Goal: Task Accomplishment & Management: Use online tool/utility

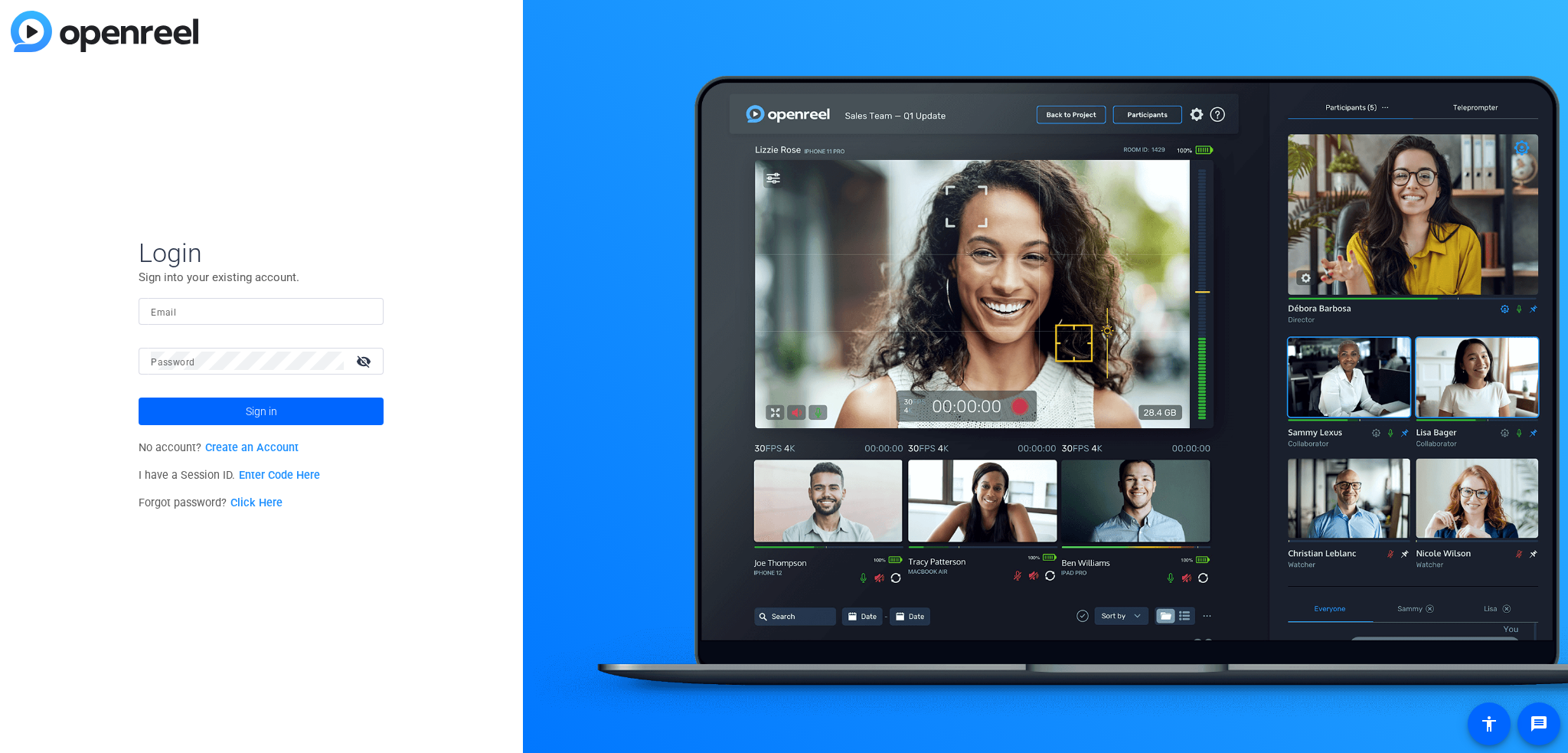
click at [225, 299] on div at bounding box center [260, 310] width 220 height 27
paste input "[EMAIL_ADDRESS][DOMAIN_NAME]"
type input "abc@gmail.com"
click at [259, 373] on mat-form-field "Password visibility_off" at bounding box center [261, 373] width 245 height 50
click at [249, 410] on span "Sign in" at bounding box center [261, 411] width 32 height 38
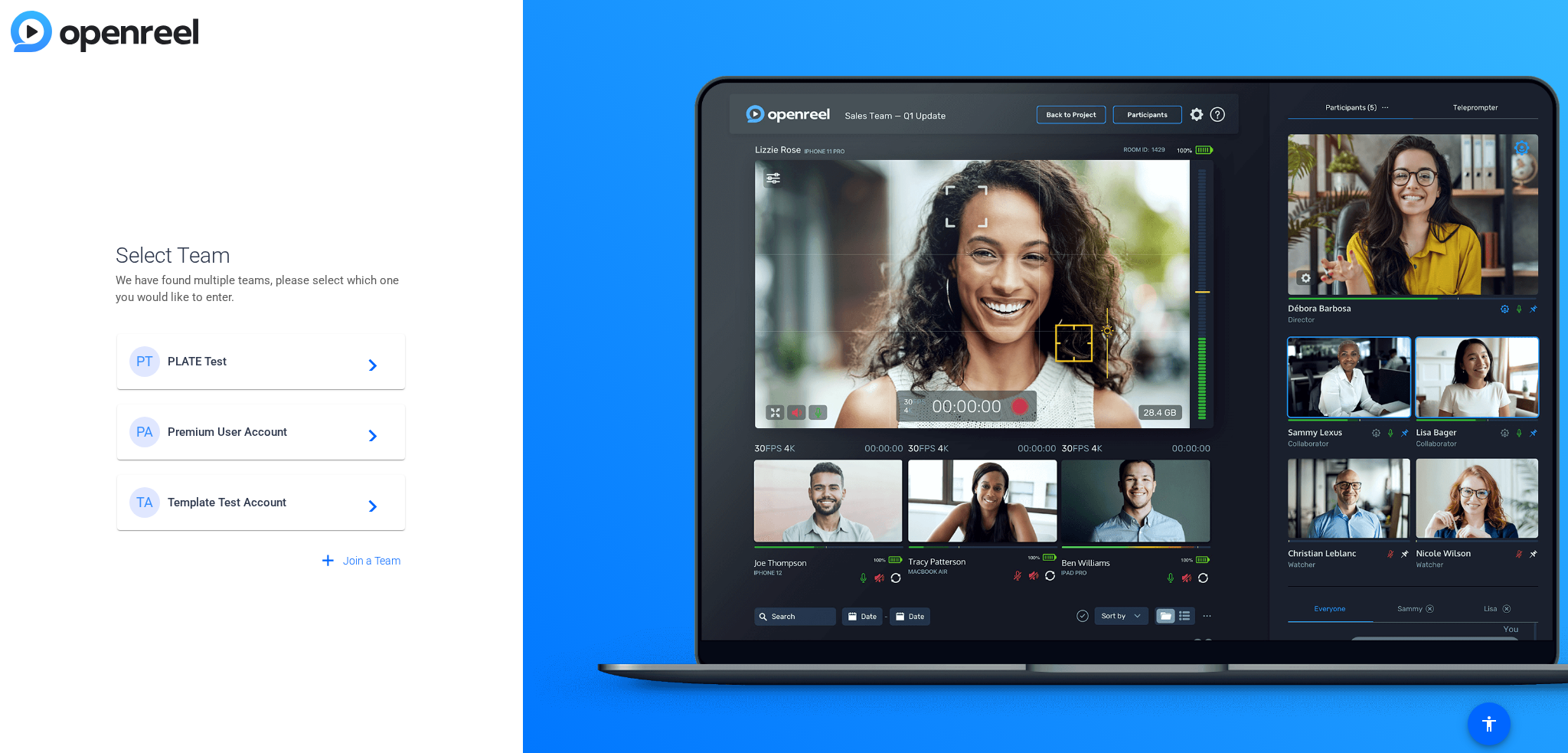
click at [272, 486] on mat-card-content "TA Template Test Account navigate_next" at bounding box center [261, 502] width 288 height 55
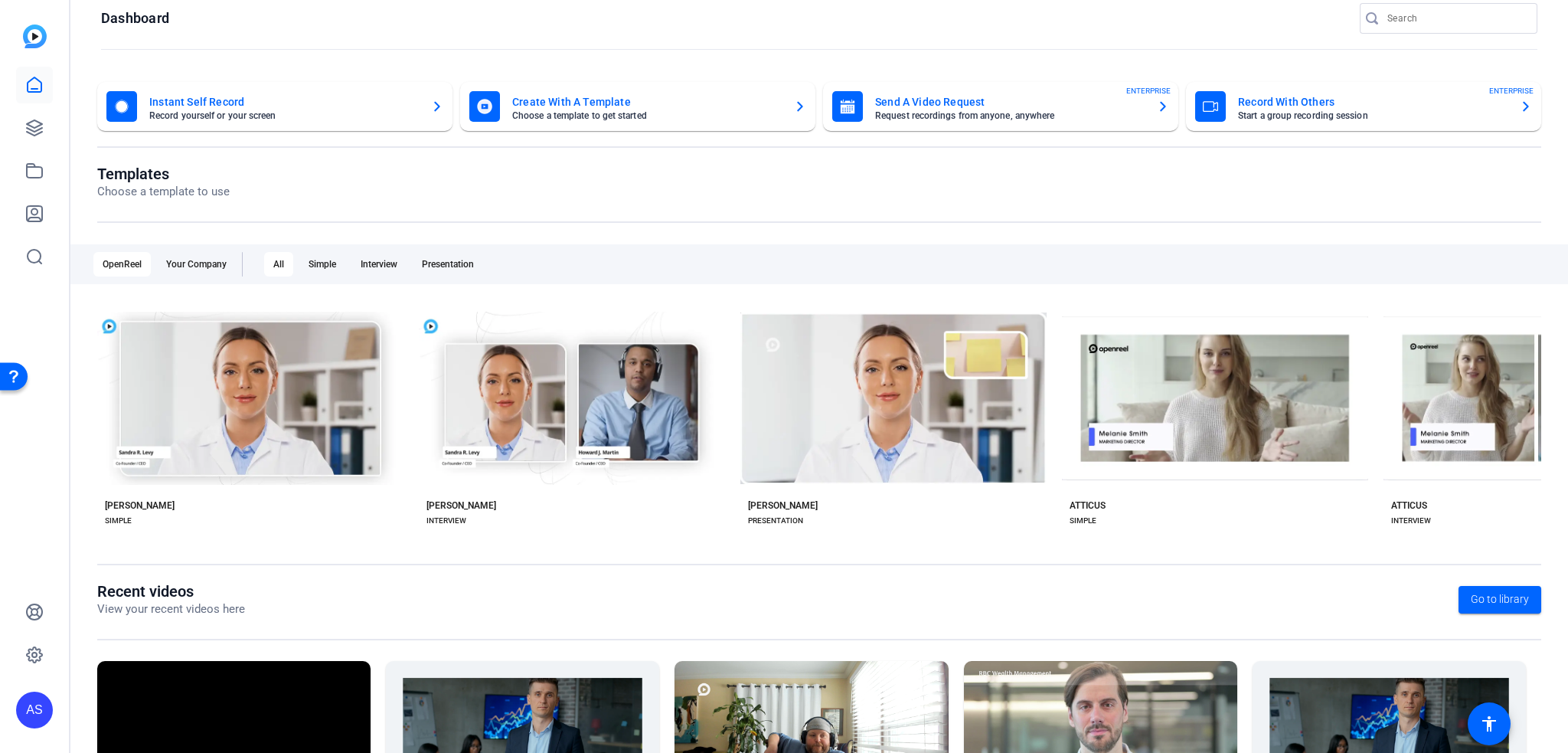
scroll to position [76, 0]
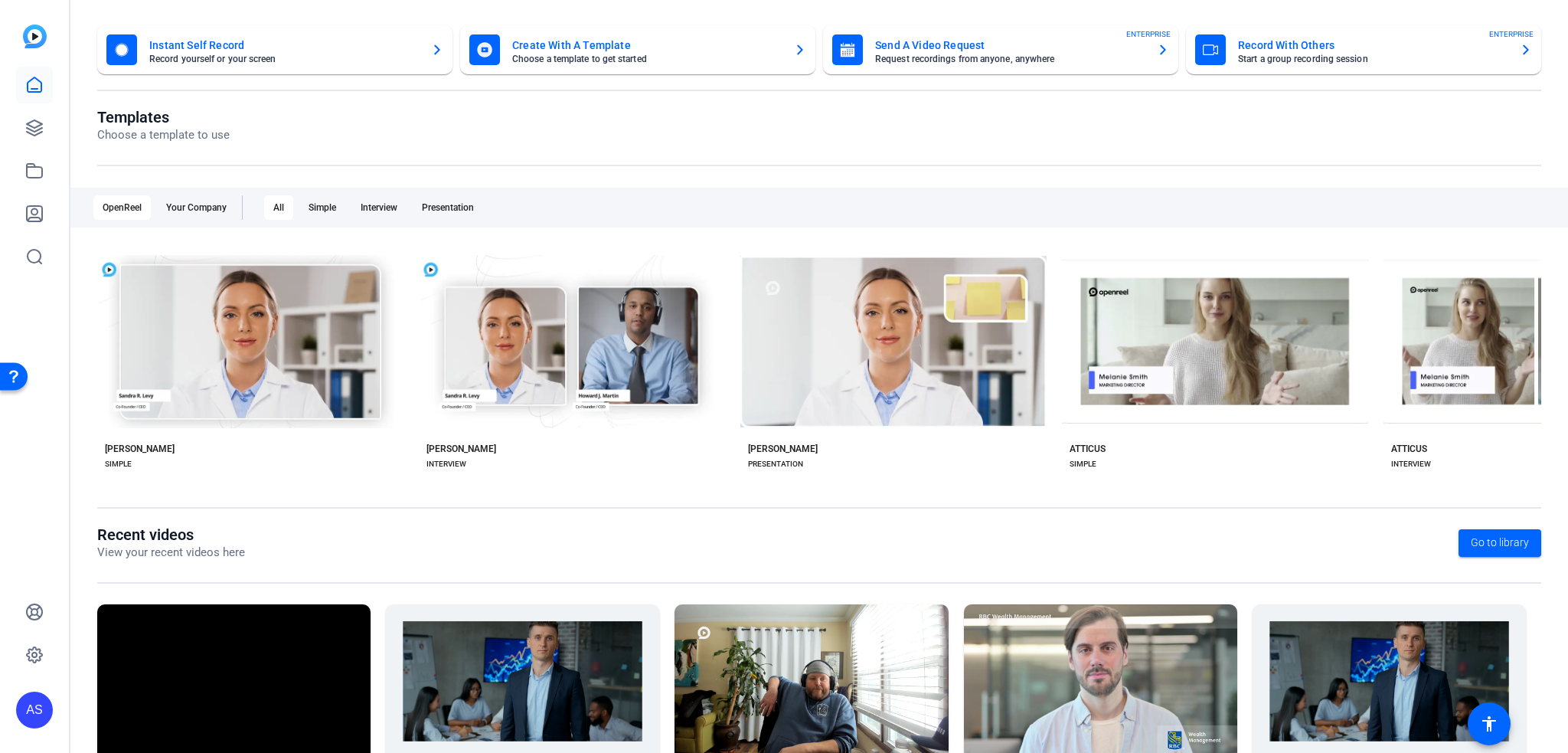
click at [291, 37] on mat-card-title "Instant Self Record" at bounding box center [284, 46] width 270 height 19
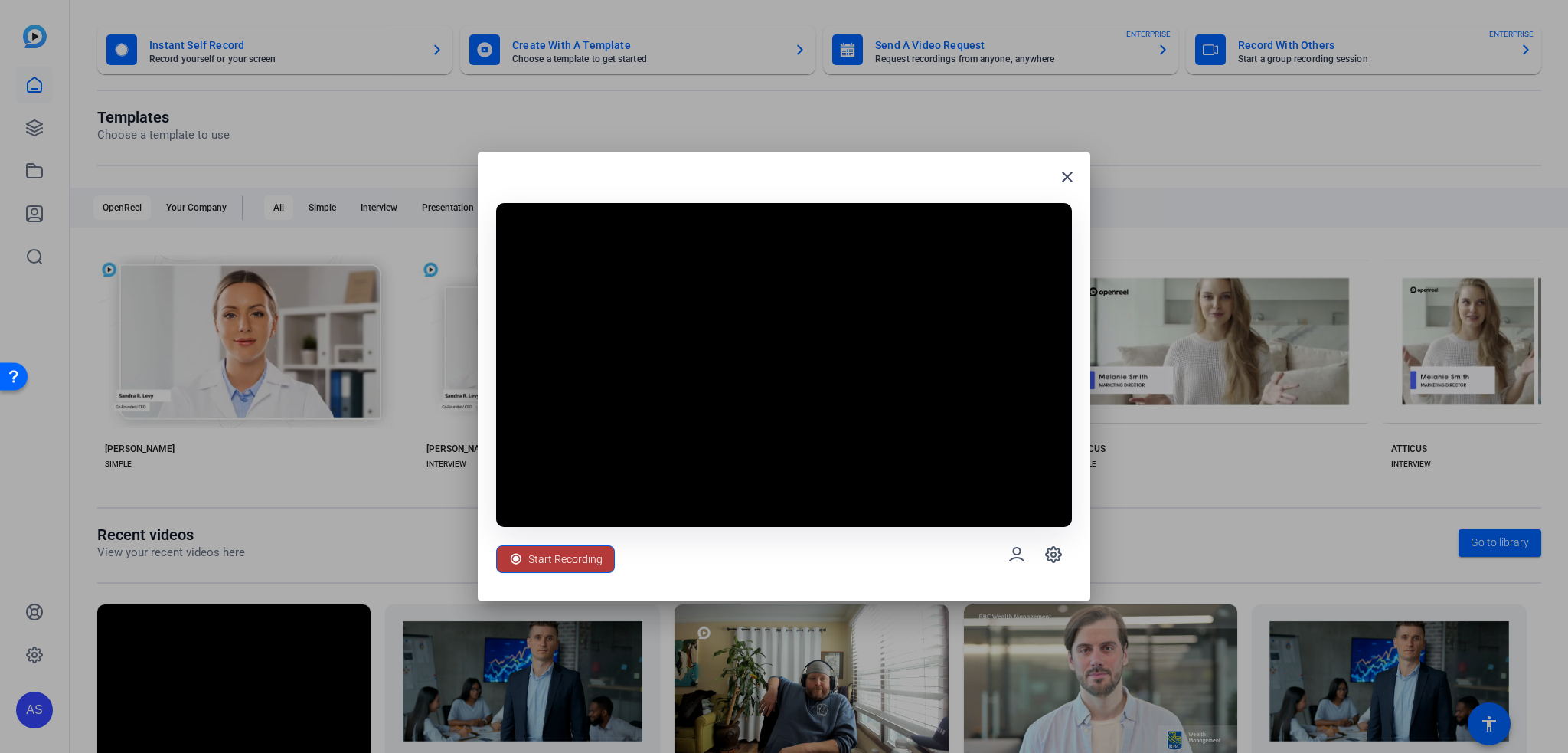
click at [587, 554] on span "Start Recording" at bounding box center [565, 559] width 74 height 29
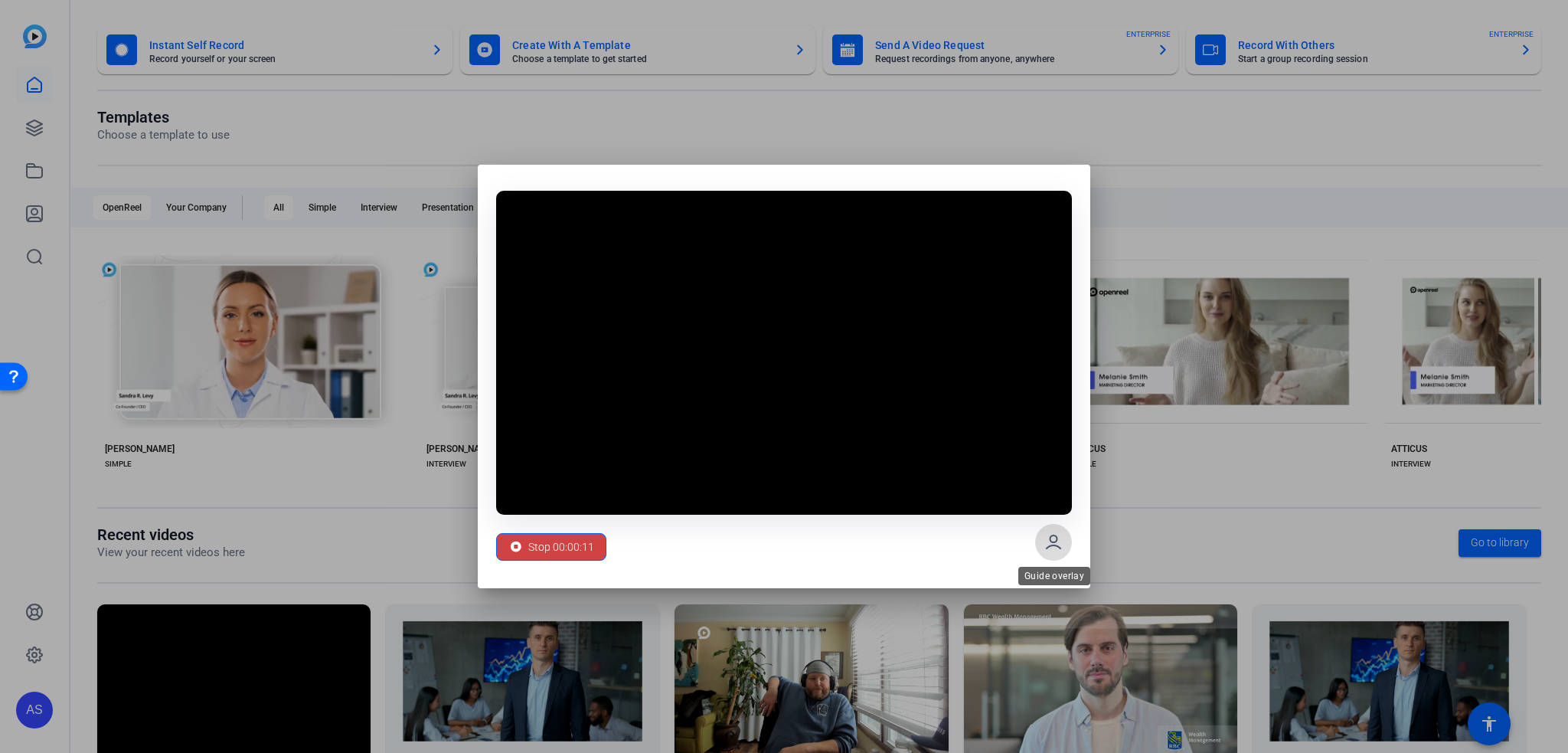
click at [1056, 545] on icon at bounding box center [1053, 542] width 14 height 13
click at [1048, 533] on icon at bounding box center [1053, 542] width 19 height 19
click at [594, 553] on span at bounding box center [550, 547] width 109 height 37
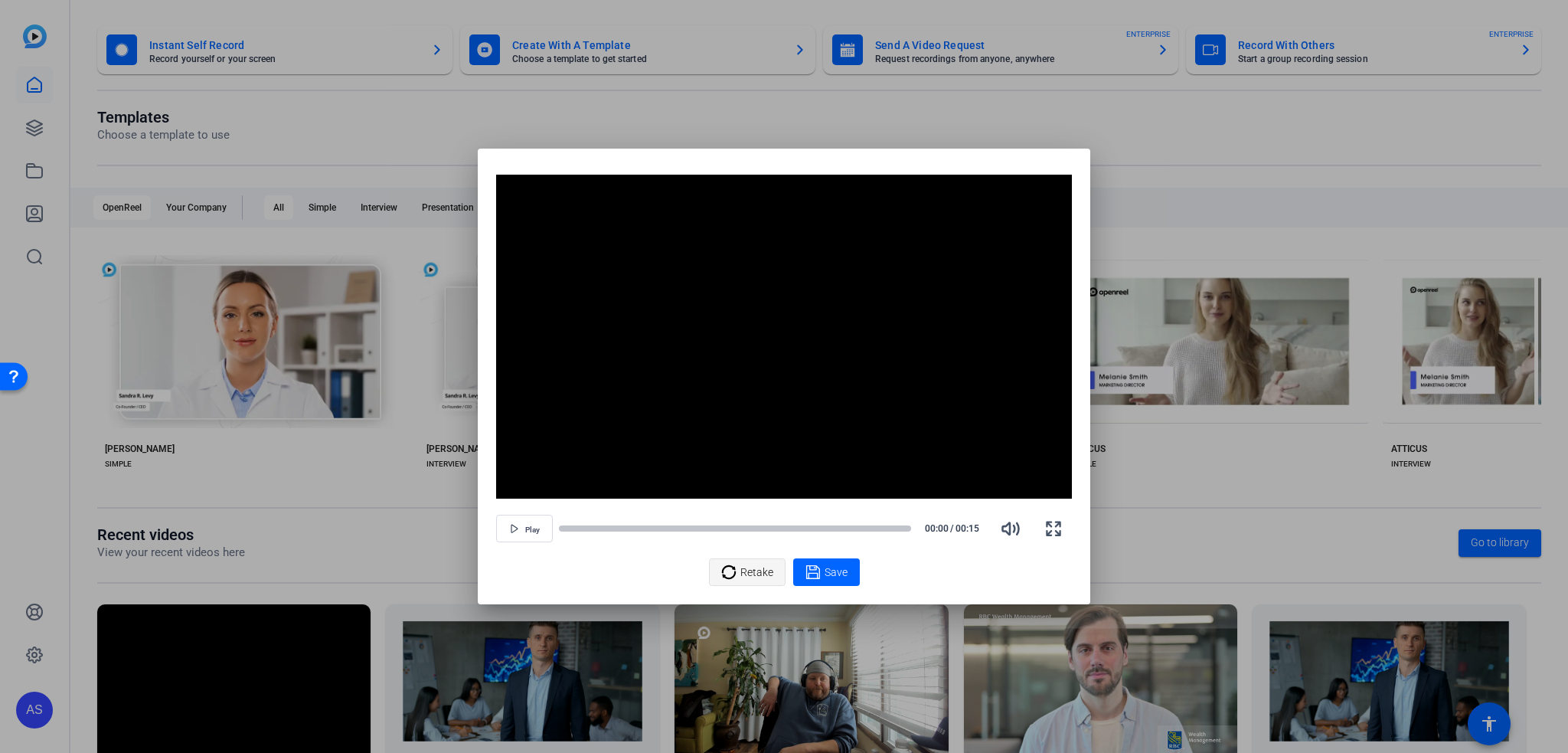
click at [765, 572] on span "Retake" at bounding box center [756, 572] width 33 height 29
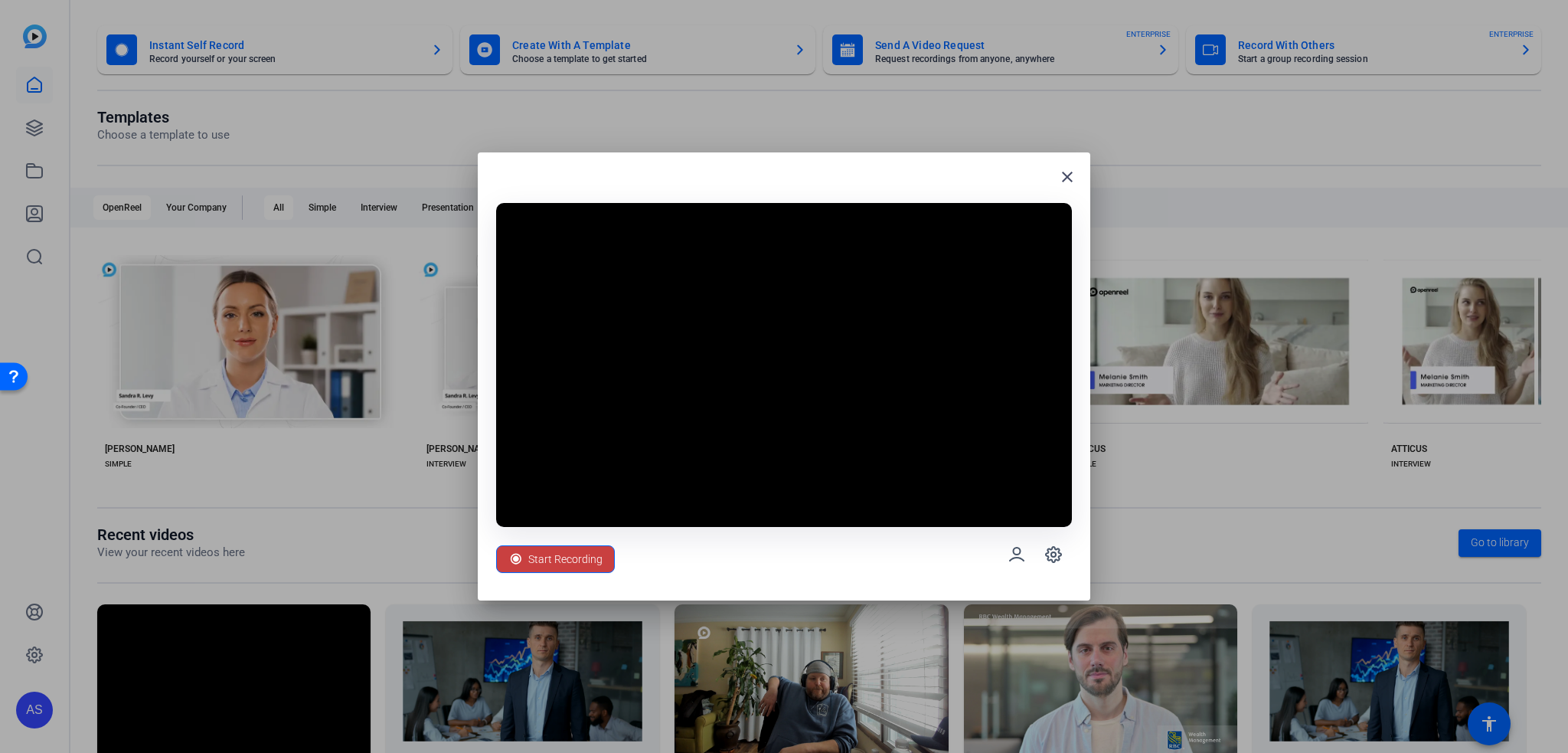
click at [596, 562] on span "Start Recording" at bounding box center [565, 559] width 74 height 29
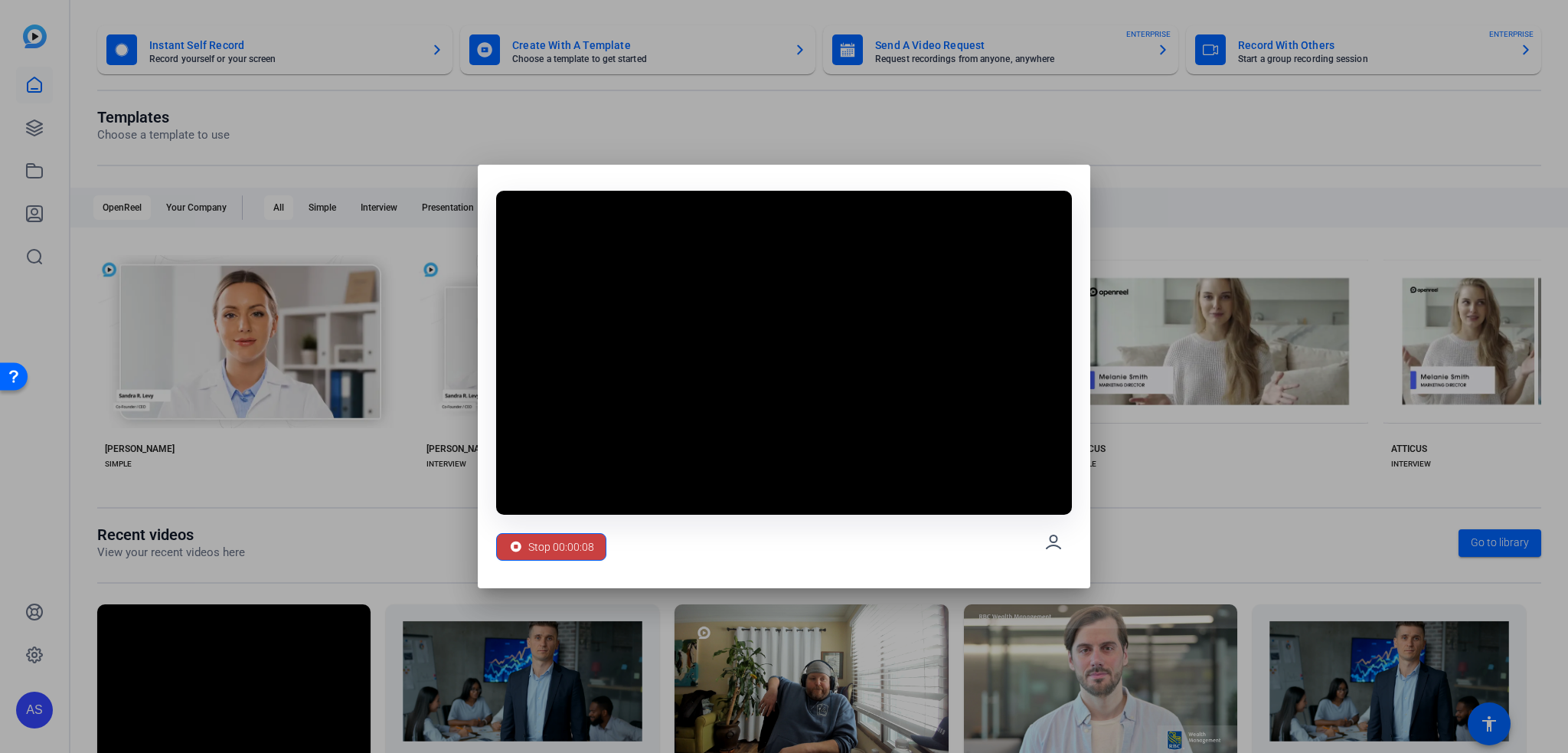
click at [587, 553] on span "Stop 00:00:08" at bounding box center [560, 546] width 66 height 29
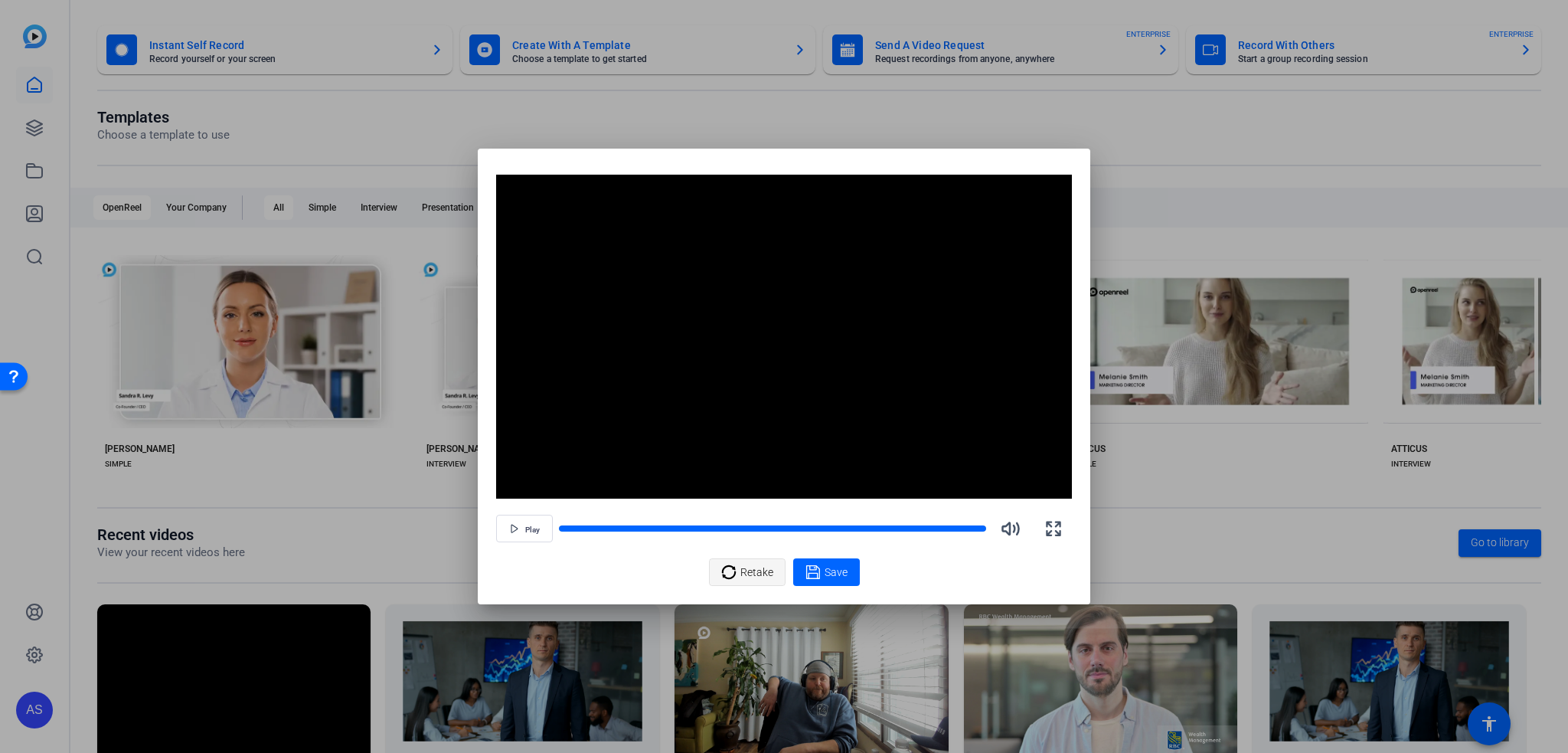
click at [742, 578] on span "Retake" at bounding box center [756, 572] width 33 height 29
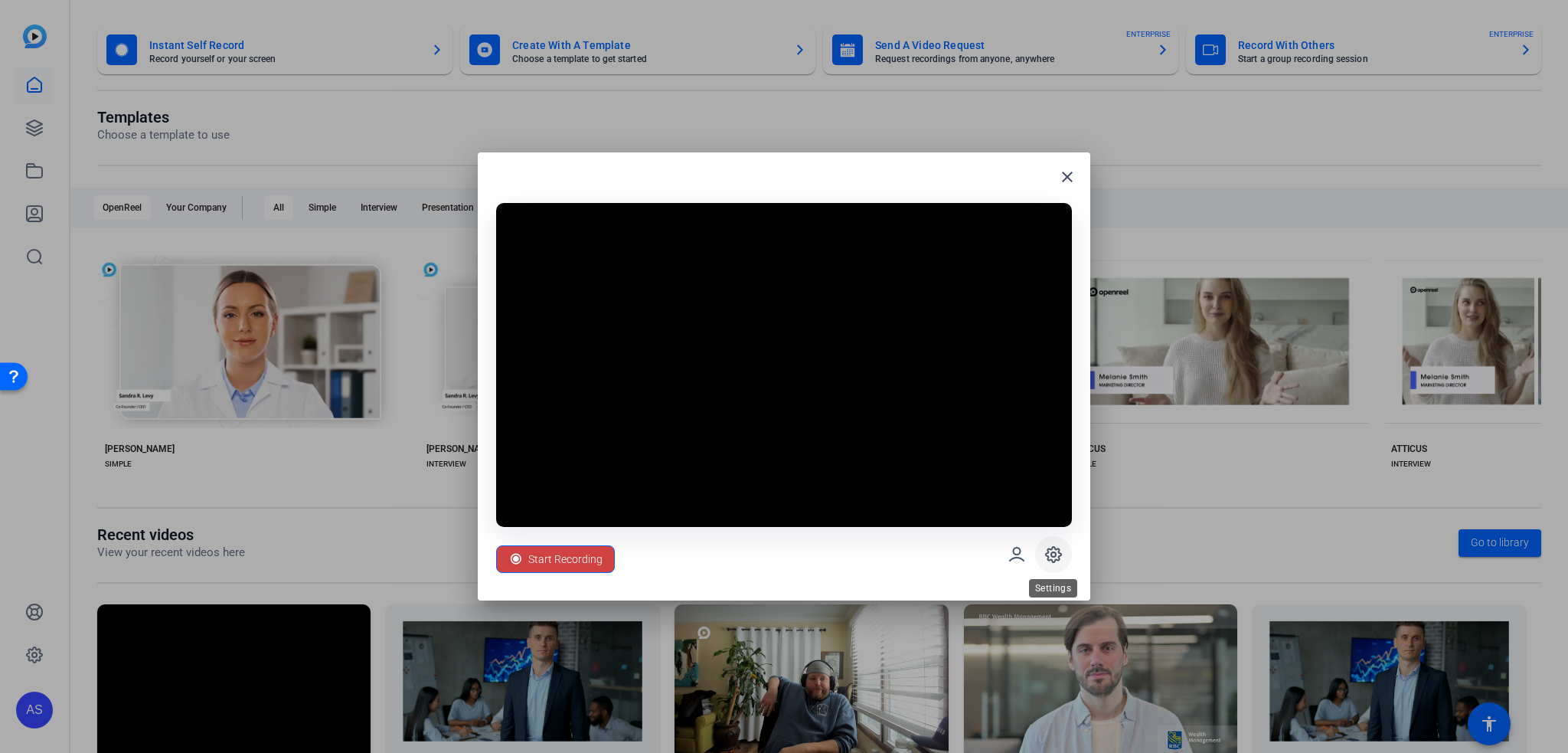
click at [1049, 548] on icon at bounding box center [1053, 554] width 19 height 19
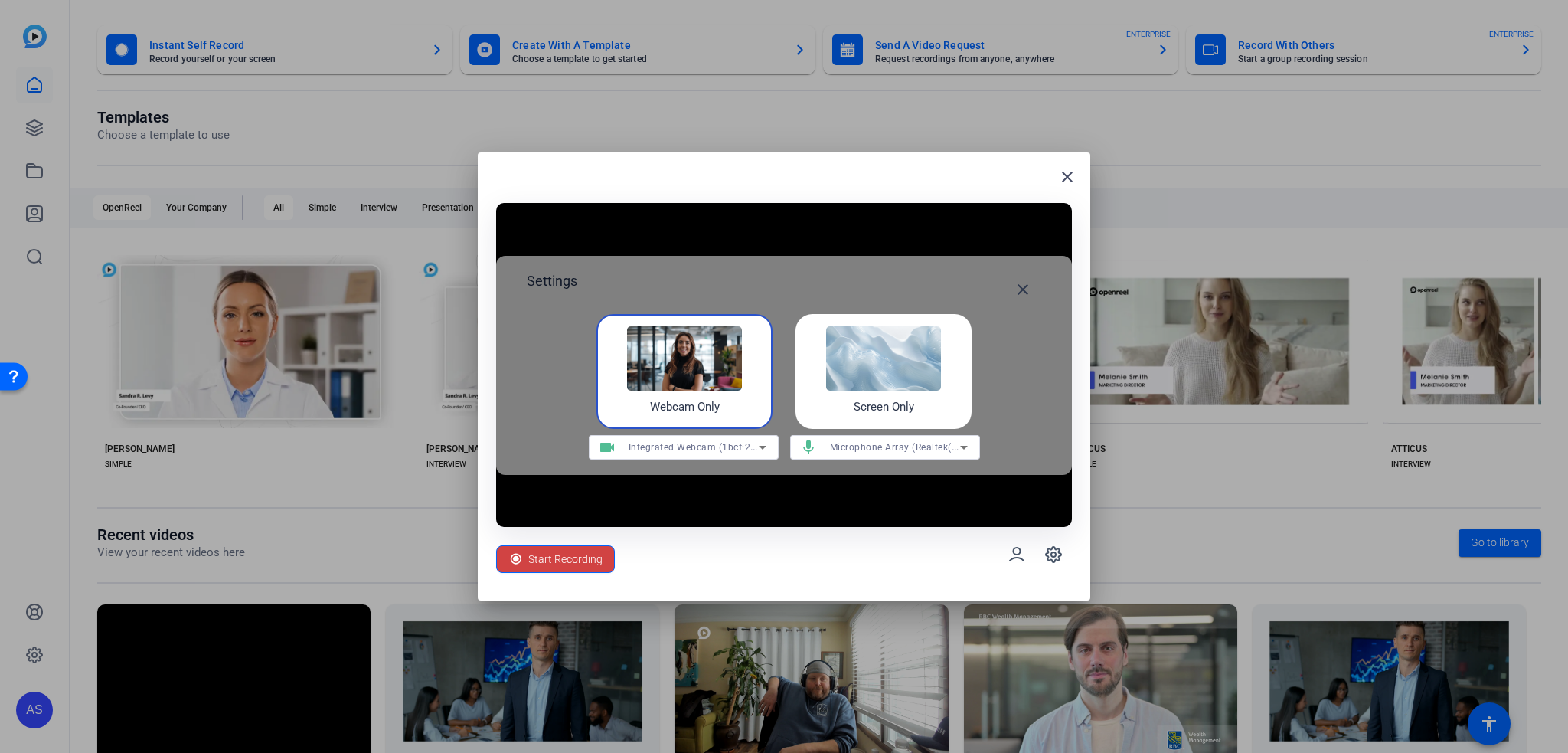
click at [874, 384] on img at bounding box center [884, 358] width 115 height 64
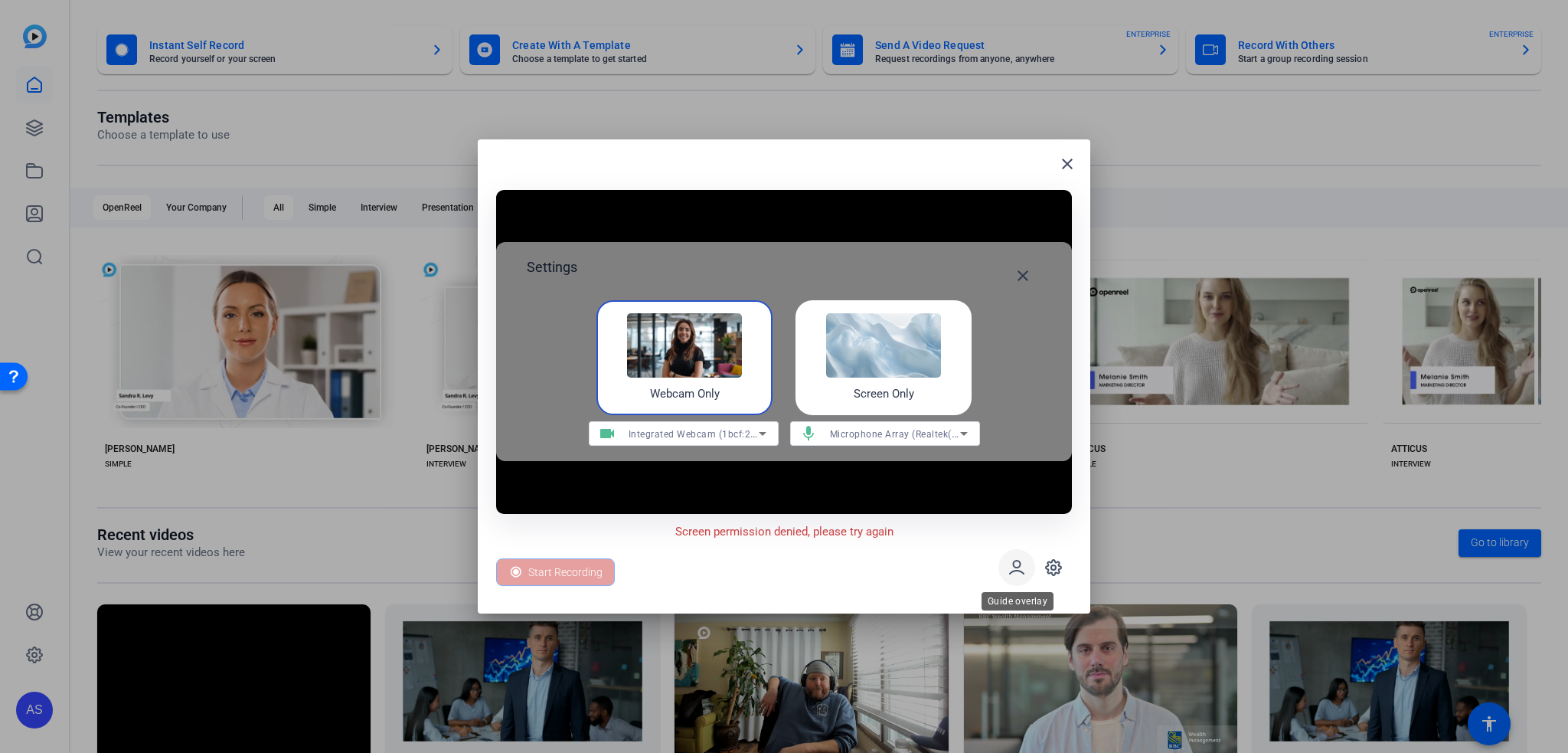
click at [1013, 567] on icon at bounding box center [1017, 567] width 19 height 19
click at [692, 368] on img at bounding box center [684, 345] width 115 height 64
click at [1010, 572] on icon at bounding box center [1016, 567] width 14 height 13
click at [514, 572] on div "Start Recording" at bounding box center [556, 572] width 119 height 28
click at [524, 572] on div "Start Recording" at bounding box center [556, 572] width 119 height 28
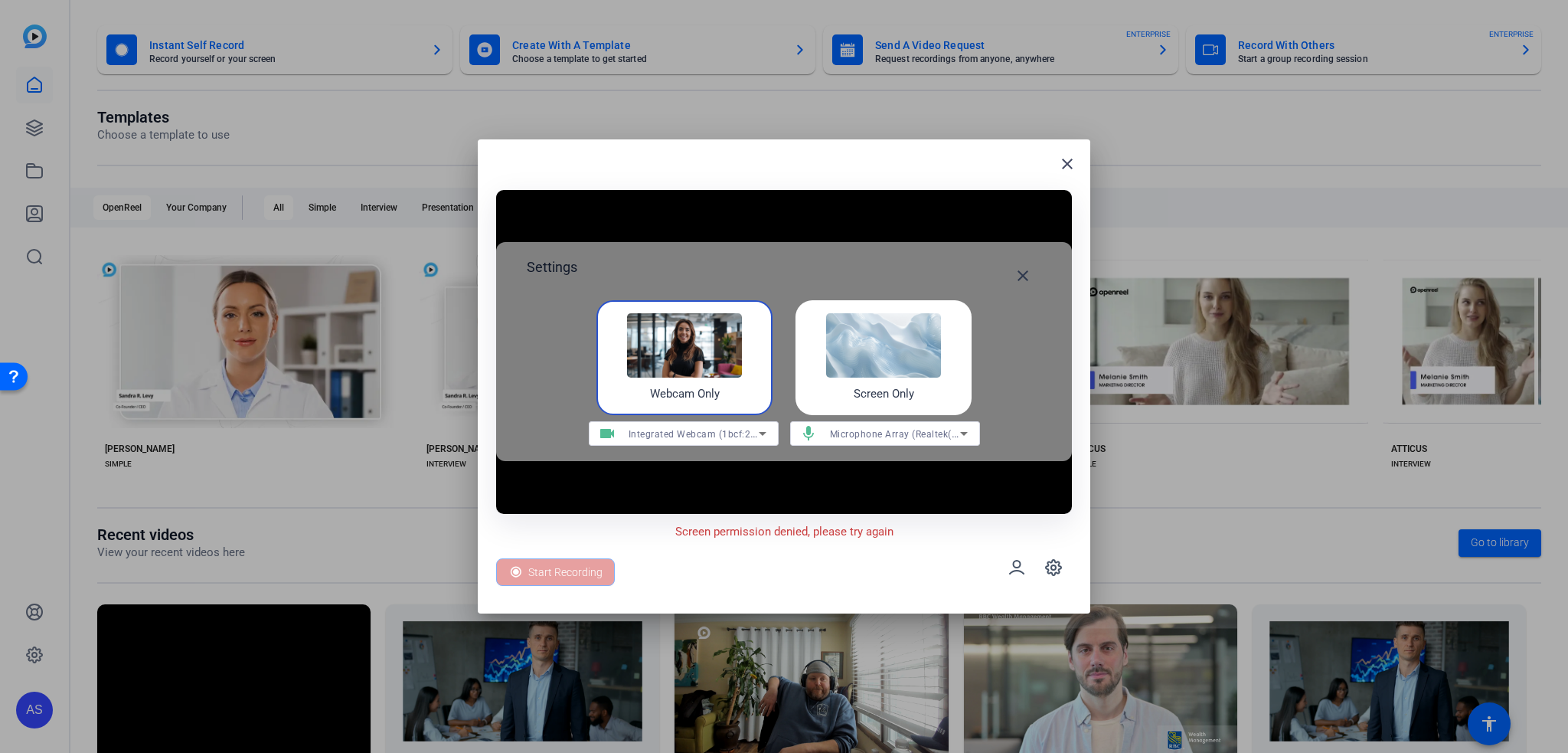
drag, startPoint x: 524, startPoint y: 572, endPoint x: 758, endPoint y: 418, distance: 280.1
click at [527, 571] on div "Start Recording" at bounding box center [556, 572] width 119 height 28
click at [1029, 272] on mat-icon "close" at bounding box center [1022, 276] width 19 height 19
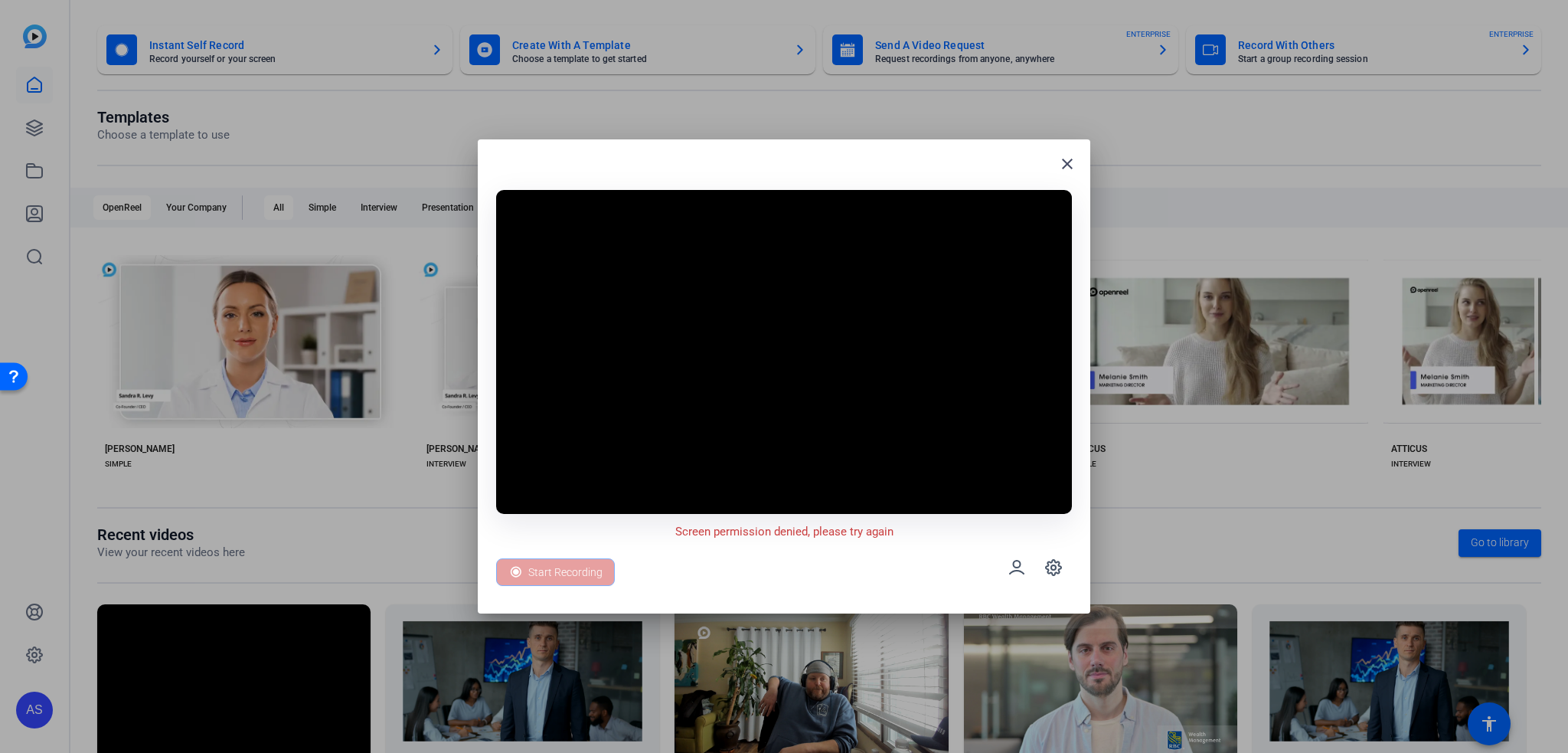
click at [582, 572] on div "Start Recording" at bounding box center [556, 572] width 119 height 28
click at [1050, 569] on icon at bounding box center [1053, 567] width 19 height 19
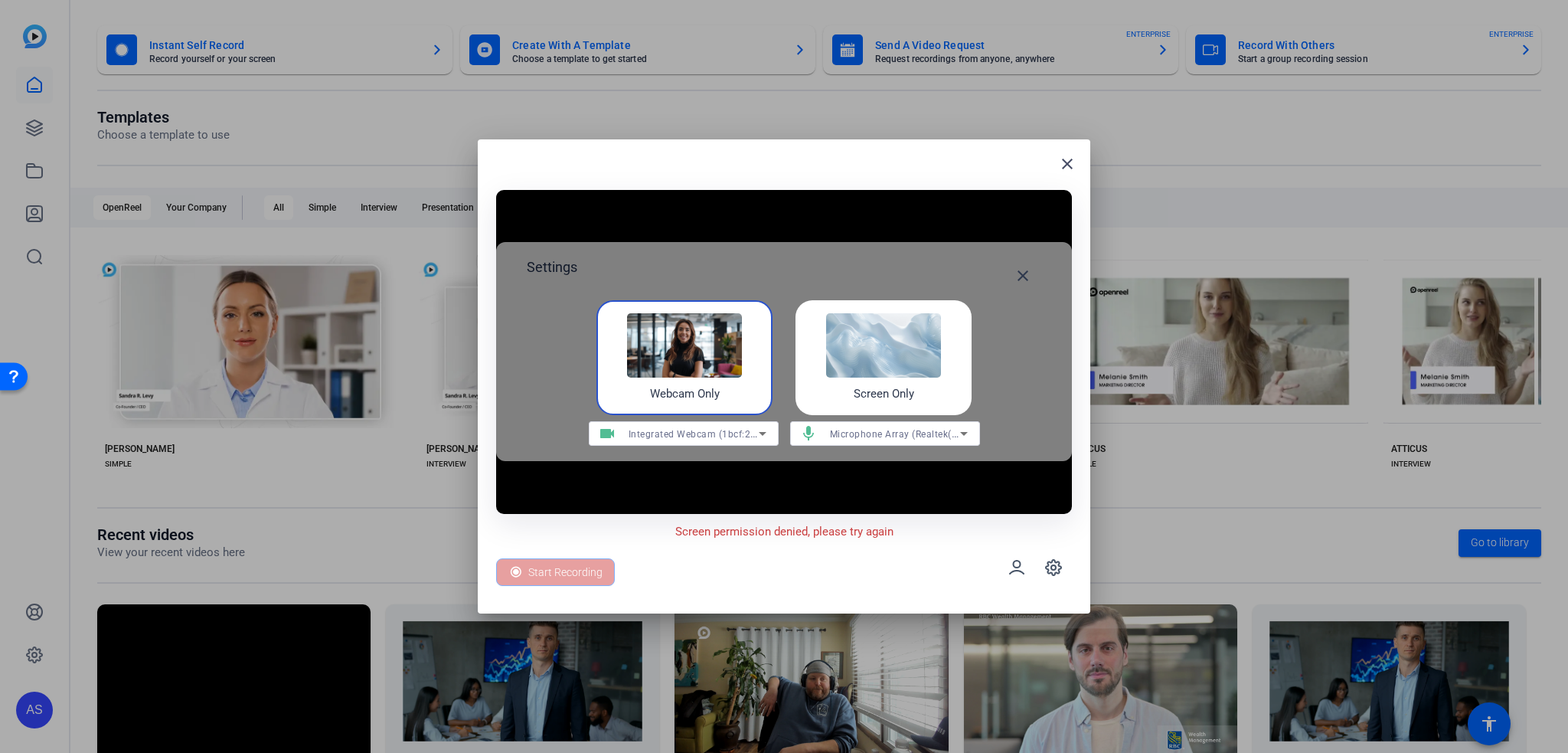
click at [855, 376] on img at bounding box center [884, 345] width 115 height 64
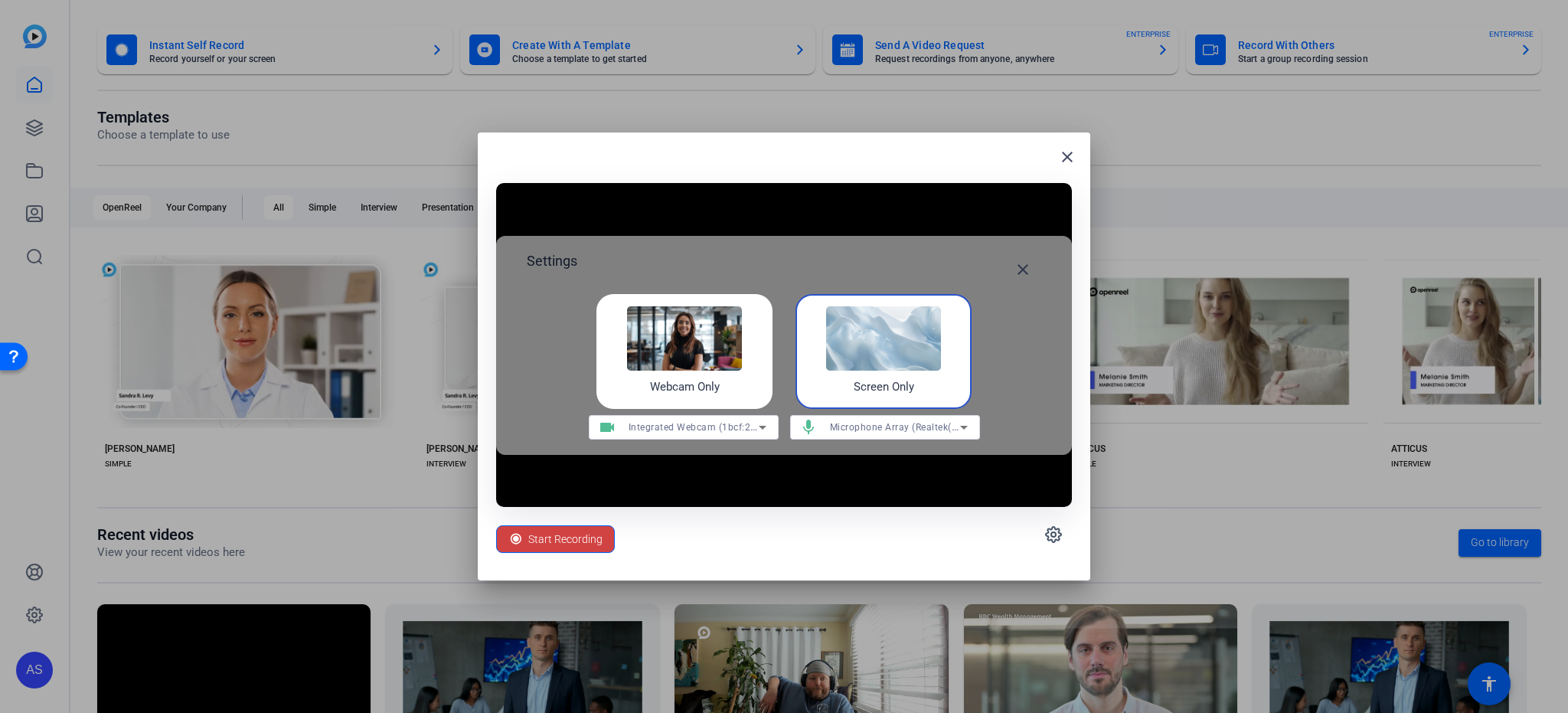
click at [730, 338] on img at bounding box center [684, 337] width 115 height 64
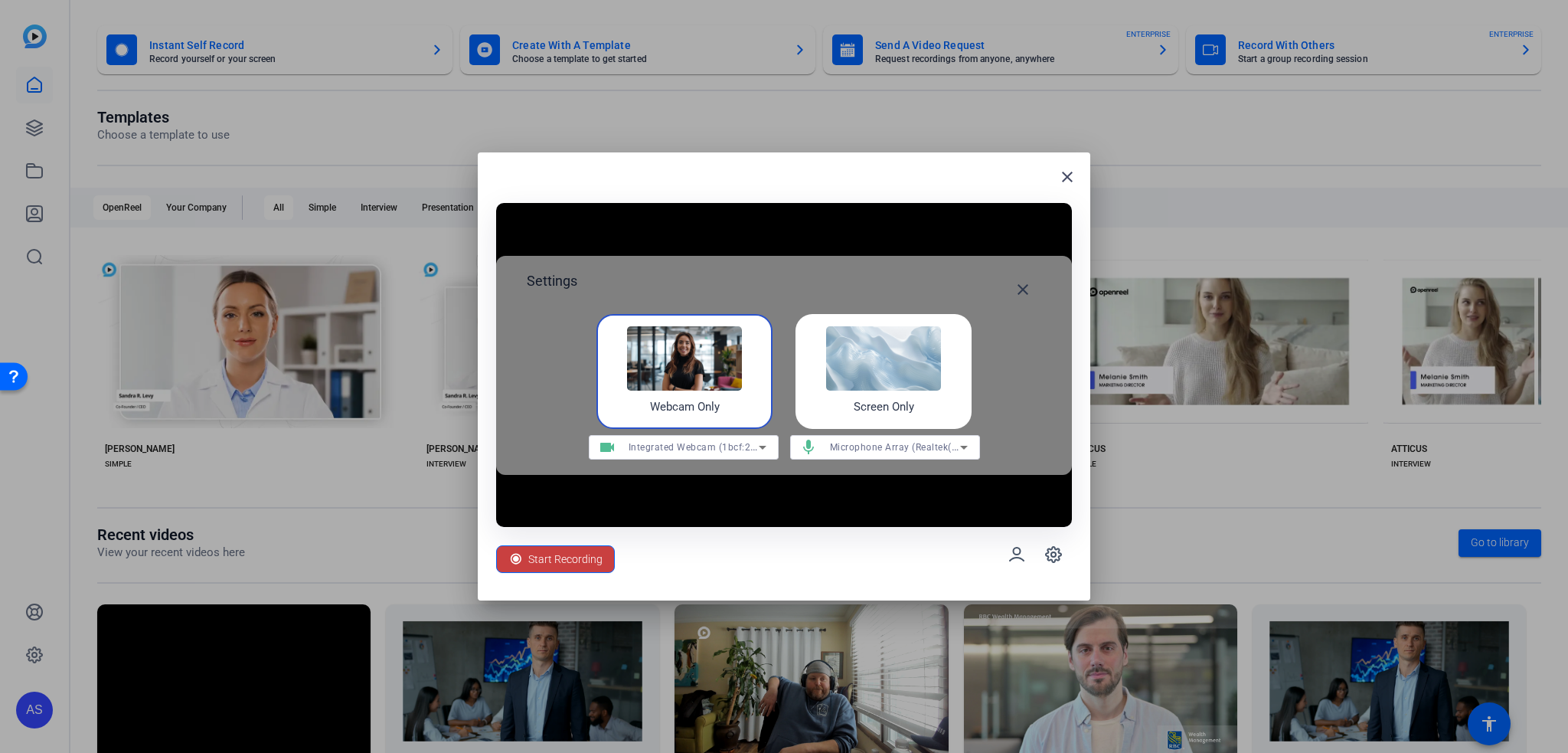
click at [575, 560] on span "Start Recording" at bounding box center [565, 559] width 74 height 29
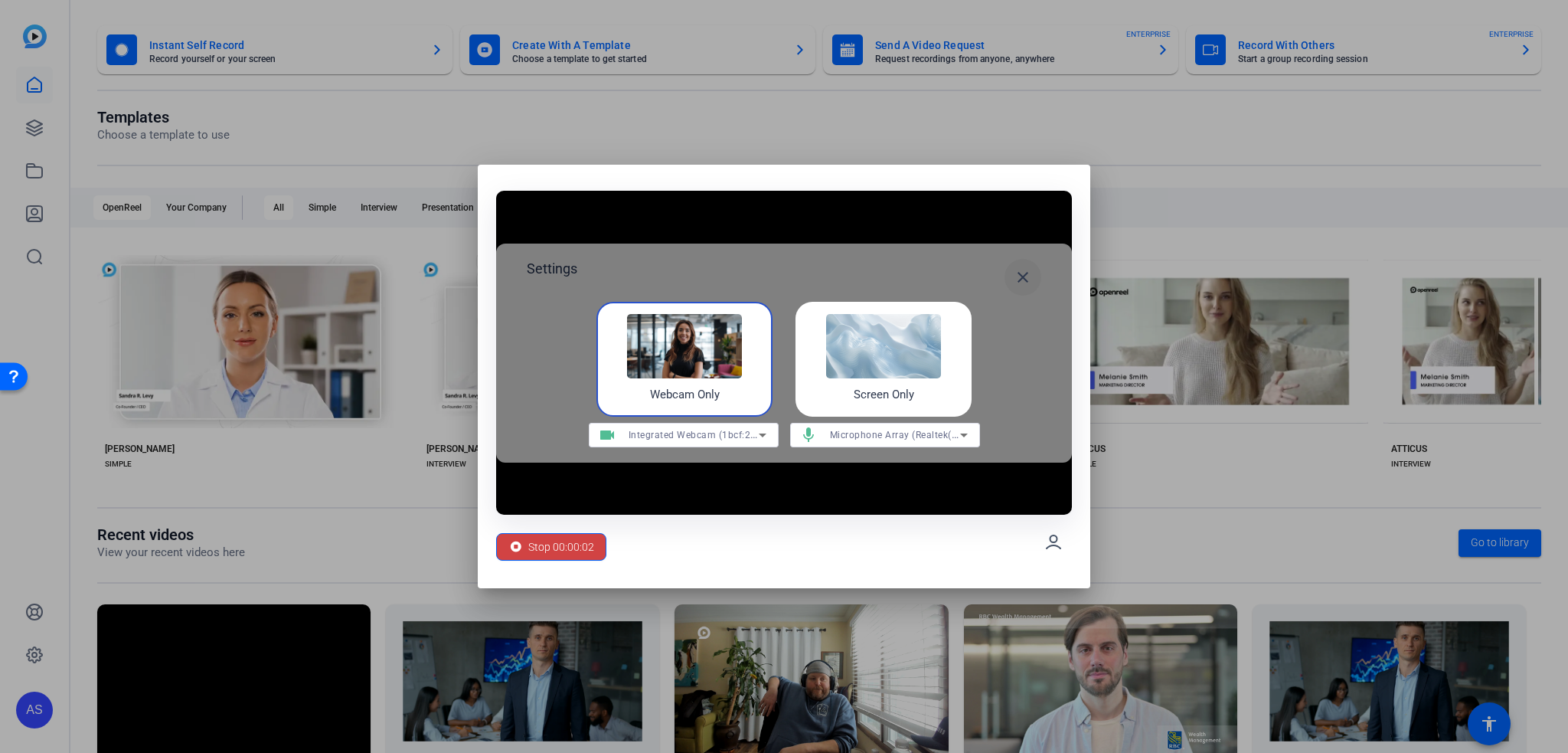
click at [1029, 278] on mat-icon "close" at bounding box center [1022, 277] width 19 height 19
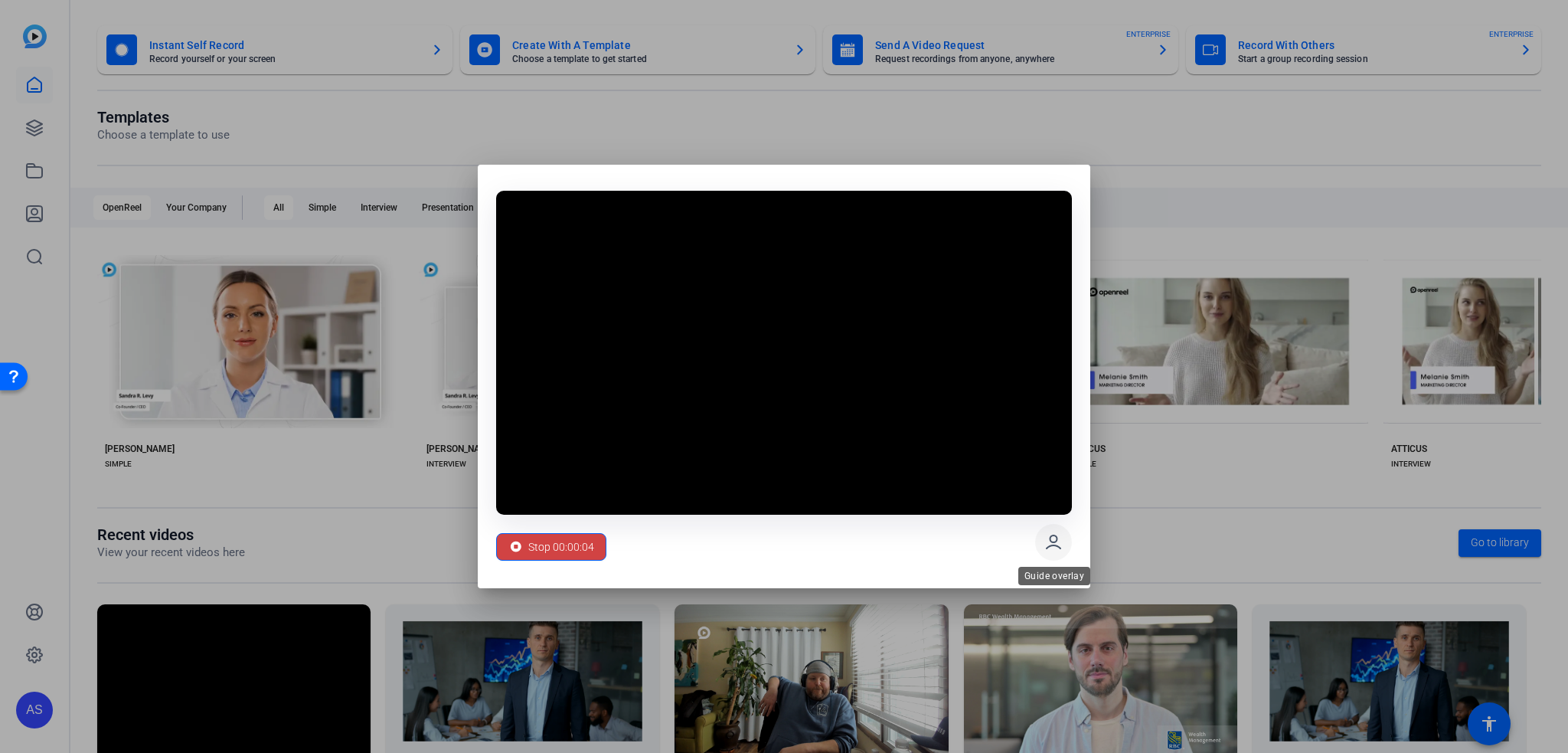
click at [1052, 539] on icon at bounding box center [1053, 542] width 19 height 19
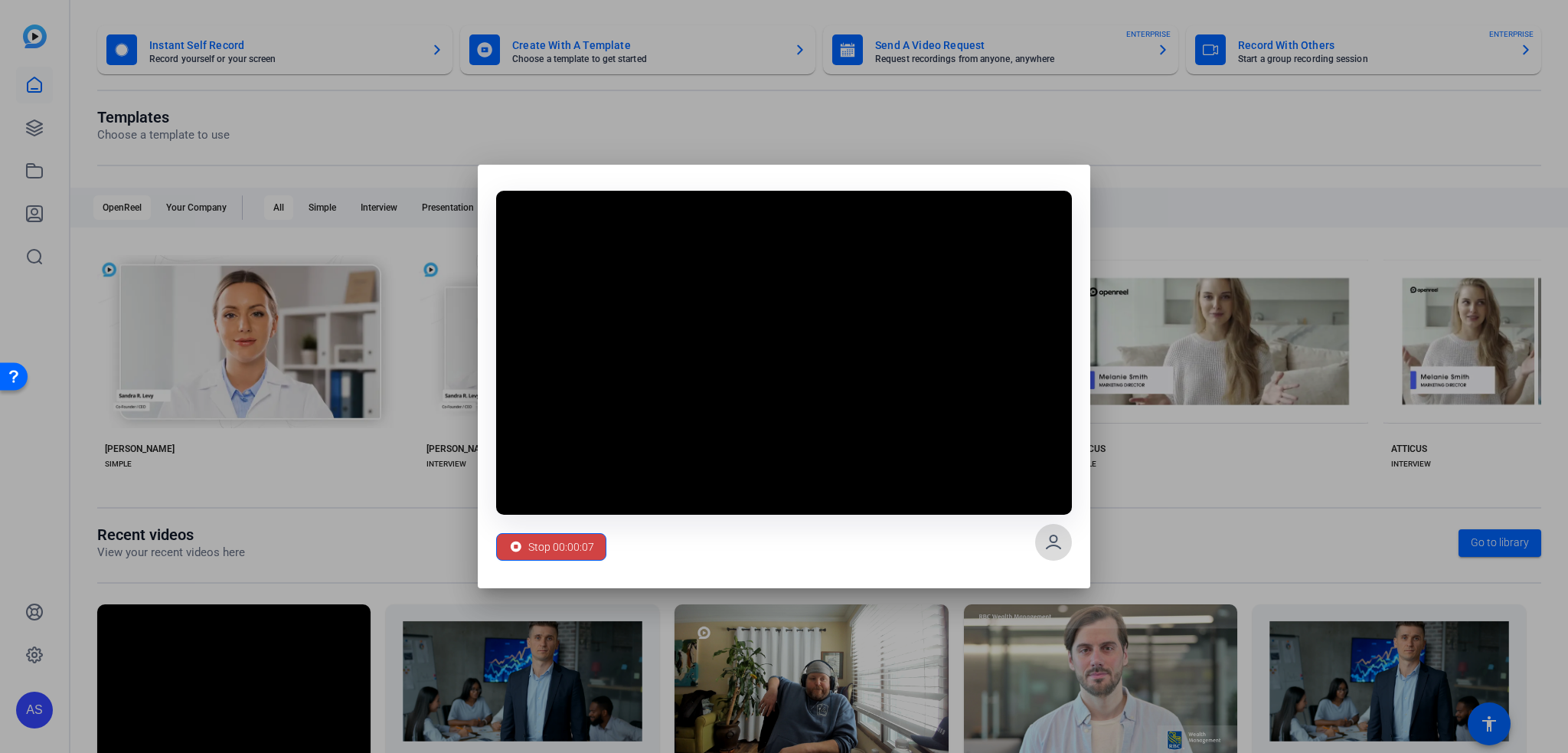
click at [1052, 539] on icon at bounding box center [1053, 542] width 19 height 19
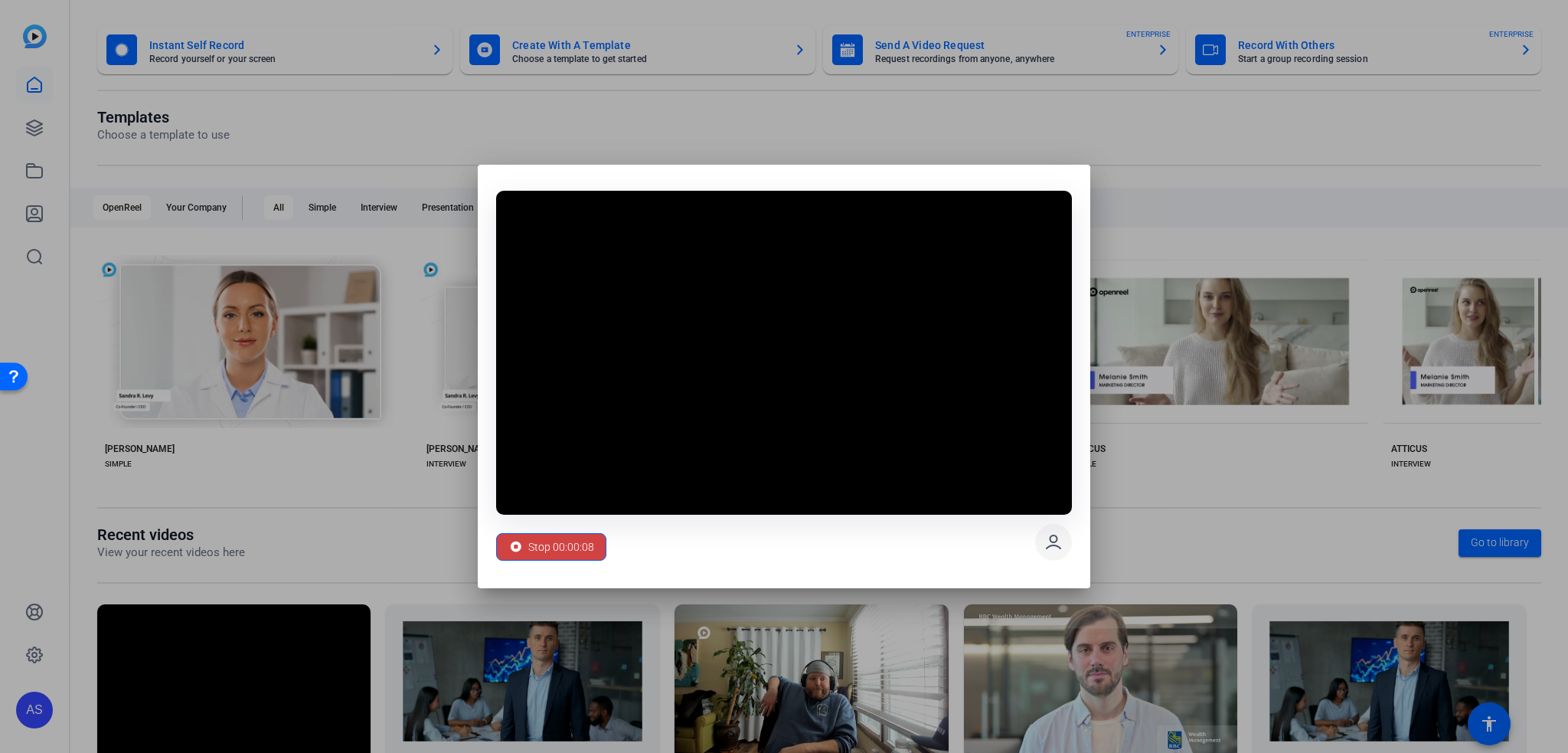
click at [1052, 539] on icon at bounding box center [1053, 542] width 19 height 19
click at [582, 538] on span "Stop 00:00:12" at bounding box center [560, 546] width 66 height 29
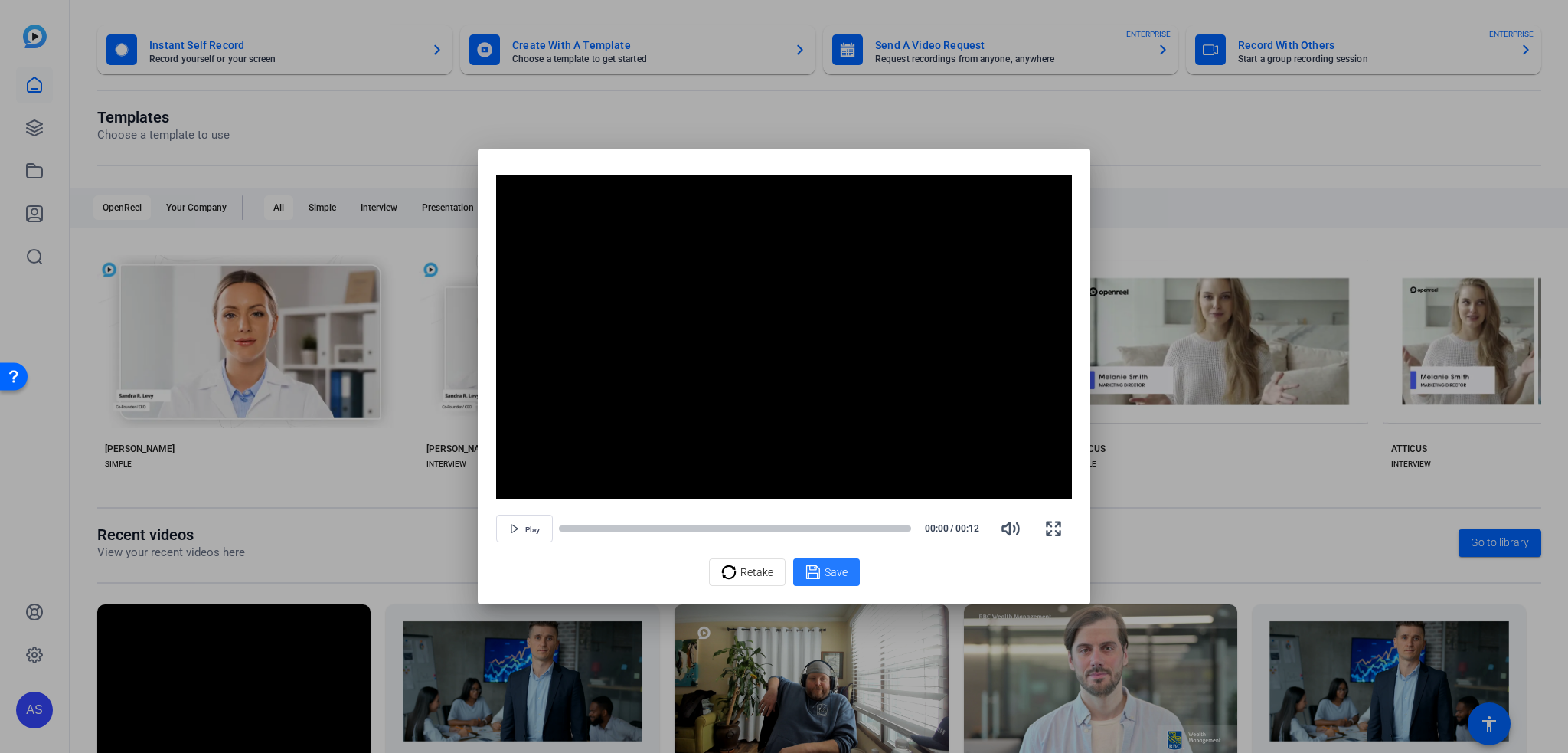
click at [832, 579] on span "Save" at bounding box center [836, 572] width 23 height 16
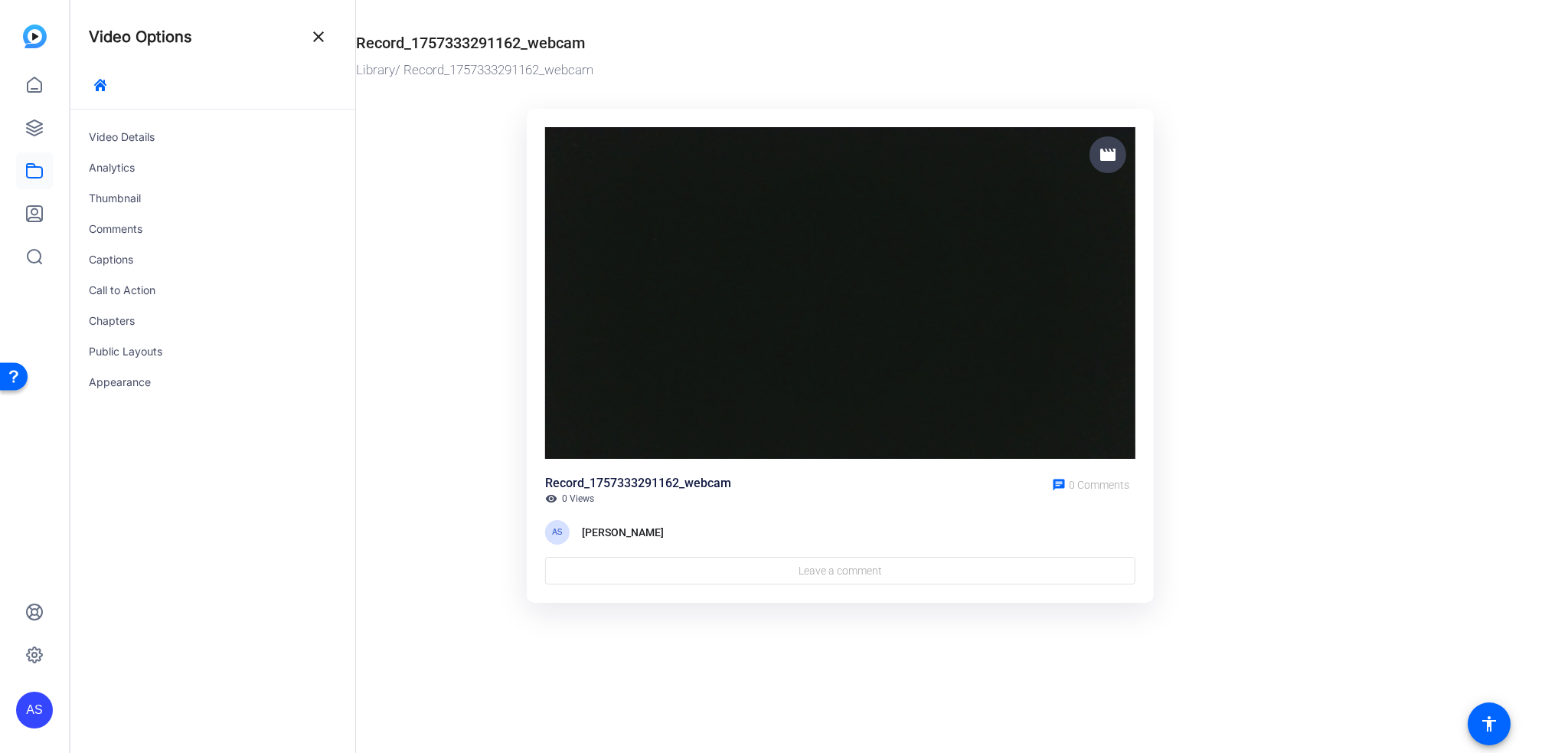
click at [727, 377] on img at bounding box center [839, 293] width 590 height 332
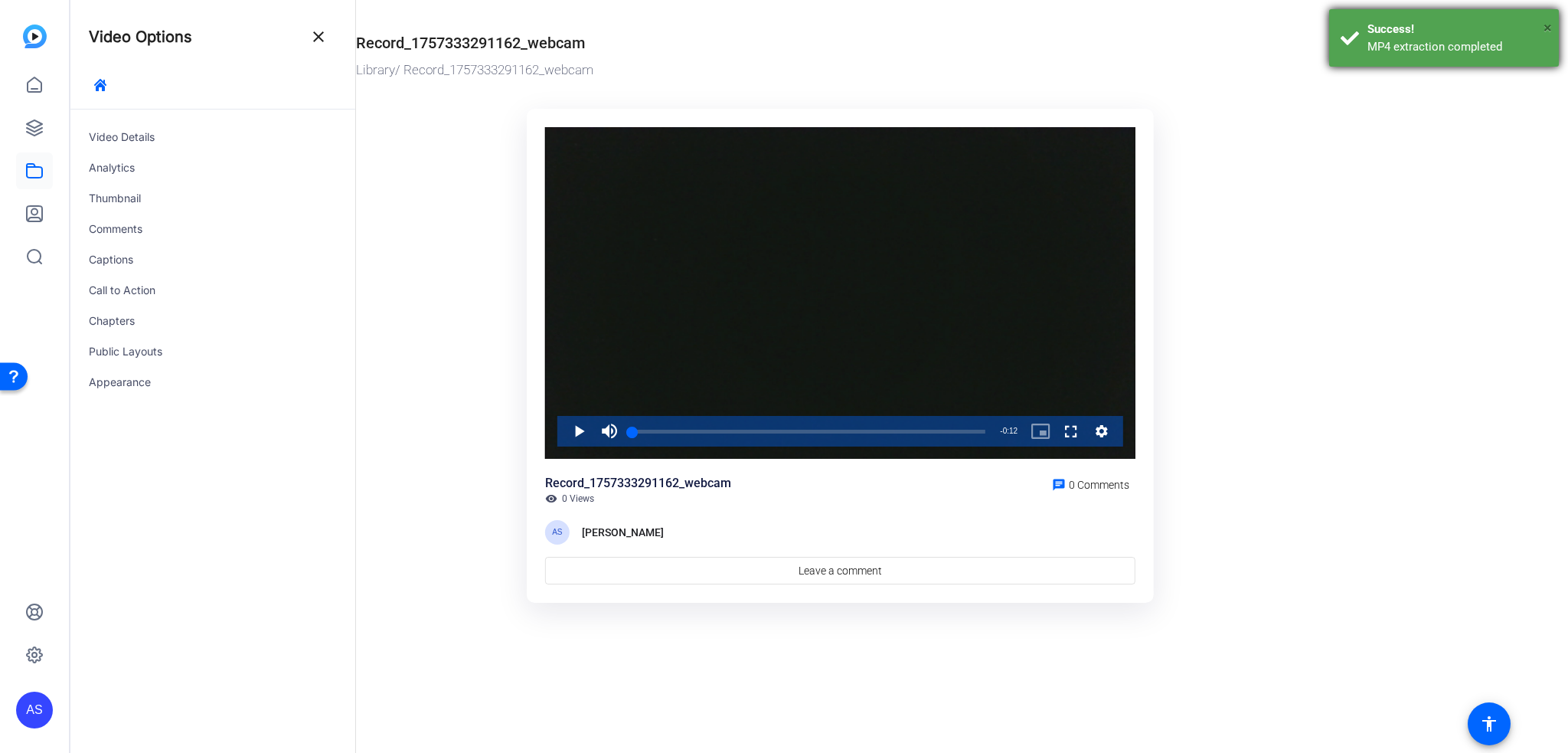
click at [1546, 24] on span "×" at bounding box center [1547, 28] width 8 height 19
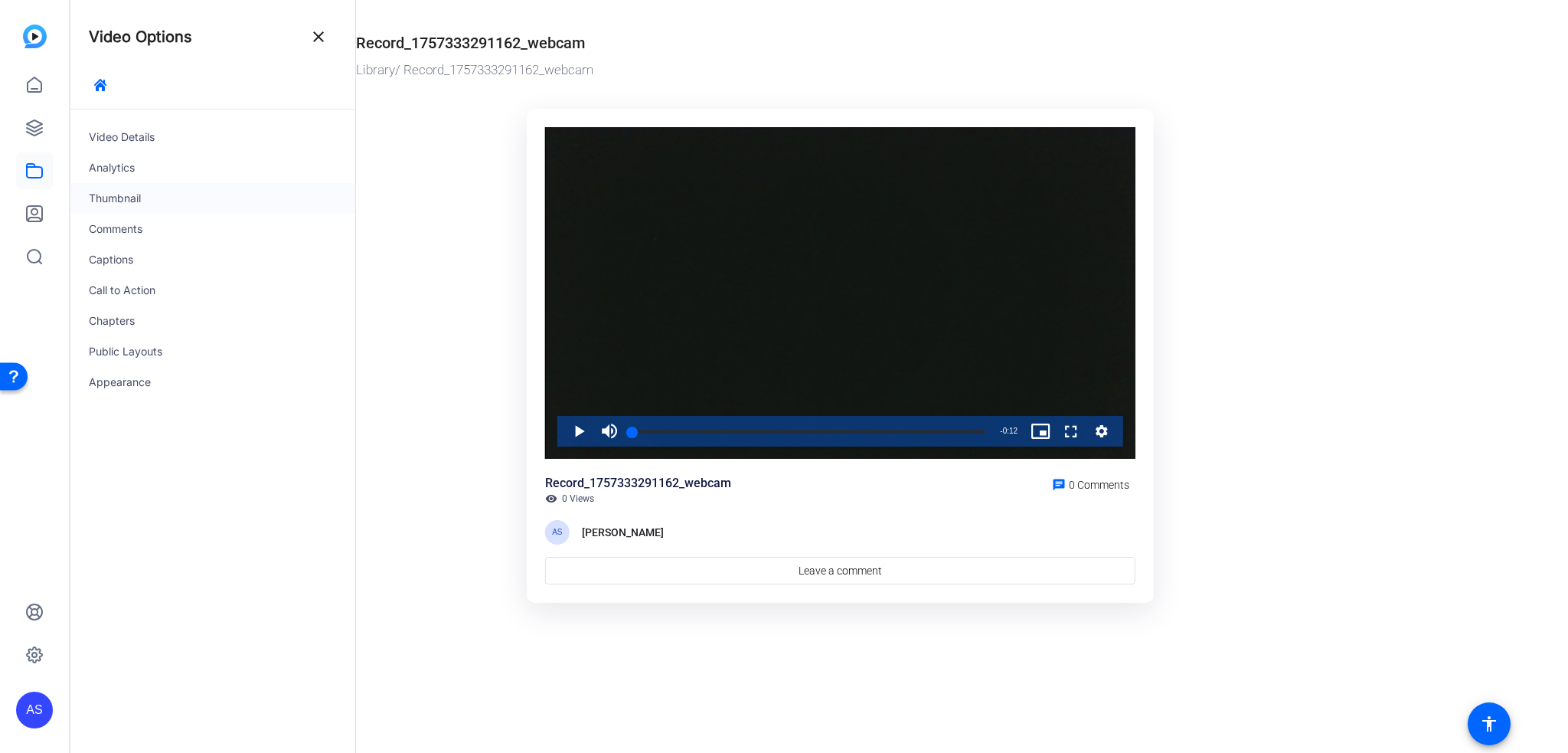
click at [142, 200] on div "Thumbnail" at bounding box center [213, 198] width 284 height 31
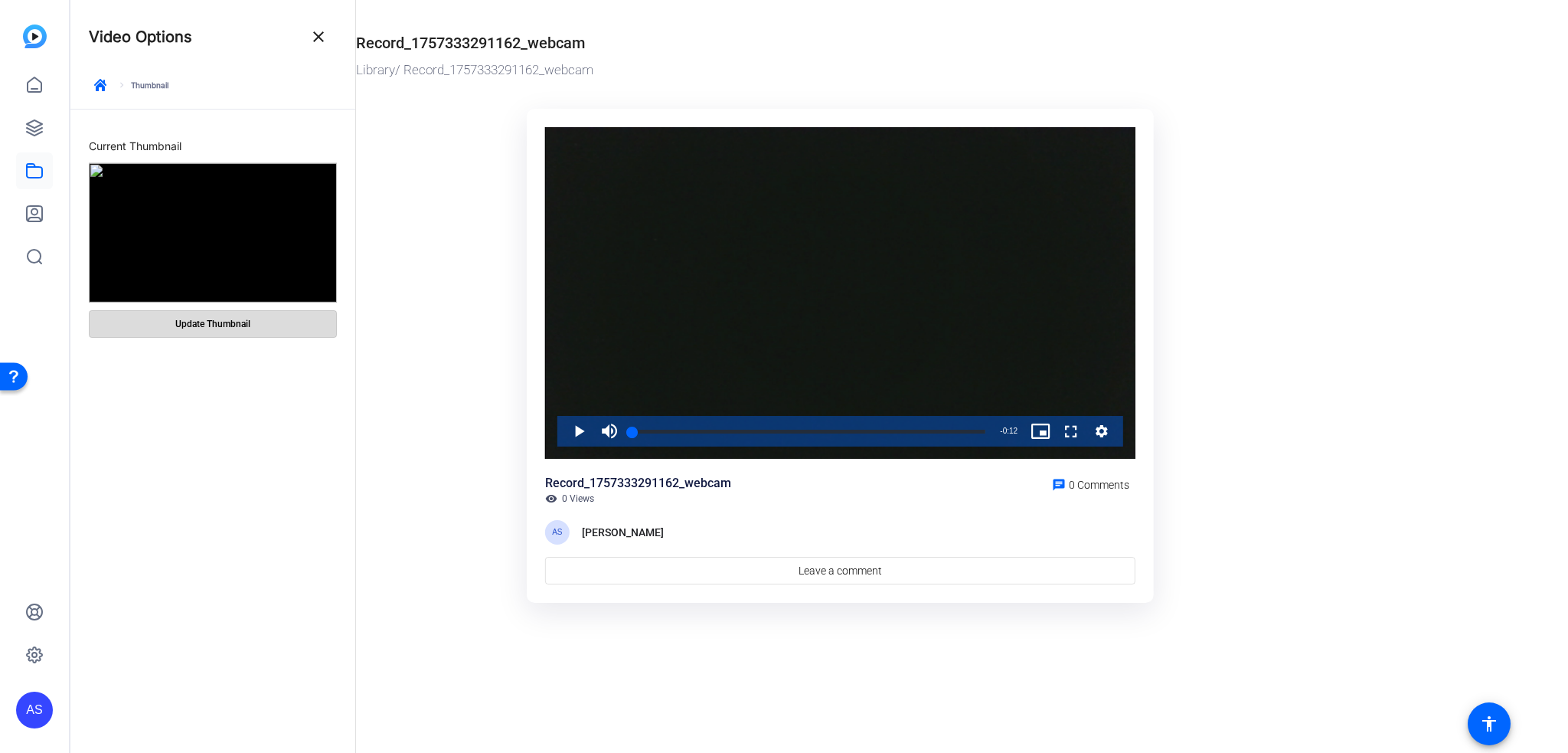
click at [205, 323] on span "Update Thumbnail" at bounding box center [213, 324] width 75 height 12
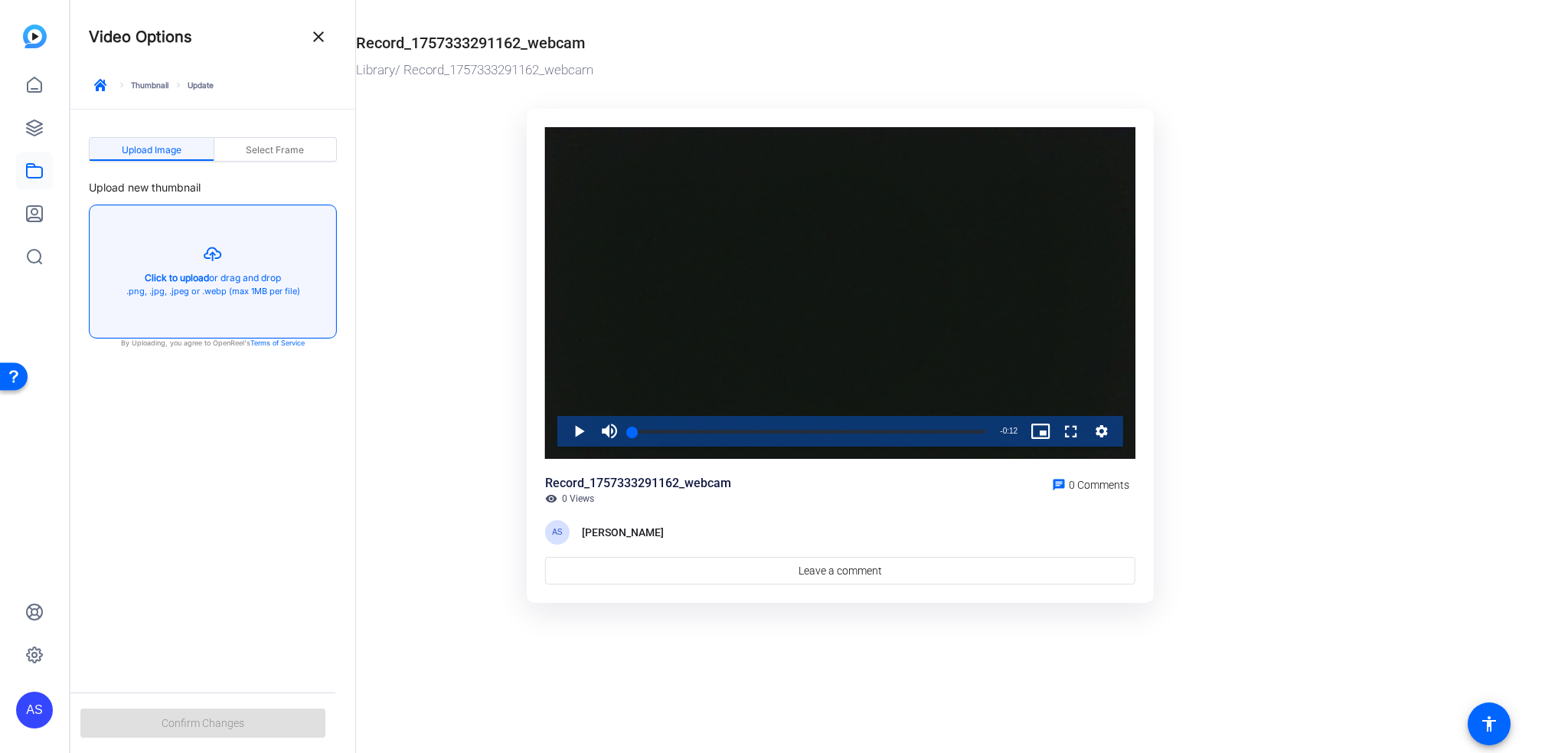
click at [218, 259] on button "button" at bounding box center [212, 271] width 246 height 132
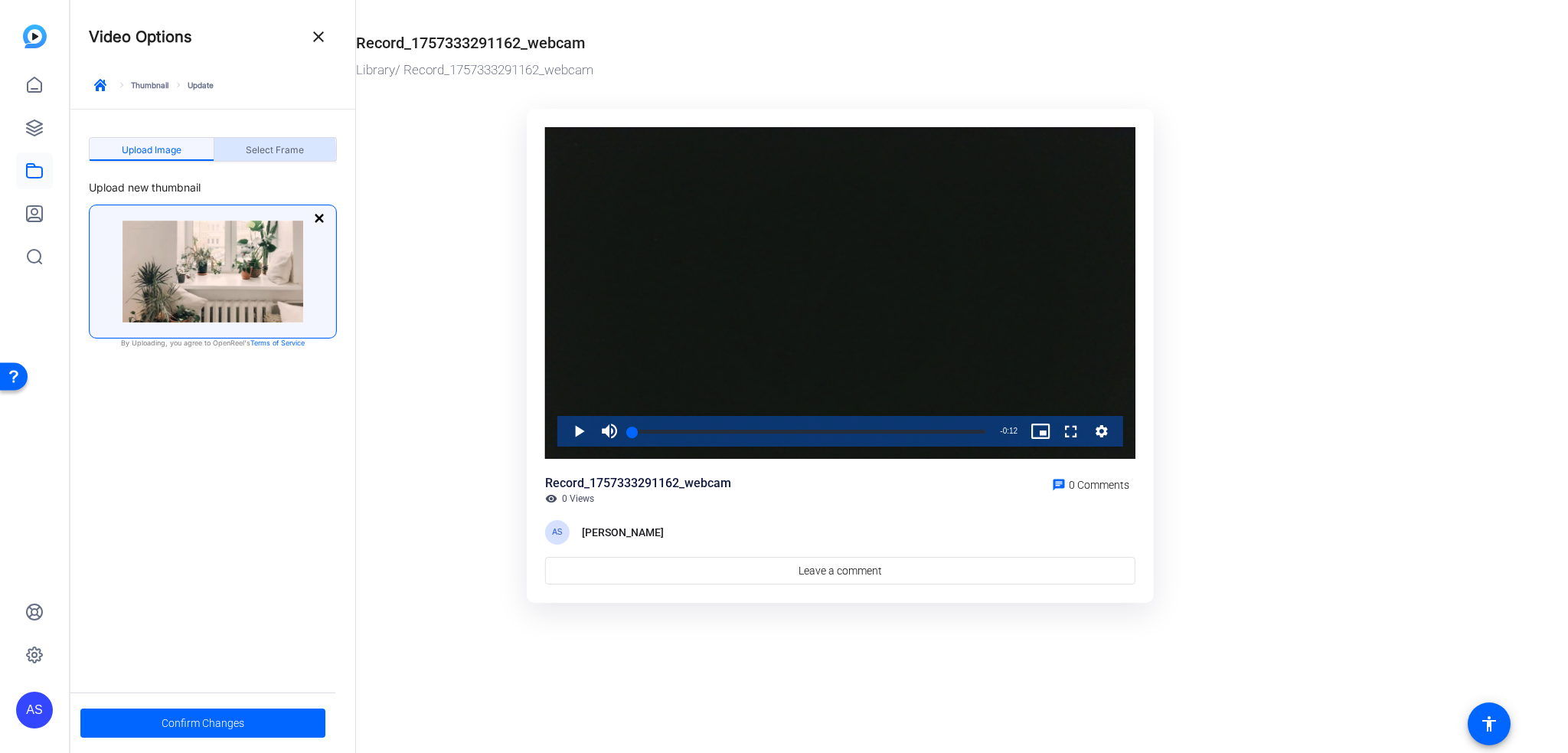
click at [250, 151] on span "Select Frame" at bounding box center [274, 150] width 59 height 9
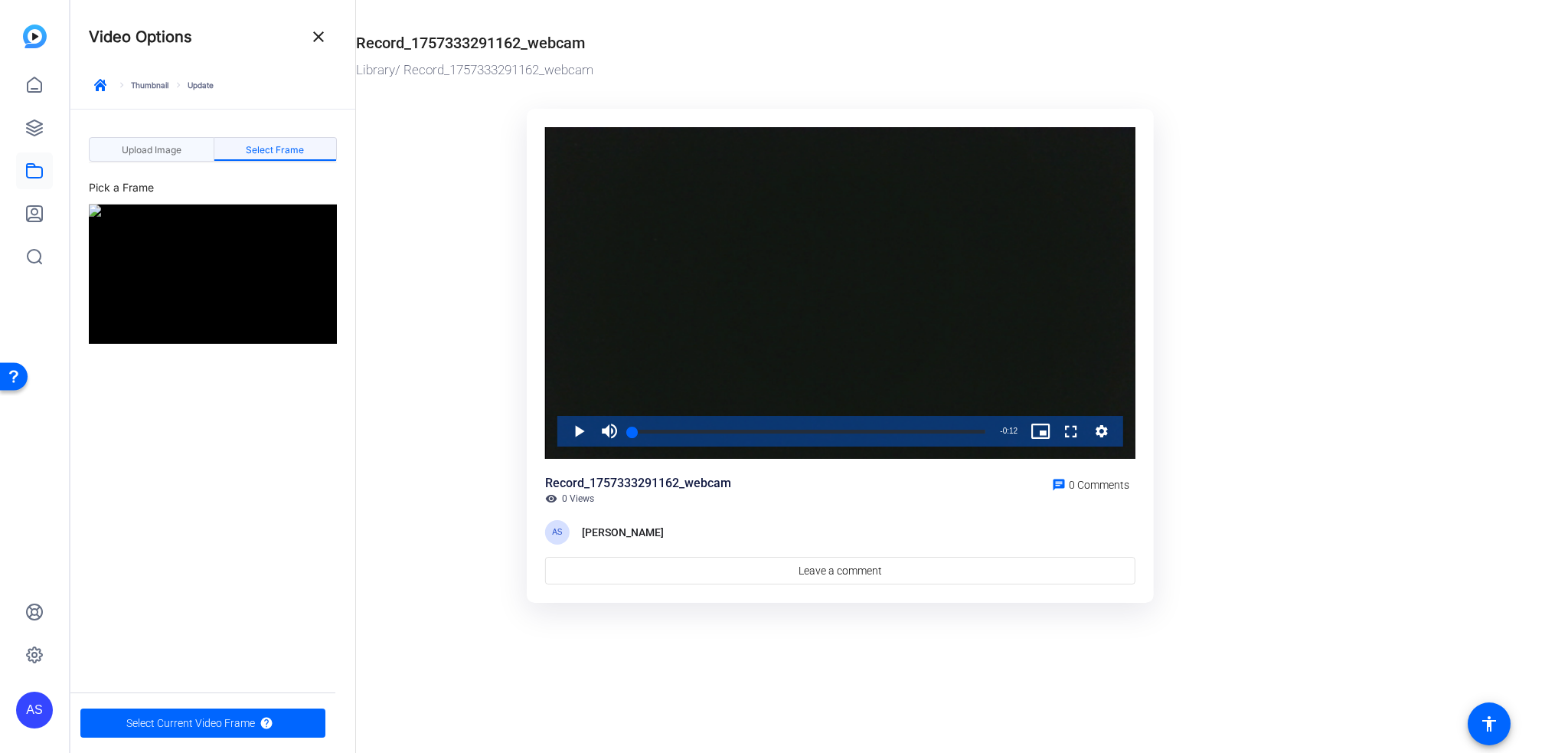
click at [167, 142] on span "Upload Image" at bounding box center [152, 150] width 59 height 24
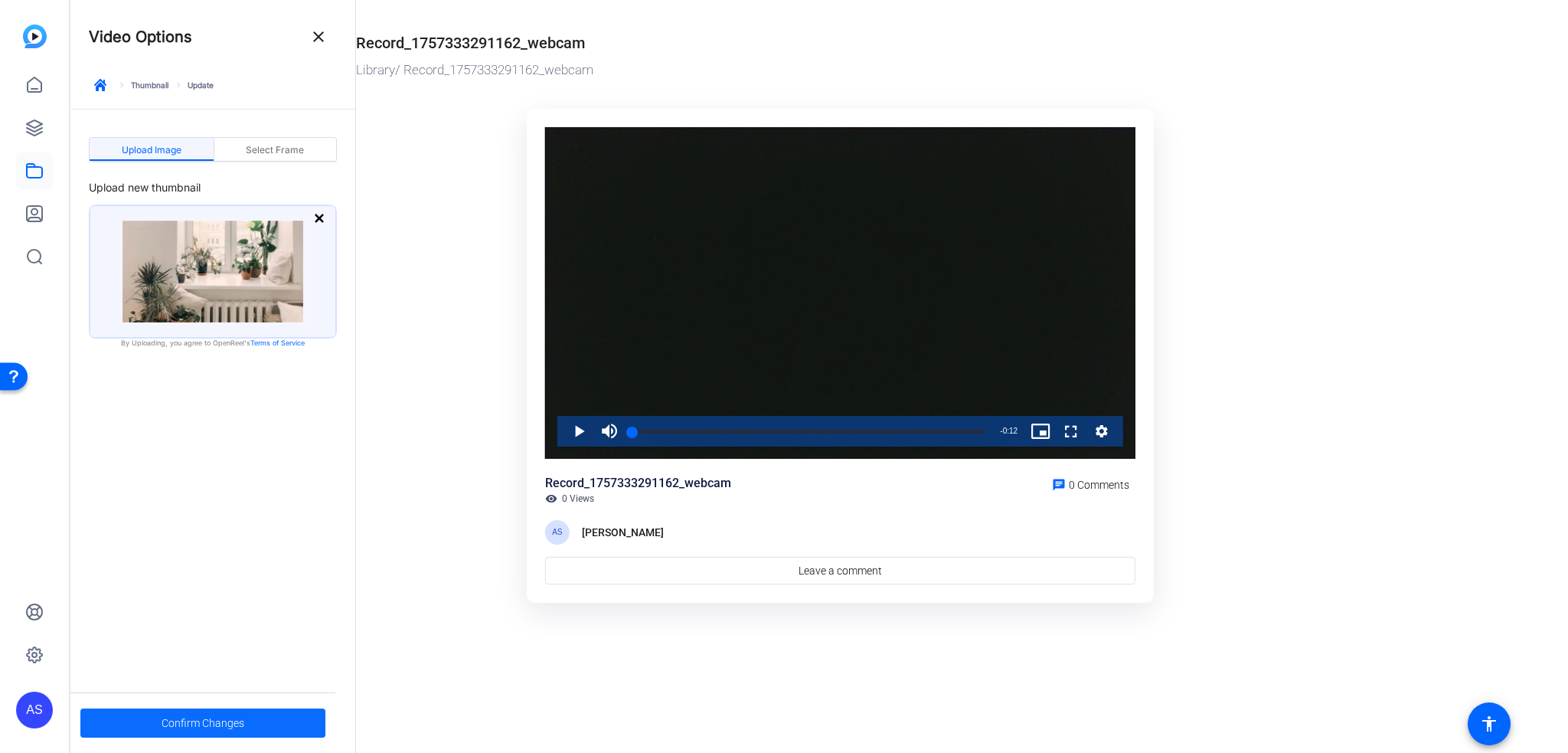
click at [245, 720] on span at bounding box center [203, 723] width 245 height 37
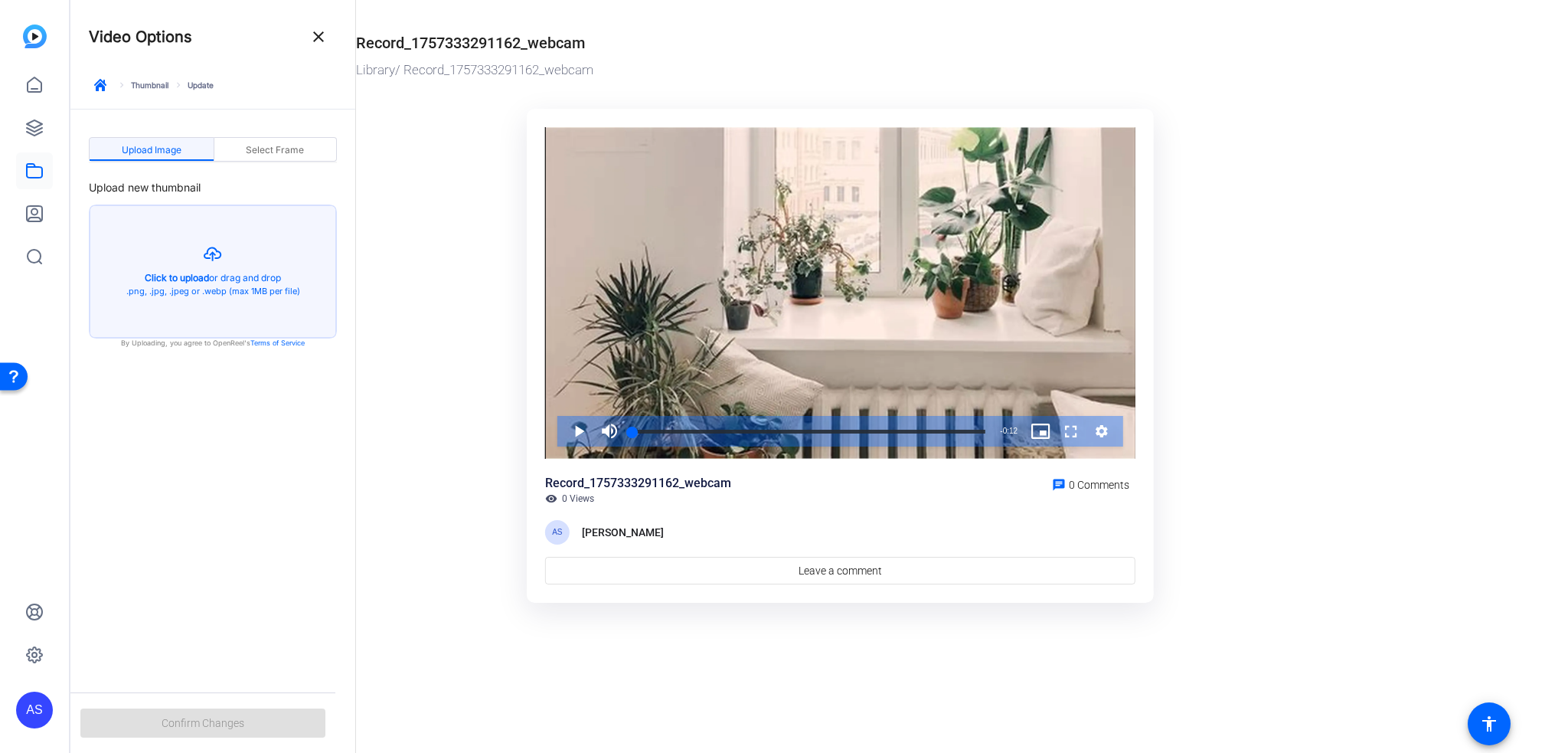
click at [155, 86] on link "keyboard_arrow_right Thumbnail" at bounding box center [142, 86] width 52 height 11
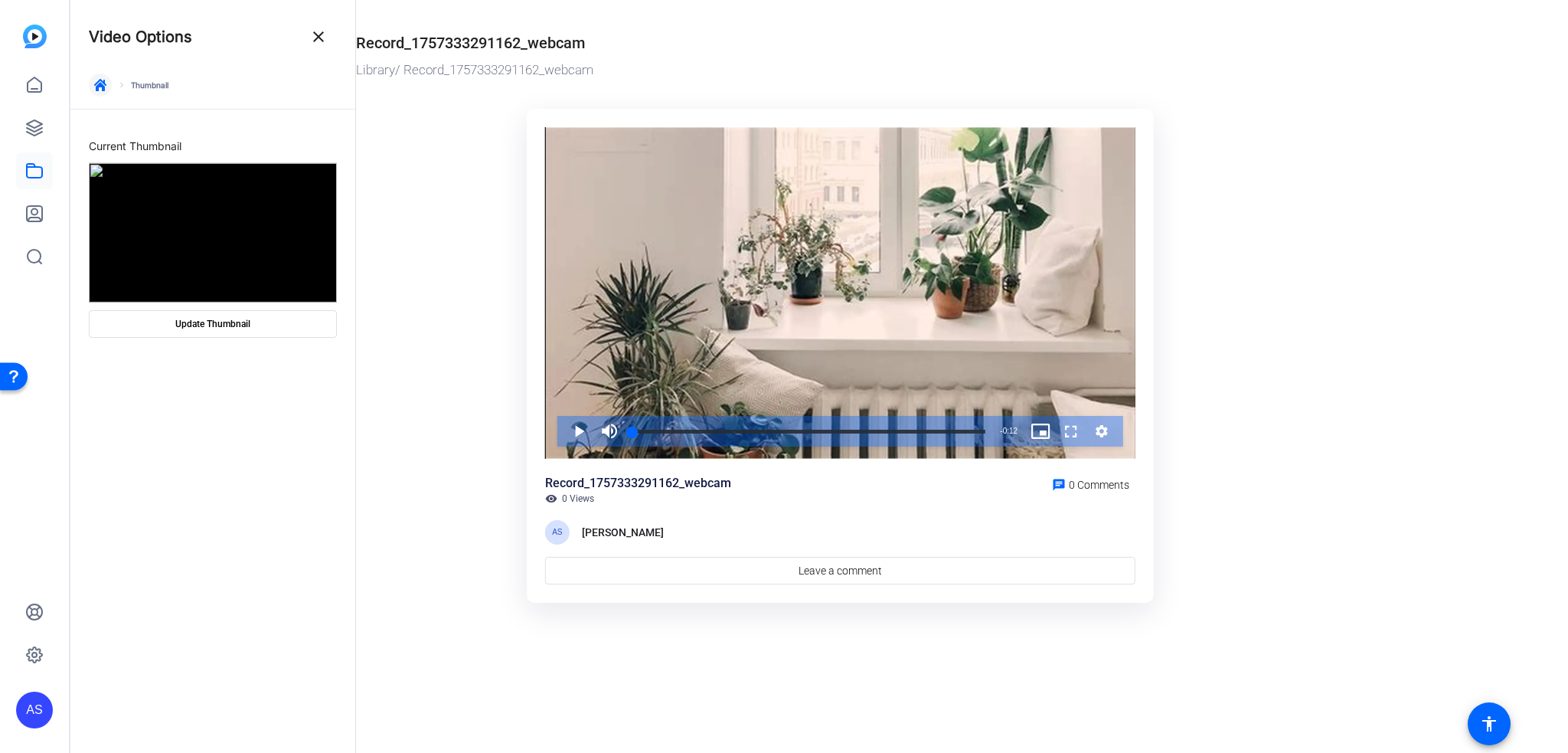
click at [104, 86] on icon "button" at bounding box center [99, 85] width 12 height 12
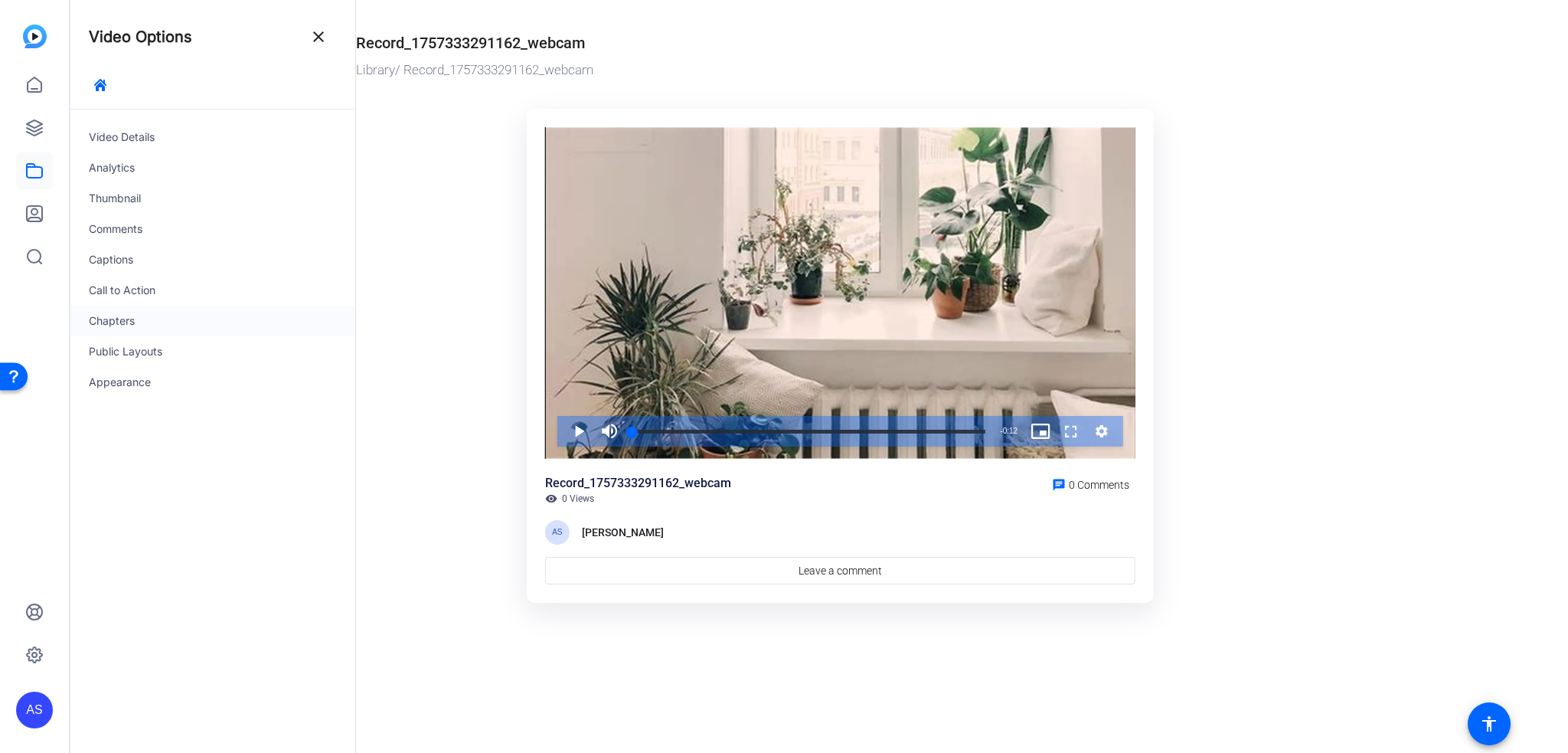
click at [101, 322] on div "Chapters" at bounding box center [213, 321] width 284 height 31
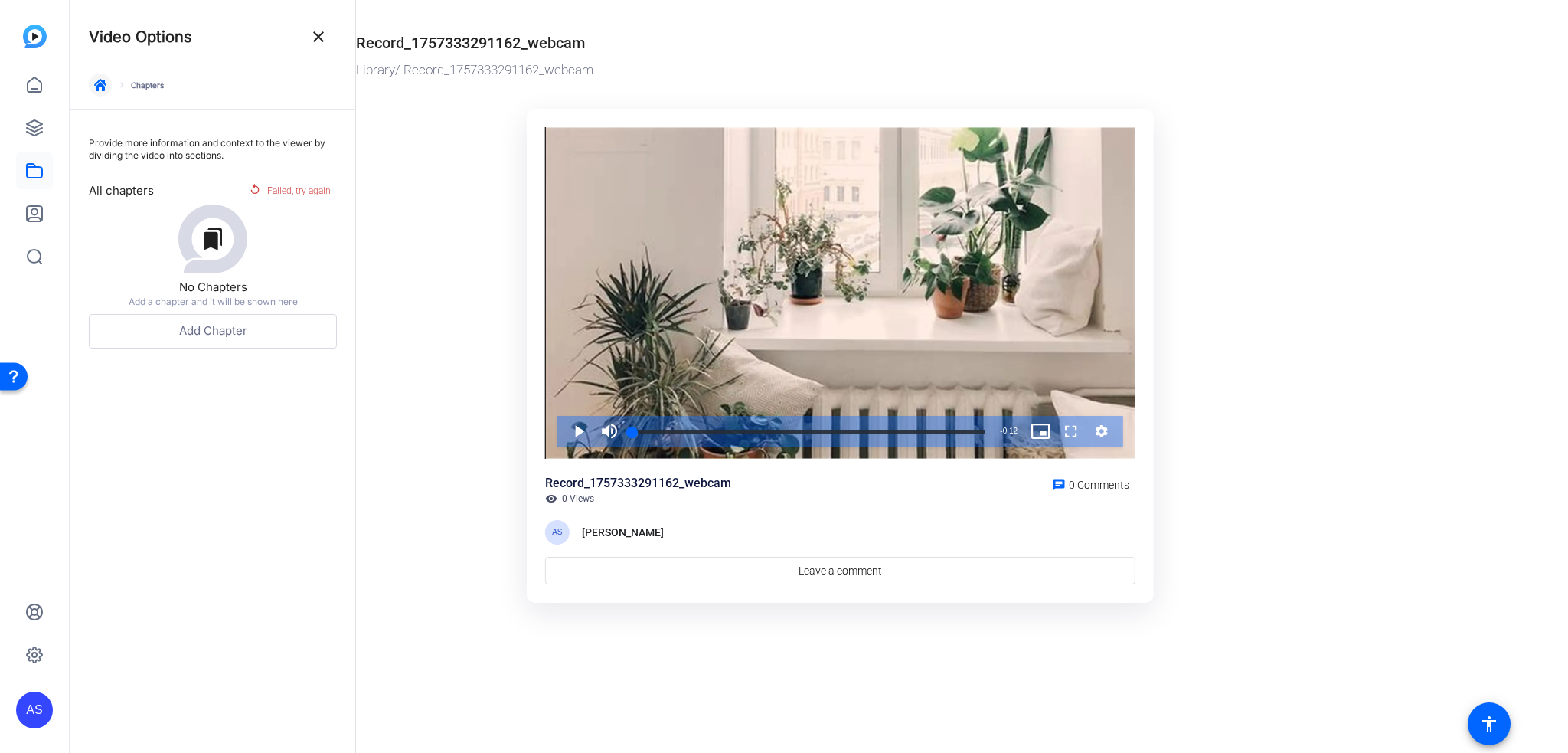
click at [99, 90] on icon "button" at bounding box center [99, 85] width 12 height 12
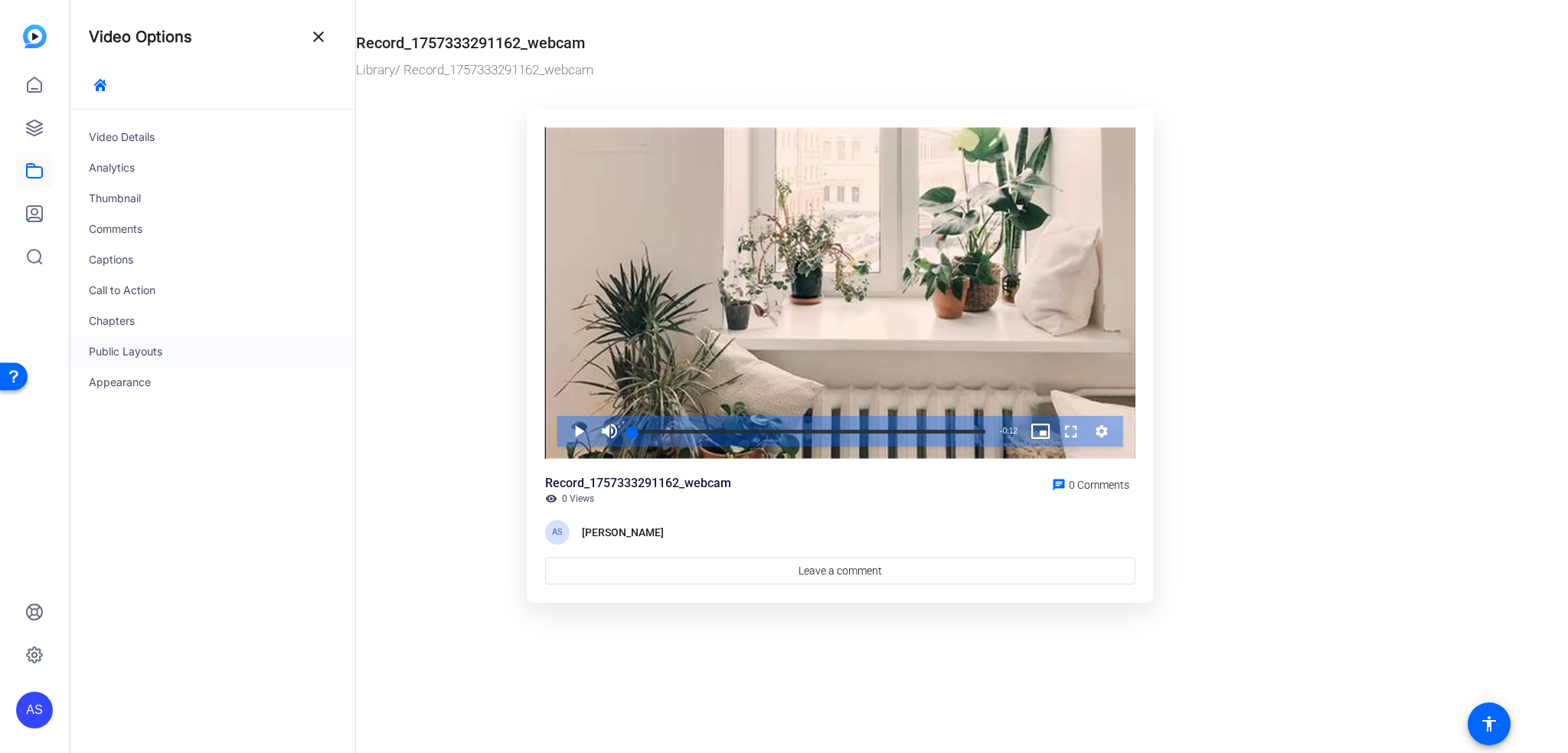
click at [111, 347] on div "Public Layouts" at bounding box center [213, 351] width 284 height 31
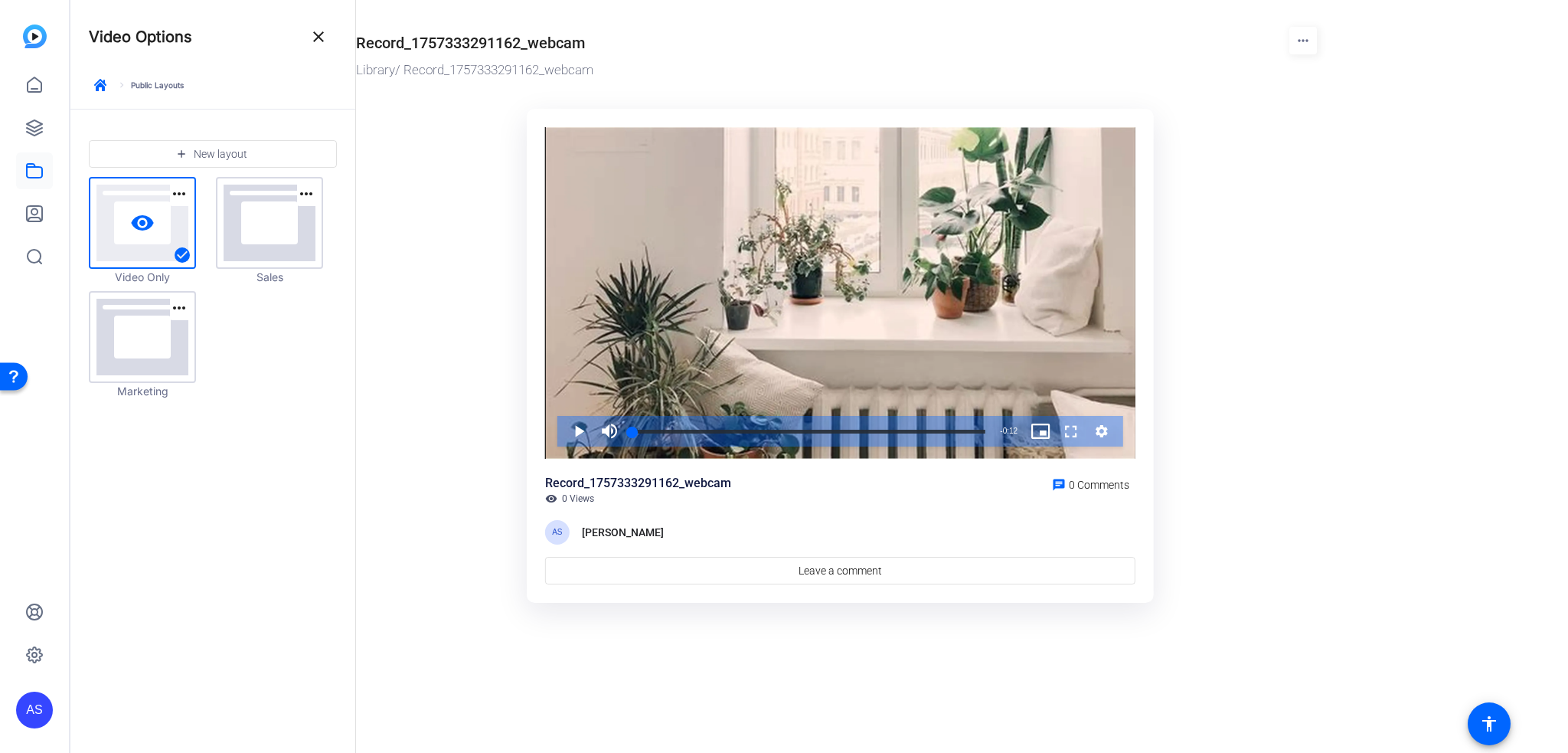
click at [128, 236] on link "visibility" at bounding box center [142, 223] width 104 height 89
click at [263, 242] on link "visibility" at bounding box center [270, 223] width 104 height 89
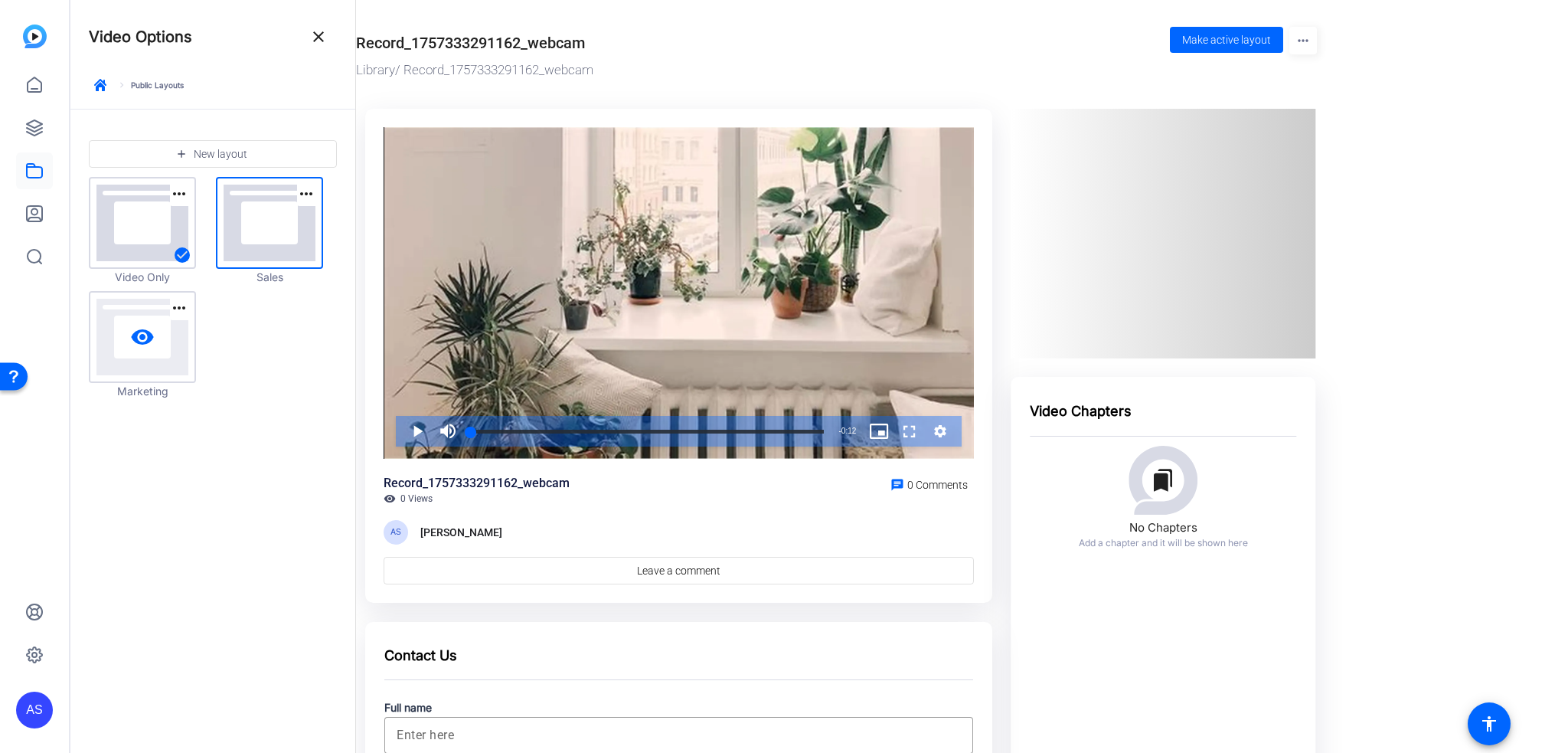
click at [180, 337] on link "visibility" at bounding box center [142, 337] width 104 height 89
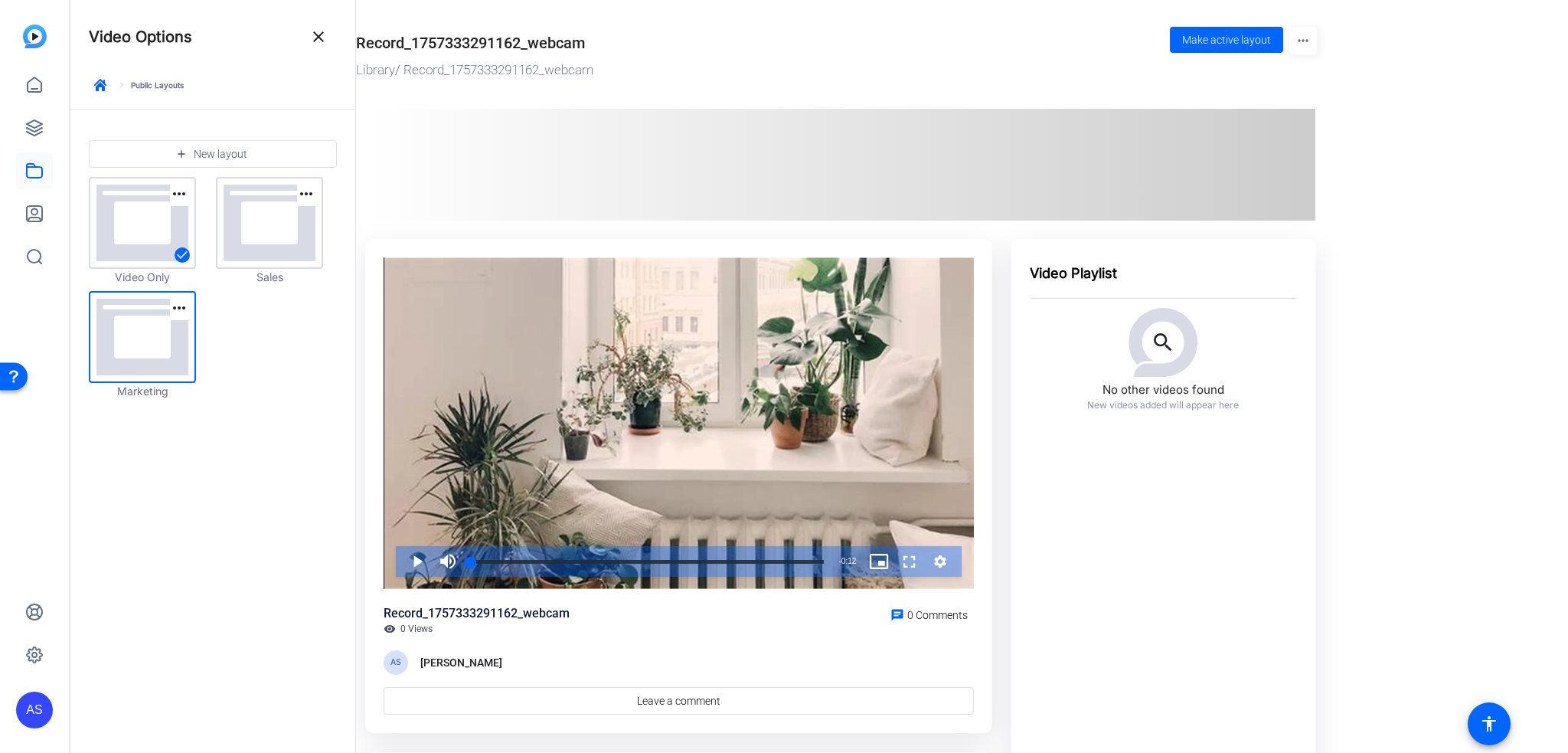
click at [636, 191] on div at bounding box center [840, 165] width 950 height 112
click at [99, 85] on icon "button" at bounding box center [99, 85] width 12 height 12
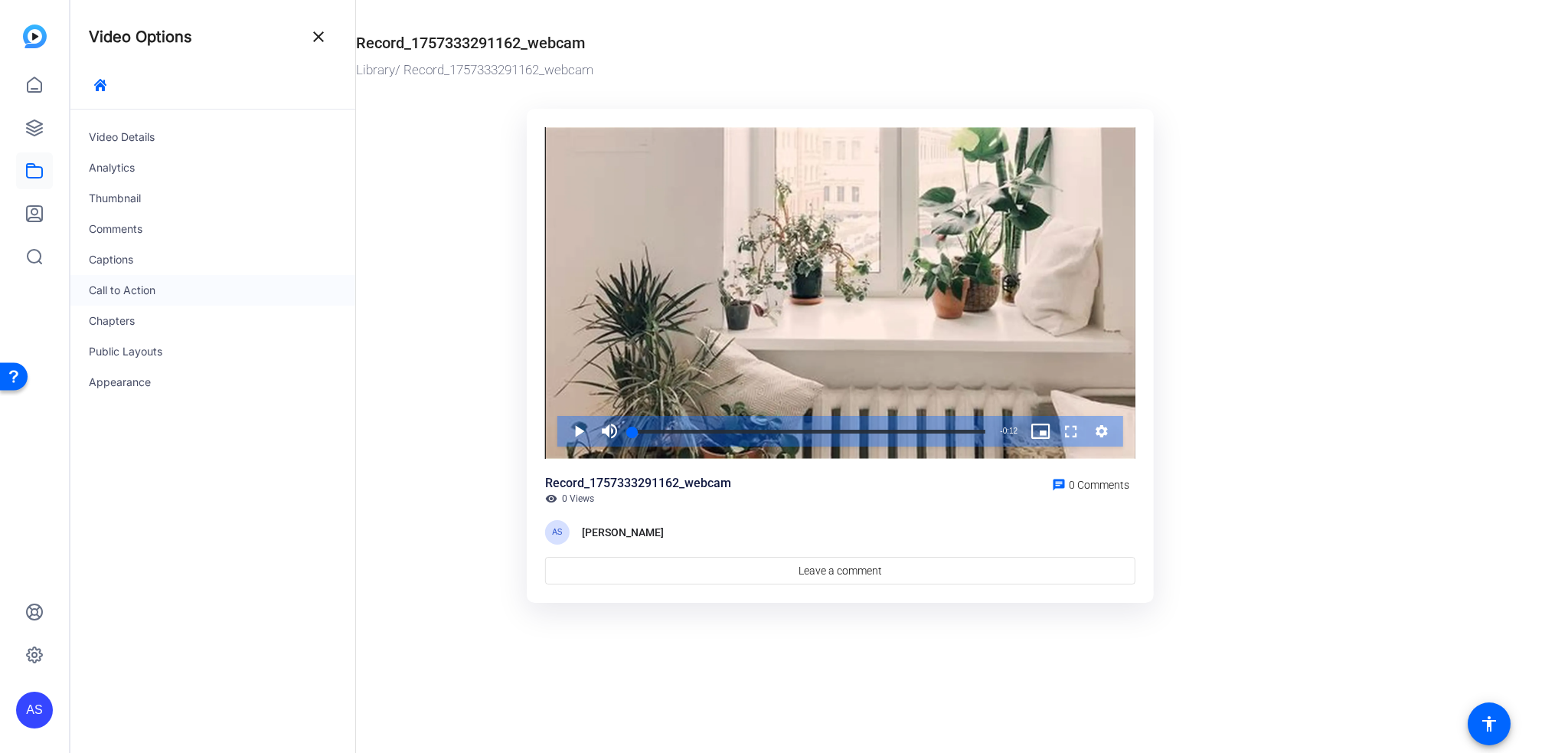
click at [105, 288] on div "Call to Action" at bounding box center [213, 290] width 284 height 31
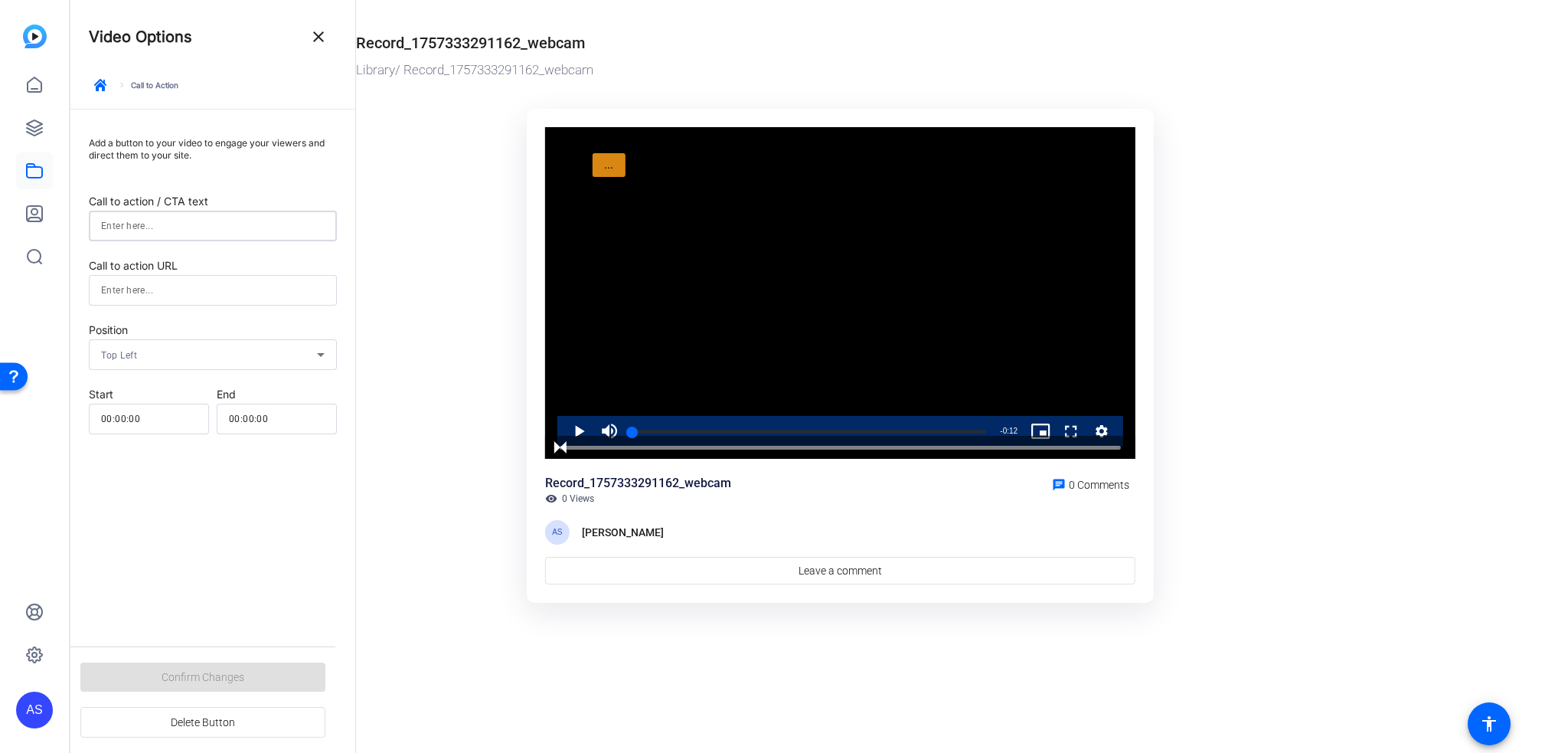
click at [199, 230] on input at bounding box center [213, 226] width 223 height 19
type input "rwtetwtwtwe"
click at [208, 532] on div "Add a button to your video to engage your viewers and direct them to your site.…" at bounding box center [213, 391] width 284 height 563
click at [216, 671] on div "Confirm Changes Delete Button" at bounding box center [203, 699] width 265 height 106
click at [229, 556] on div "Add a button to your video to engage your viewers and direct them to your site.…" at bounding box center [213, 391] width 284 height 563
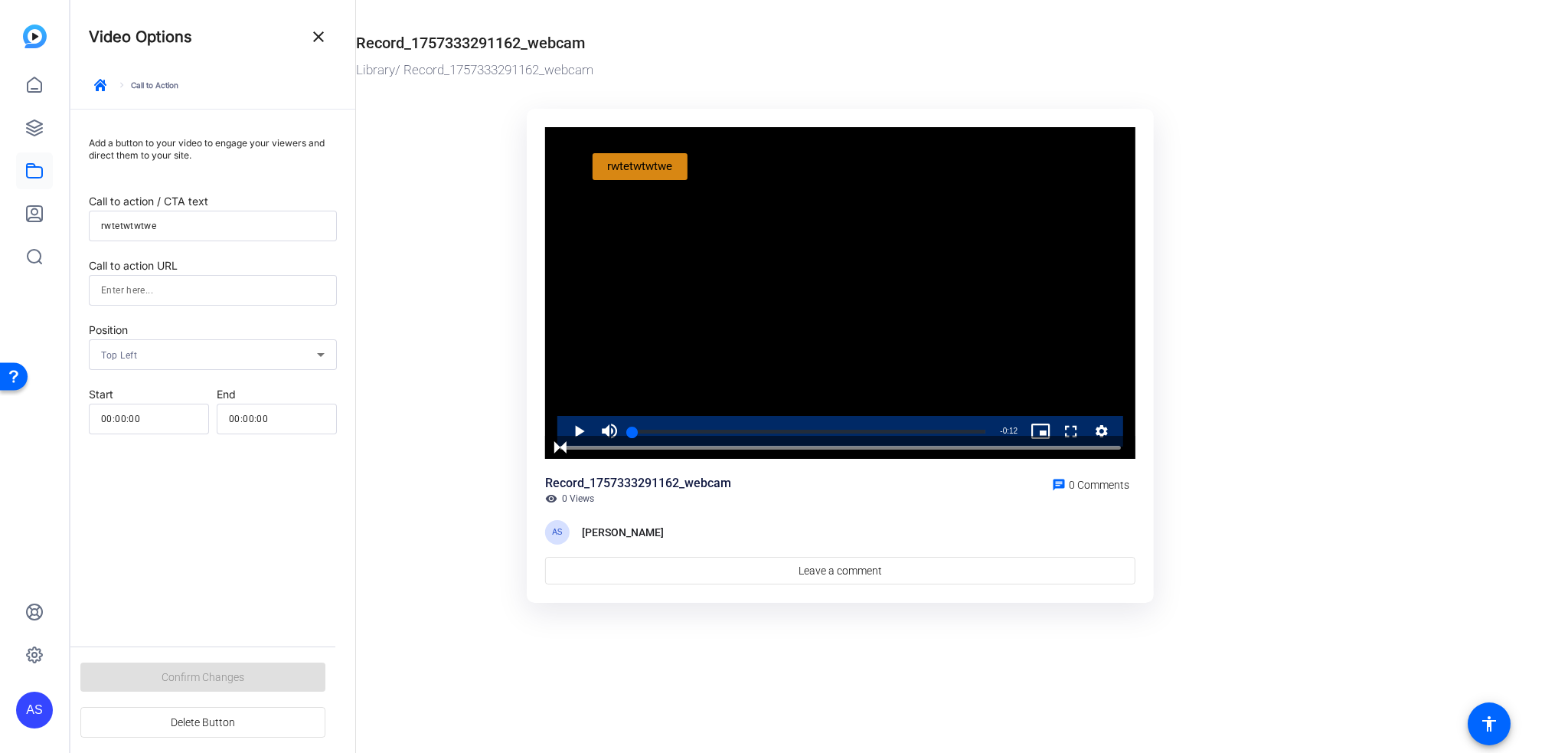
click at [257, 548] on div "Add a button to your video to engage your viewers and direct them to your site.…" at bounding box center [213, 391] width 284 height 563
click at [210, 679] on div "Confirm Changes Delete Button" at bounding box center [203, 699] width 265 height 106
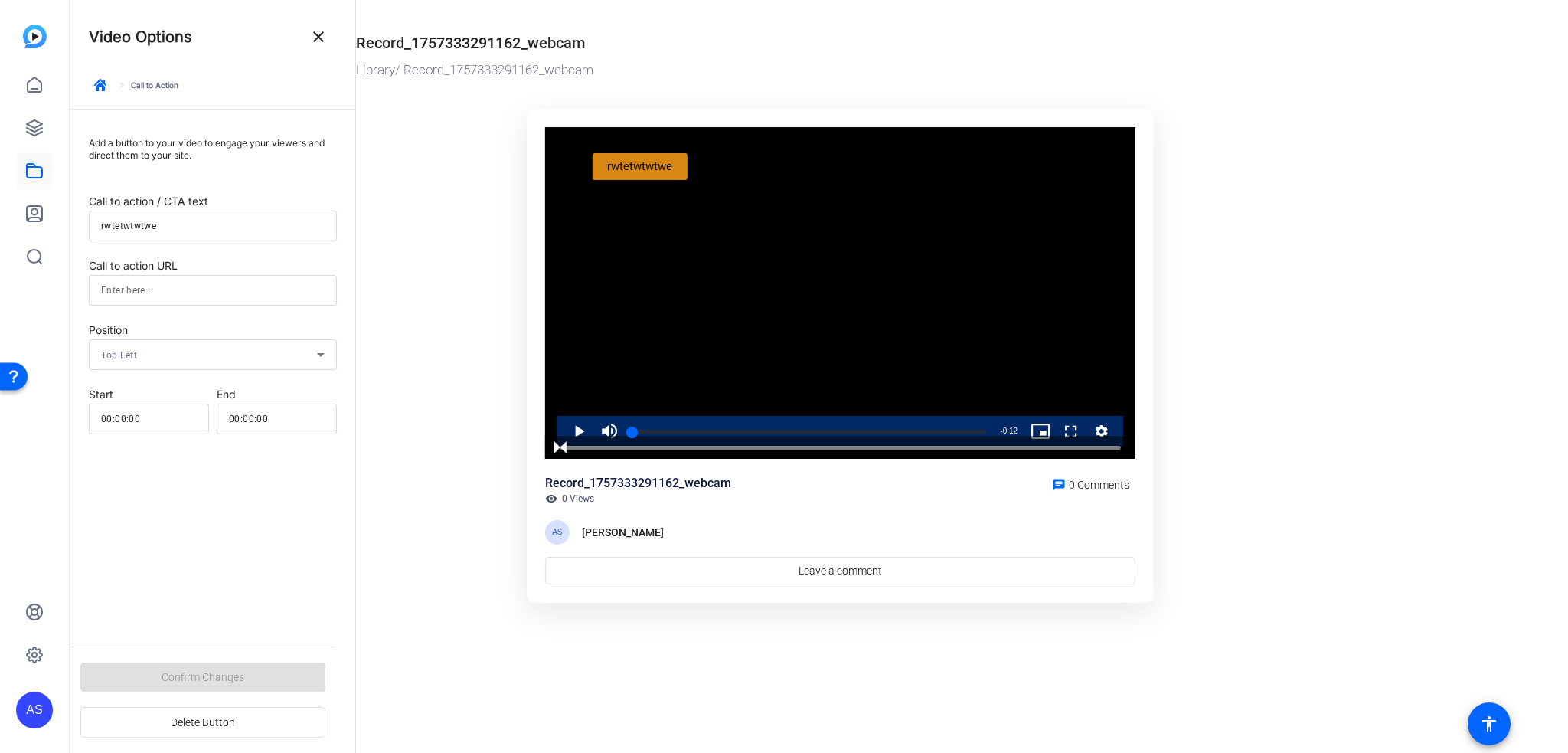
click at [210, 679] on div "Confirm Changes Delete Button" at bounding box center [203, 699] width 265 height 106
click at [161, 359] on div "Top Left" at bounding box center [209, 354] width 216 height 20
click at [163, 345] on div at bounding box center [784, 376] width 1568 height 753
click at [167, 297] on input at bounding box center [213, 290] width 223 height 19
click at [168, 601] on div "Add a button to your video to engage your viewers and direct them to your site.…" at bounding box center [213, 391] width 284 height 563
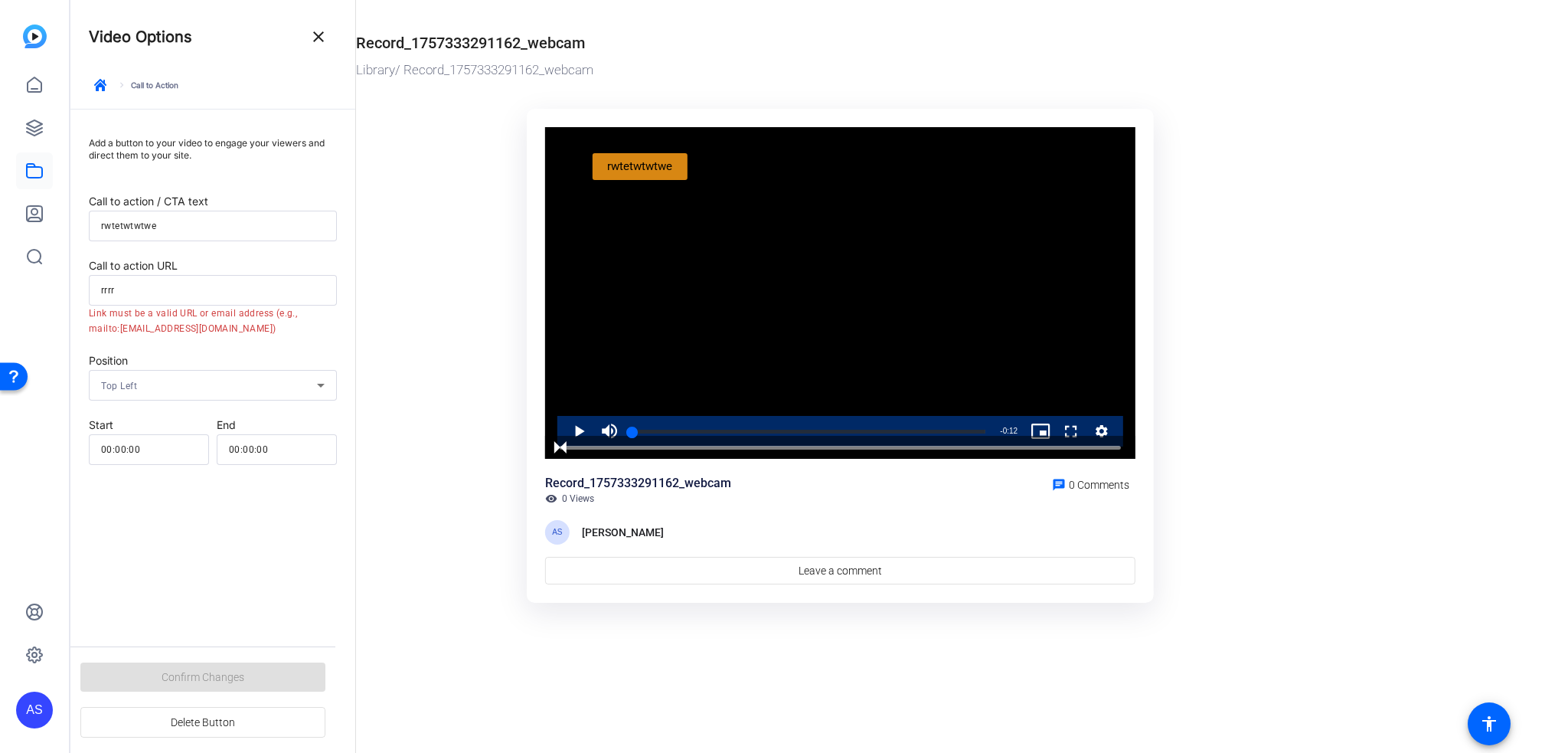
click at [143, 293] on input "rrrr" at bounding box center [213, 290] width 223 height 19
drag, startPoint x: 128, startPoint y: 292, endPoint x: 0, endPoint y: 269, distance: 130.0
click at [0, 269] on mat-sidenav-container "AS Video Options close keyboard_arrow_right Call to Action Add a button to your…" at bounding box center [784, 376] width 1568 height 753
type input "maja@maja.com"
click at [297, 532] on div "Add a button to your video to engage your viewers and direct them to your site.…" at bounding box center [213, 391] width 284 height 563
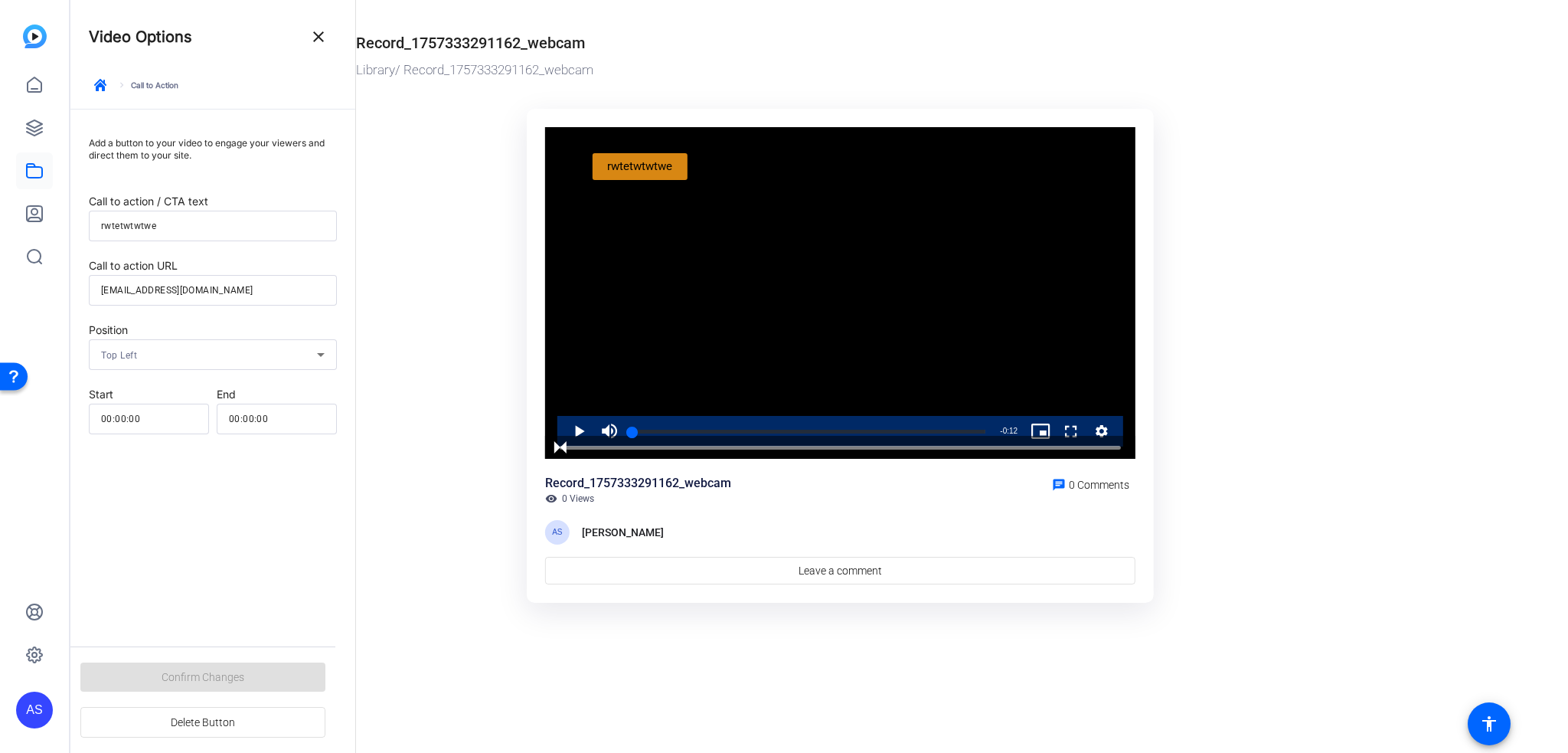
click at [231, 676] on div "Confirm Changes Delete Button" at bounding box center [203, 699] width 265 height 106
click at [231, 675] on div "Confirm Changes Delete Button" at bounding box center [203, 699] width 265 height 106
drag, startPoint x: 231, startPoint y: 675, endPoint x: 228, endPoint y: 656, distance: 19.2
click at [231, 672] on div "Confirm Changes Delete Button" at bounding box center [203, 699] width 265 height 106
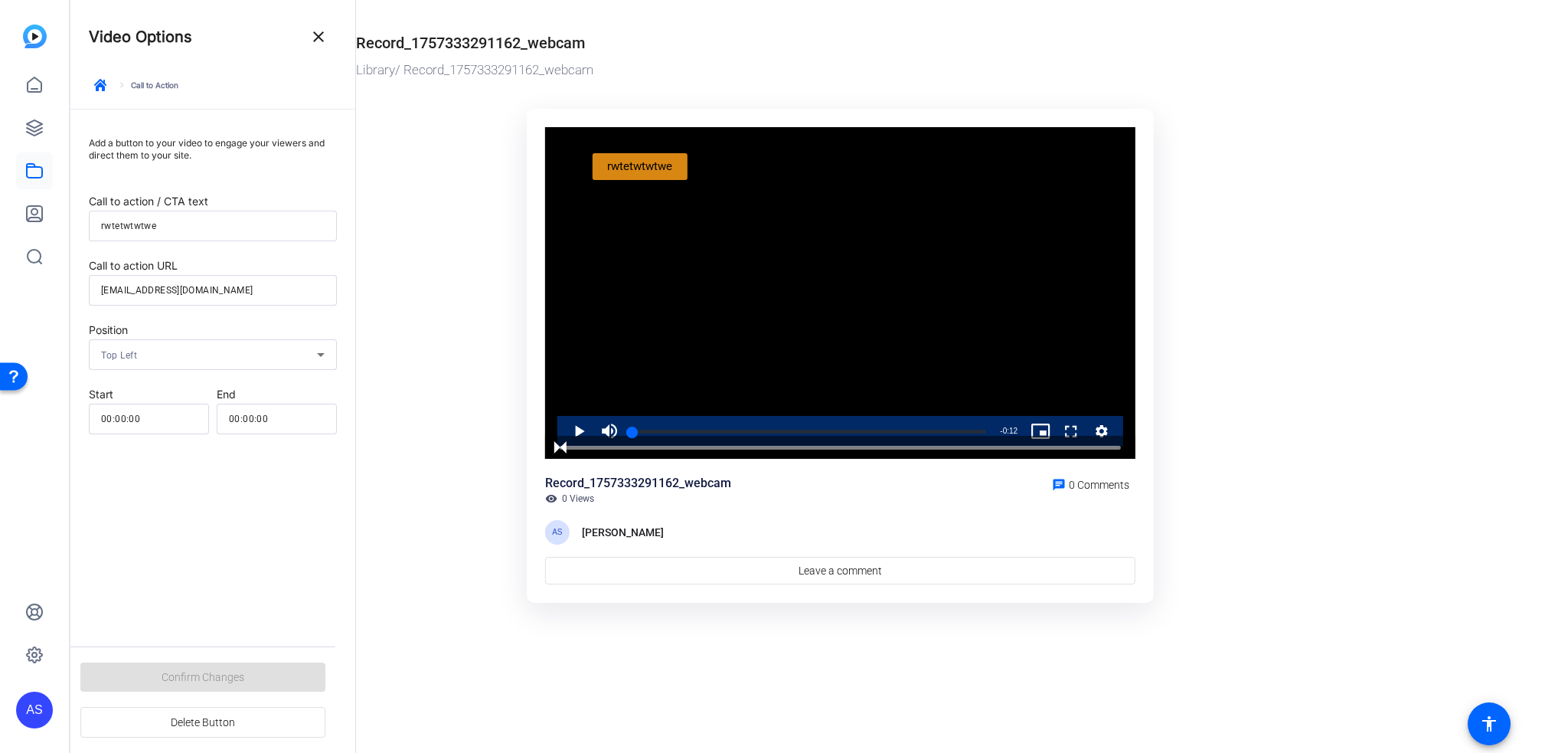
click at [163, 345] on div "Top Left" at bounding box center [209, 354] width 216 height 20
click at [163, 345] on div at bounding box center [784, 376] width 1568 height 753
click at [187, 223] on input "rwtetwtwtwe" at bounding box center [213, 226] width 223 height 19
drag, startPoint x: 653, startPoint y: 168, endPoint x: 718, endPoint y: 297, distance: 144.5
click at [718, 297] on div "Video Player is loading. Play Video Play Mute Current Time 0:00 / Duration 0:12…" at bounding box center [839, 293] width 590 height 332
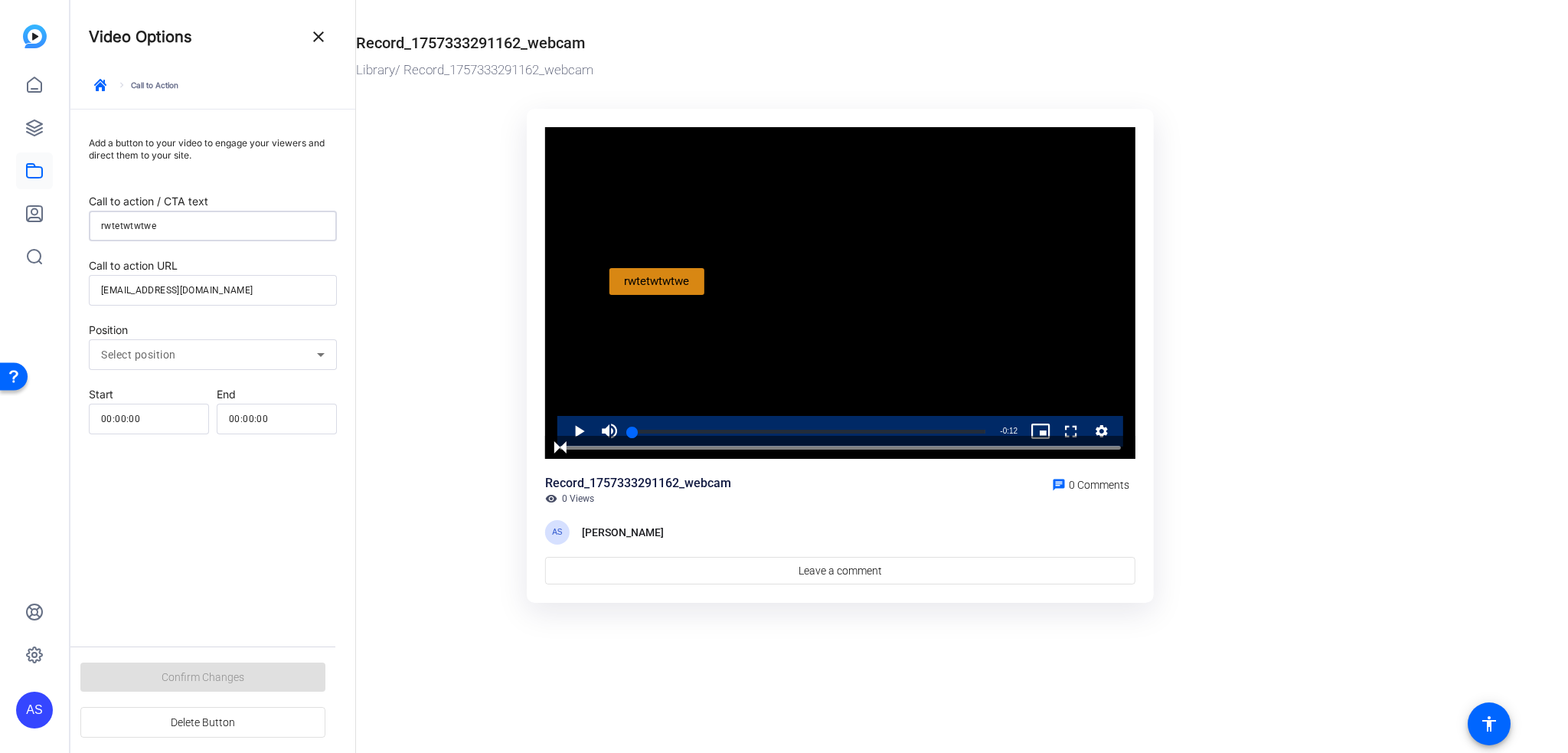
click at [201, 591] on div "Add a button to your video to engage your viewers and direct them to your site.…" at bounding box center [213, 391] width 284 height 563
click at [197, 685] on div "Confirm Changes Delete Button" at bounding box center [203, 699] width 265 height 106
click at [201, 676] on div "Confirm Changes Delete Button" at bounding box center [203, 699] width 265 height 106
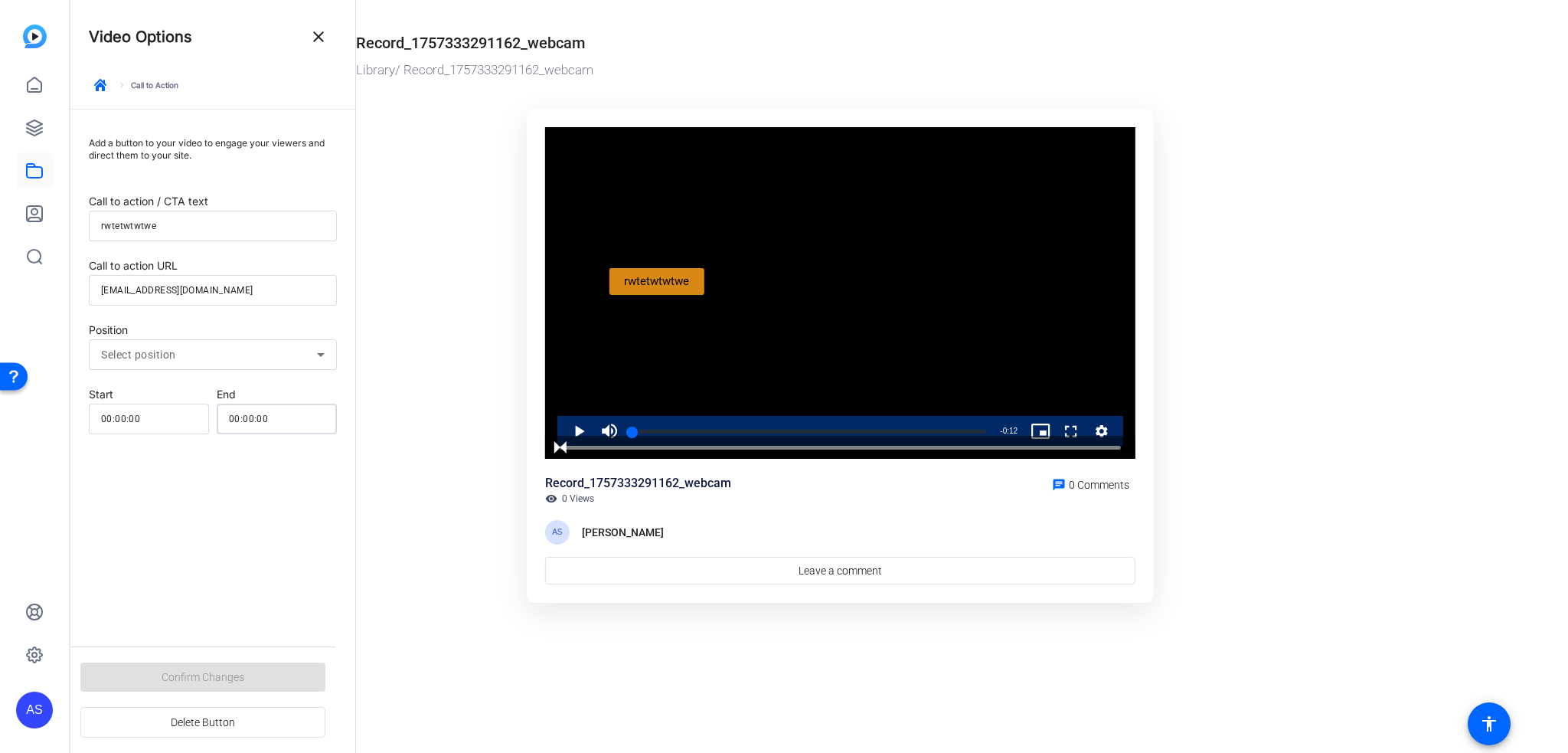
click at [272, 410] on input "00:00:00" at bounding box center [276, 419] width 96 height 19
drag, startPoint x: 275, startPoint y: 415, endPoint x: 254, endPoint y: 423, distance: 22.5
click at [254, 423] on input "00:00:00" at bounding box center [276, 419] width 96 height 19
click at [242, 417] on input "00:00:00" at bounding box center [276, 419] width 96 height 19
drag, startPoint x: 242, startPoint y: 420, endPoint x: 267, endPoint y: 421, distance: 25.0
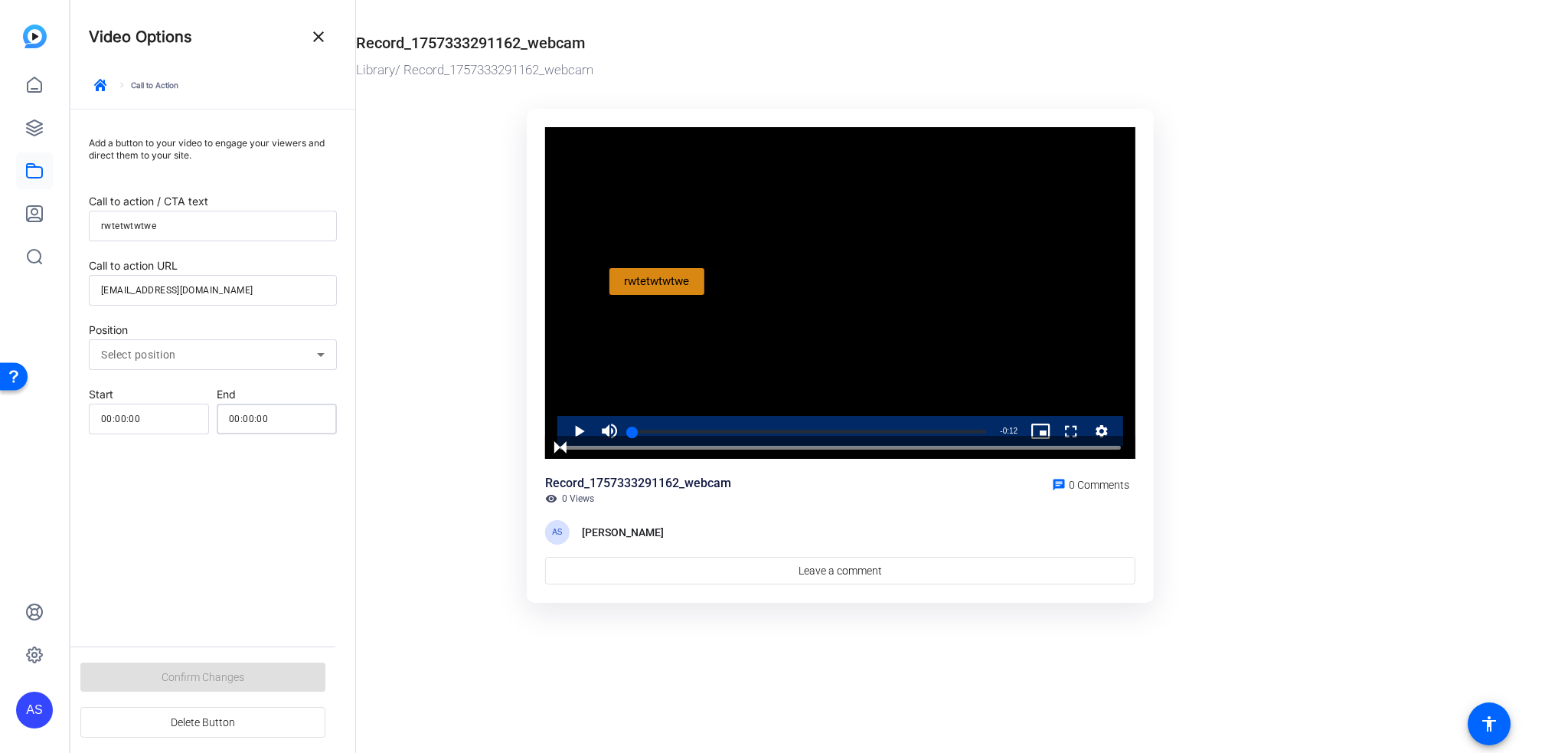
click at [267, 421] on input "00:00:00" at bounding box center [276, 419] width 96 height 19
click at [266, 371] on div at bounding box center [213, 378] width 248 height 17
click at [266, 354] on div "Select position" at bounding box center [209, 354] width 216 height 19
click at [245, 391] on mat-option "Top Left" at bounding box center [213, 390] width 248 height 28
click at [254, 425] on input "00:00:00" at bounding box center [276, 419] width 96 height 19
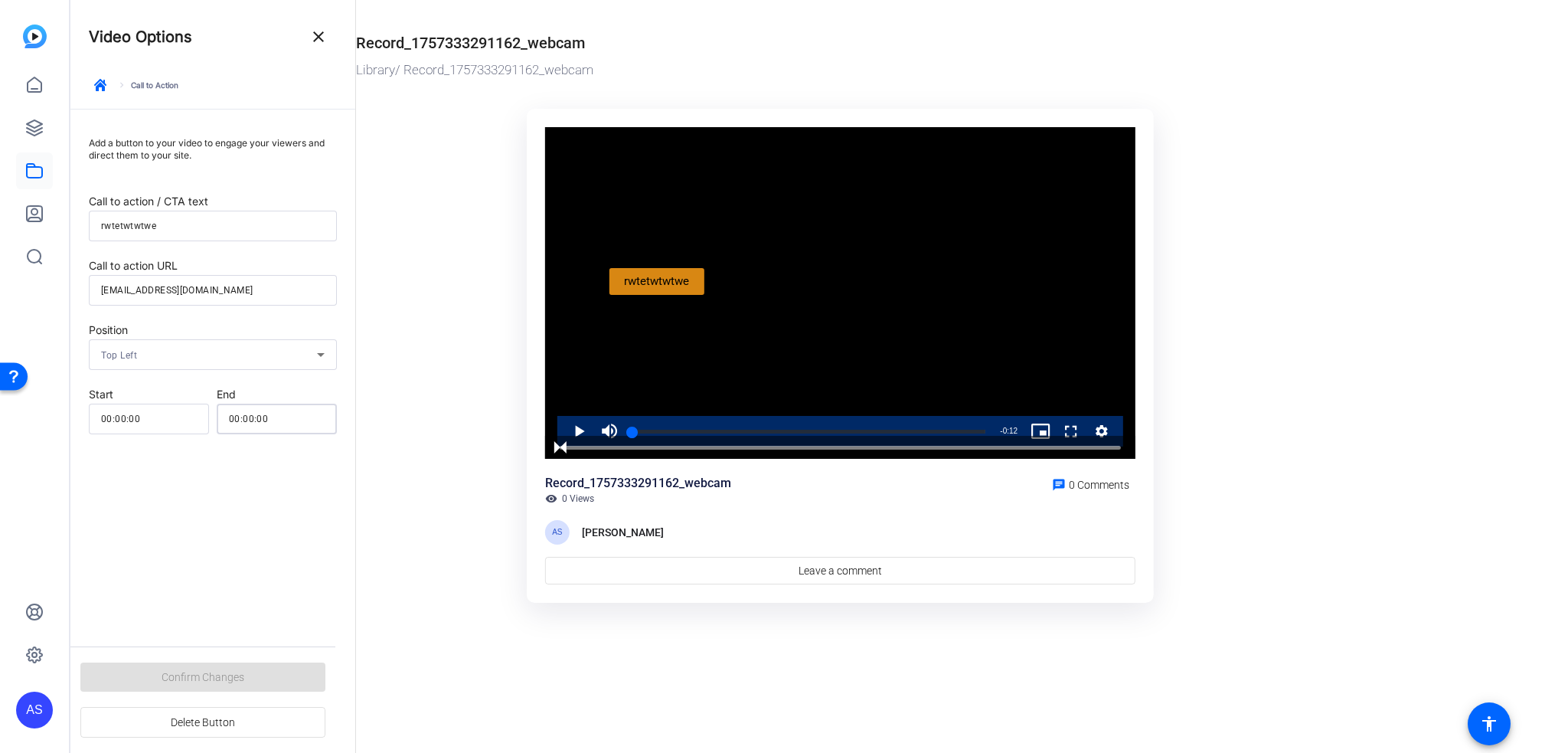
drag, startPoint x: 243, startPoint y: 420, endPoint x: 304, endPoint y: 423, distance: 61.1
click at [304, 423] on input "00:00:00" at bounding box center [276, 419] width 96 height 19
type input "00:00:12"
click at [244, 548] on div "Add a button to your video to engage your viewers and direct them to your site.…" at bounding box center [213, 391] width 284 height 563
click at [232, 677] on span "Confirm Changes" at bounding box center [203, 676] width 83 height 29
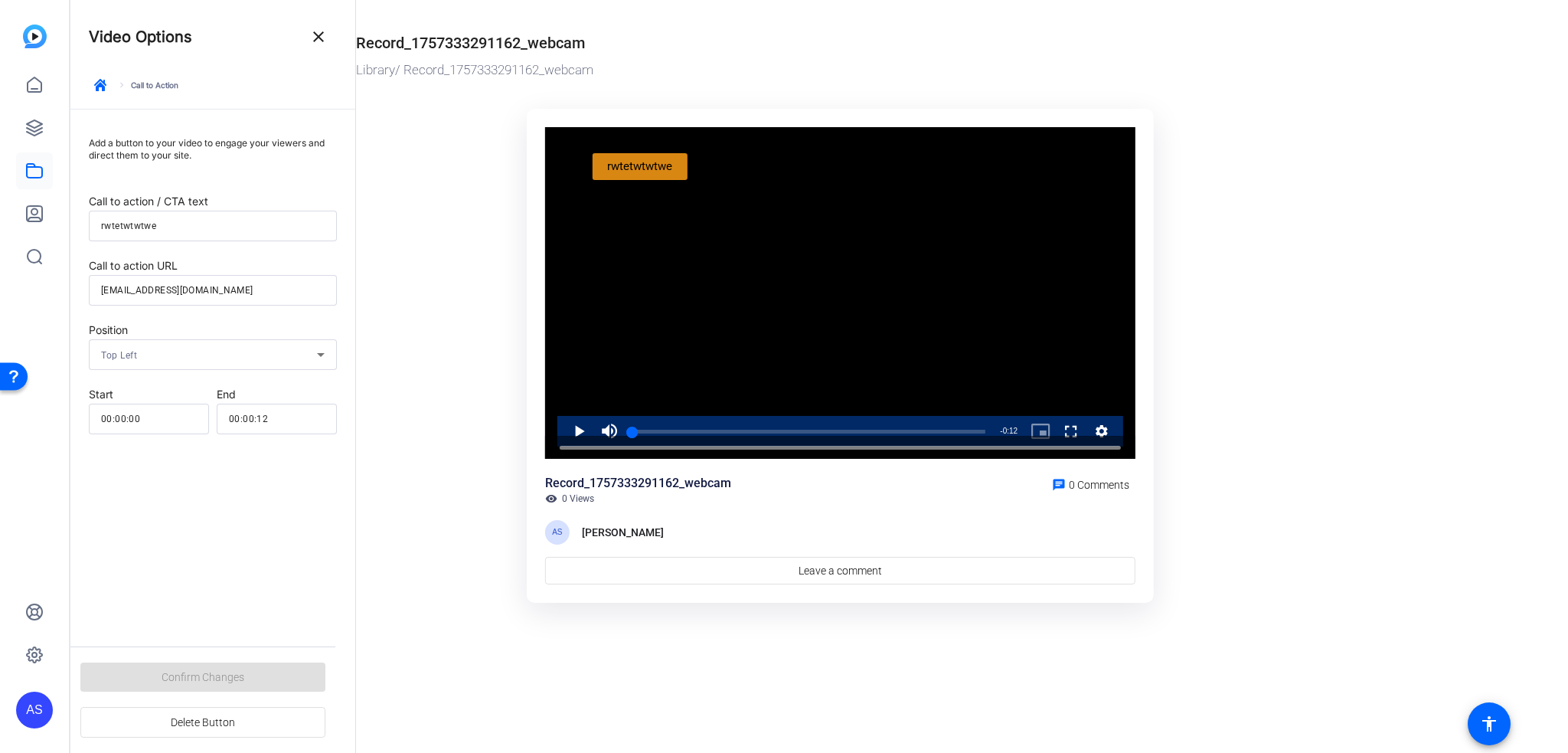
click at [651, 168] on div "Video Player is loading. Play Video Play Mute Current Time 0:00 / Duration 0:12…" at bounding box center [839, 293] width 590 height 332
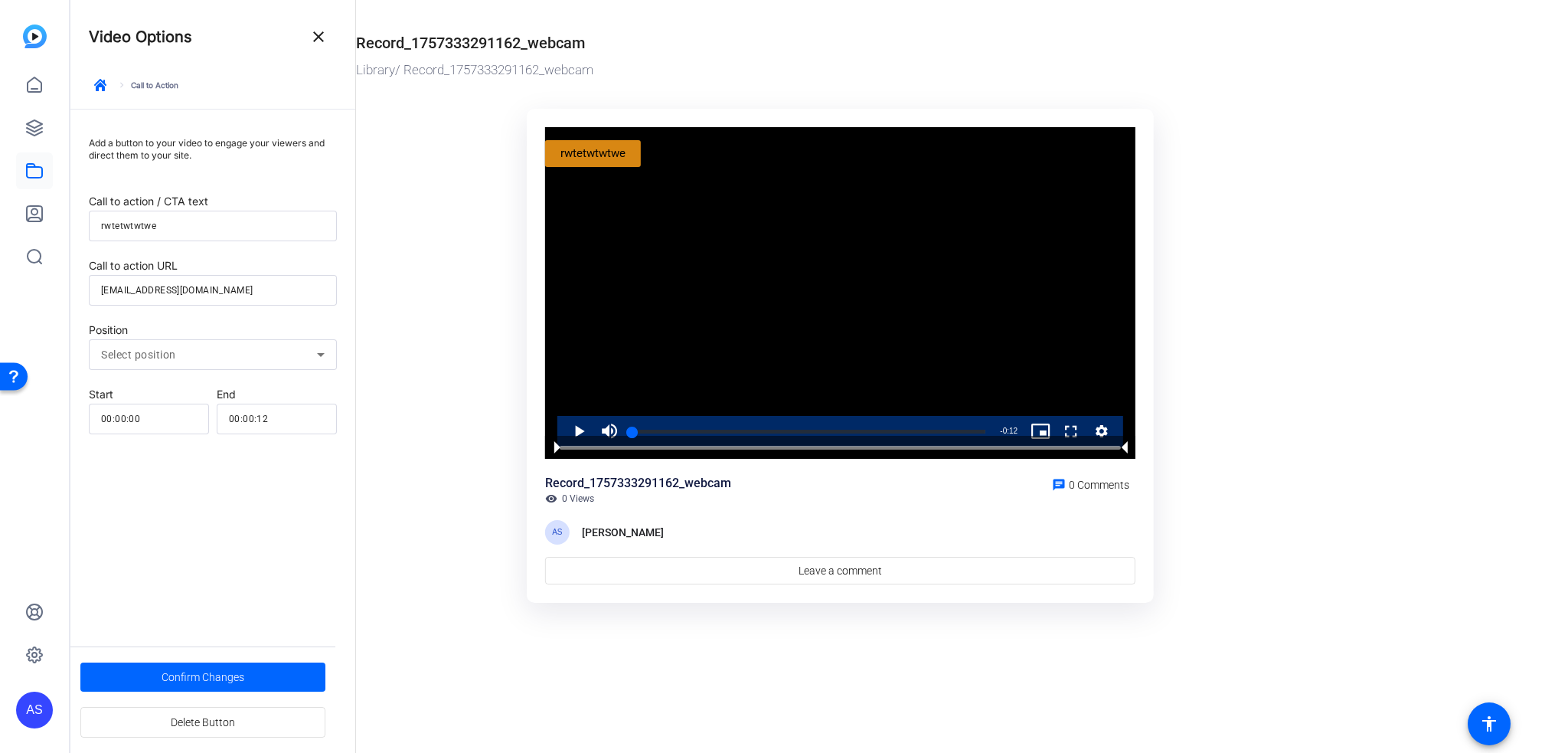
click at [594, 154] on button "rwtetwtwtwe" at bounding box center [592, 153] width 96 height 26
click at [492, 214] on ktd-grid "Video Player is loading. Play Video Play Mute Current Time 0:00 / Duration 0:12…" at bounding box center [840, 356] width 968 height 513
click at [111, 86] on span "button" at bounding box center [100, 86] width 37 height 37
click at [196, 688] on span "Confirm Changes" at bounding box center [203, 676] width 83 height 29
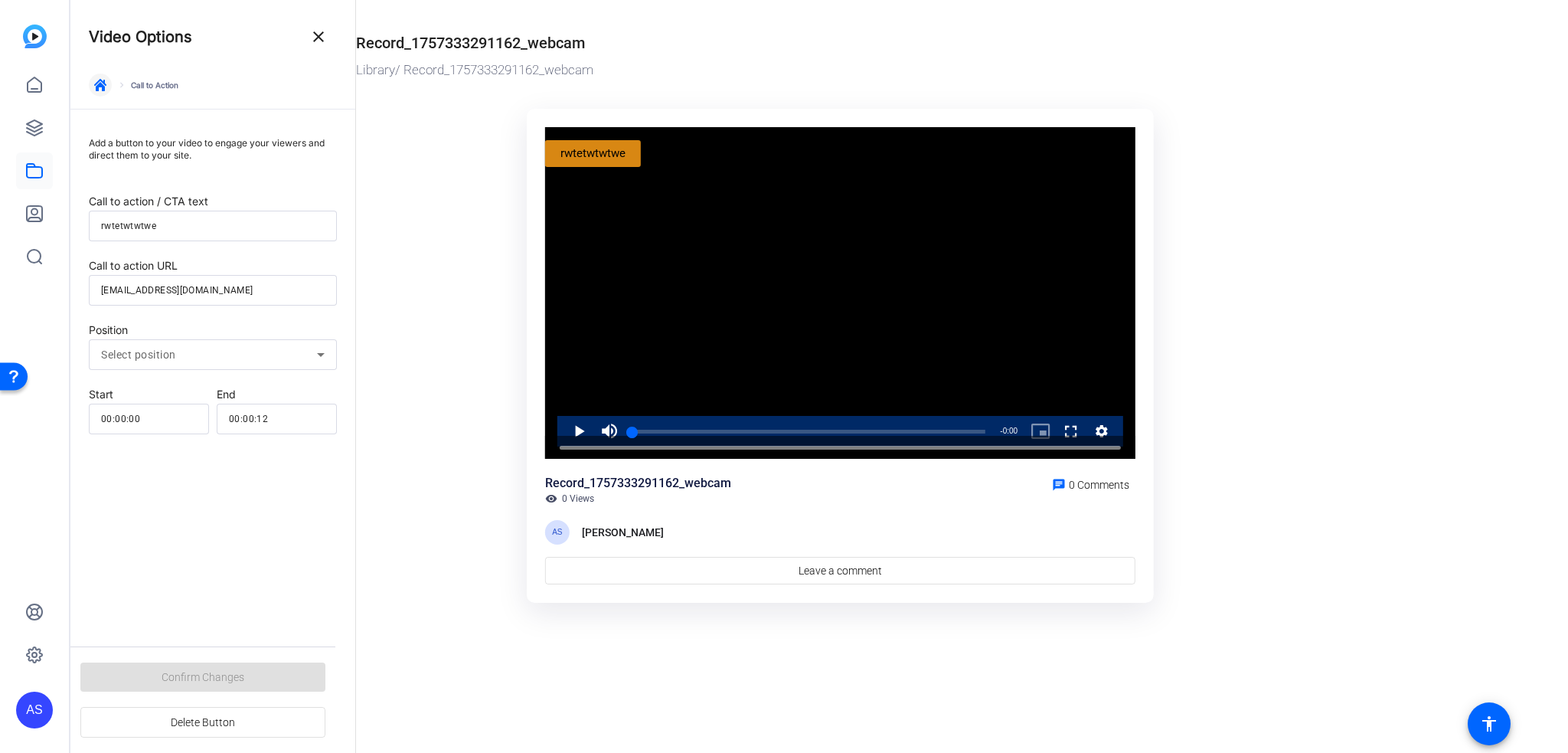
click at [101, 86] on icon "button" at bounding box center [99, 85] width 12 height 12
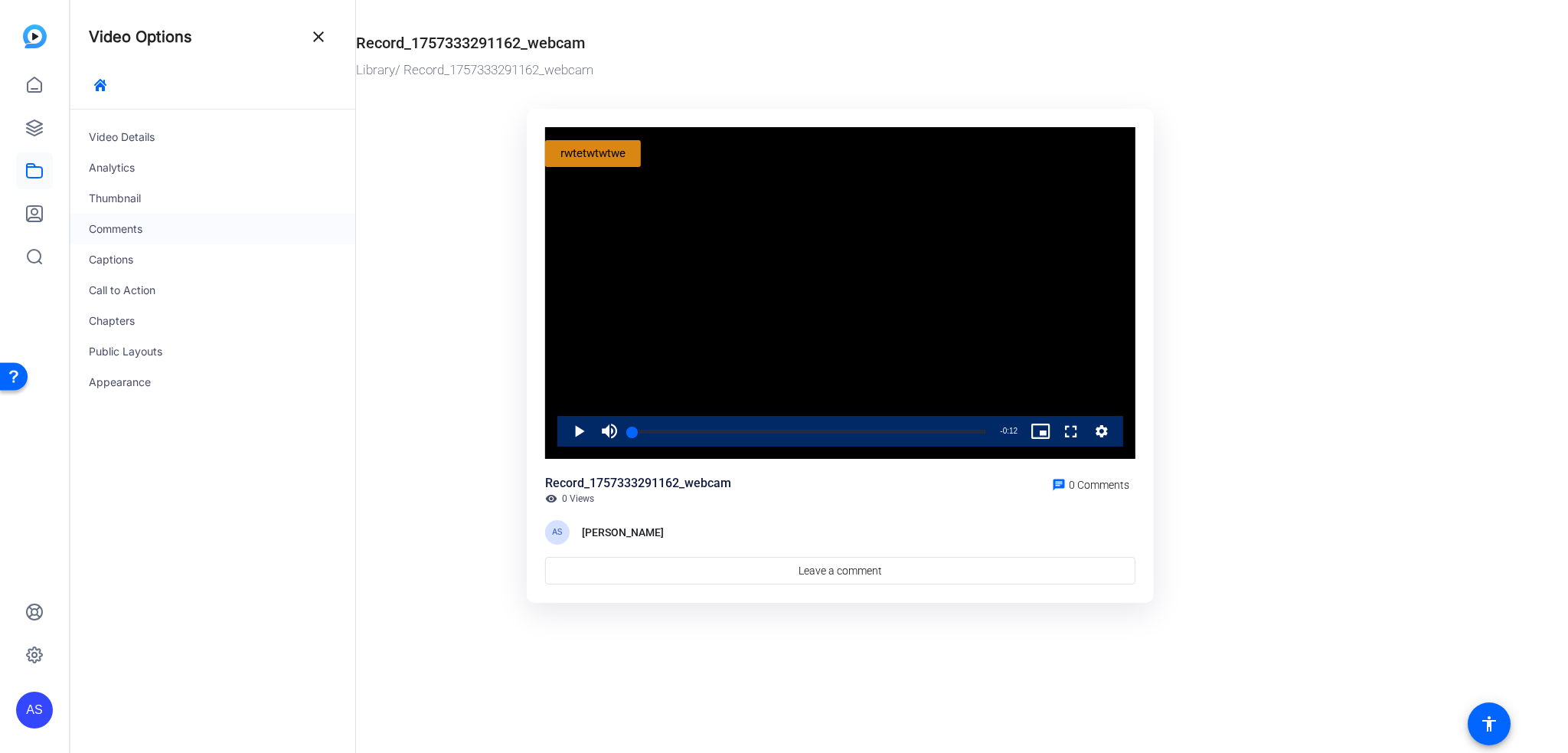
click at [128, 241] on div "Comments" at bounding box center [213, 229] width 284 height 31
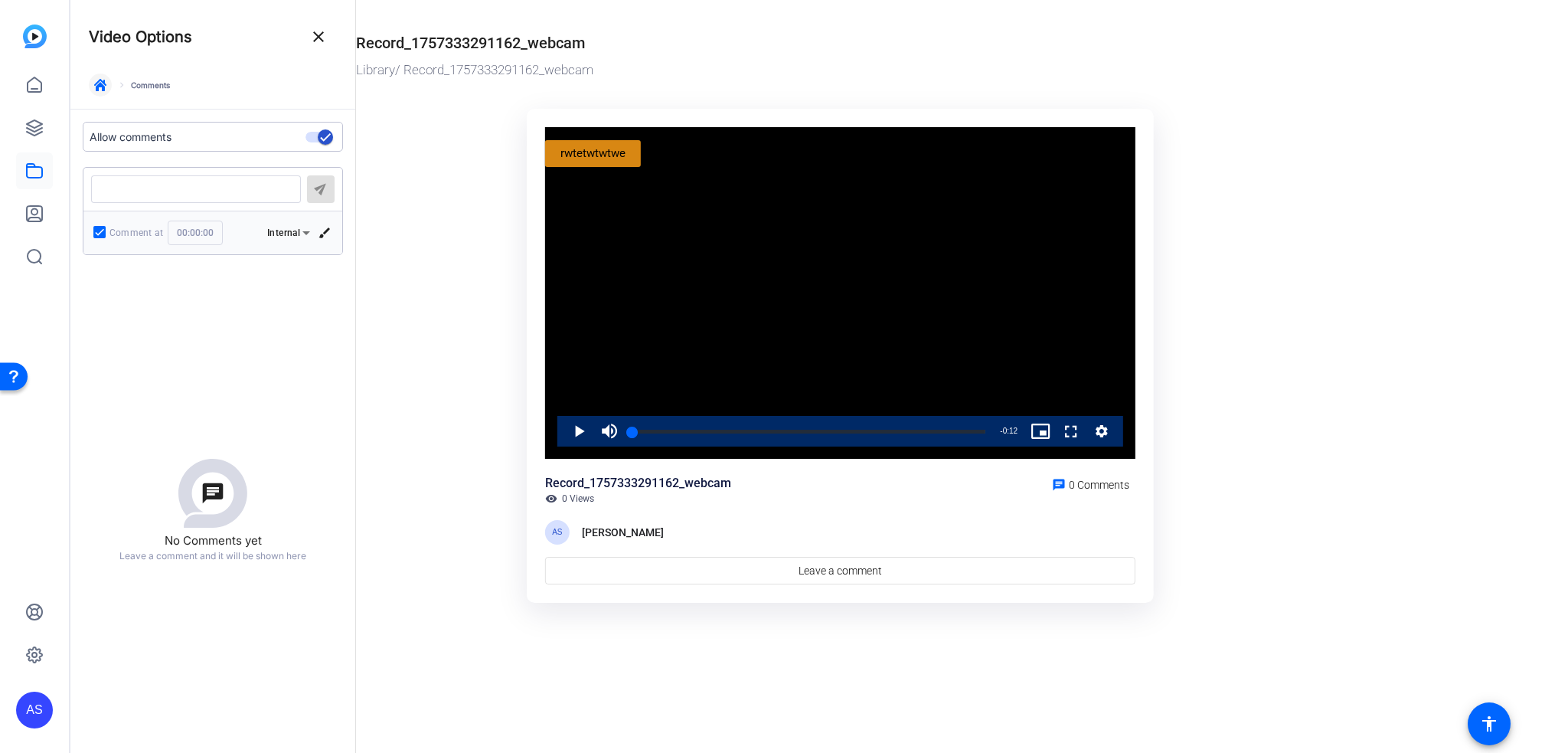
click at [97, 83] on icon "button" at bounding box center [99, 85] width 12 height 12
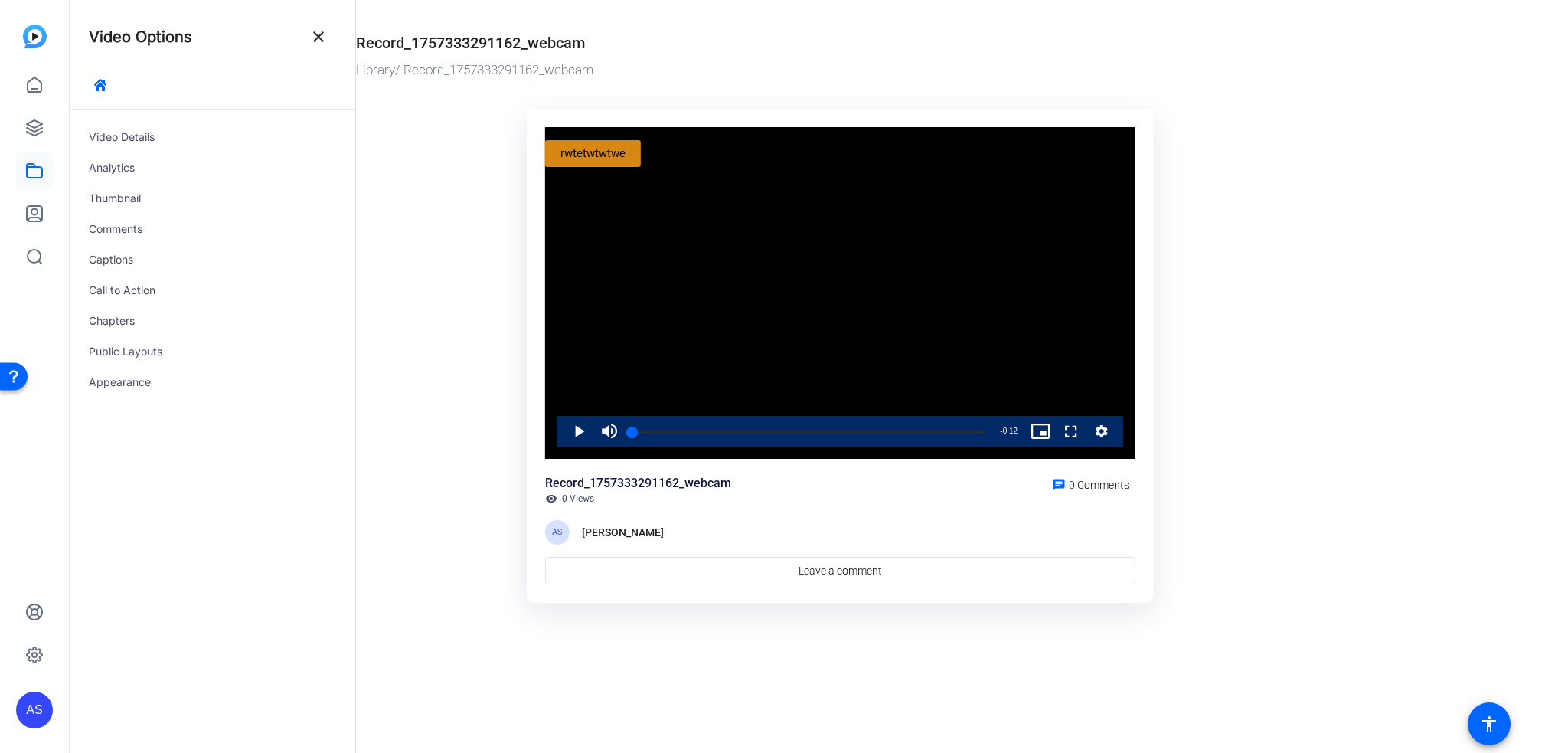
click at [13, 371] on div "Open Resource Center" at bounding box center [13, 375] width 12 height 12
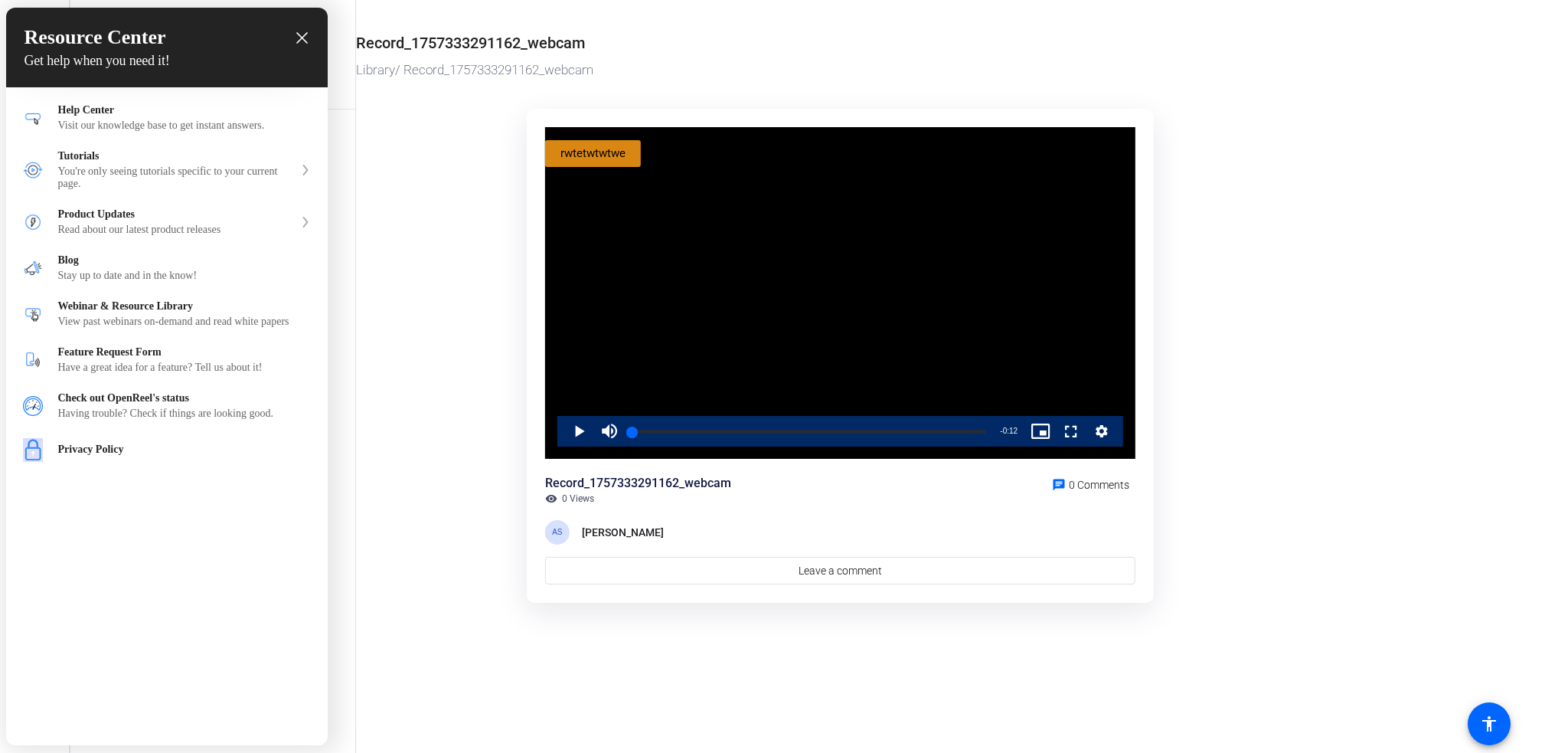
click at [310, 24] on div "Resource Center Get help when you need it!" at bounding box center [167, 47] width 322 height 80
click at [301, 33] on icon "close resource center" at bounding box center [302, 38] width 11 height 11
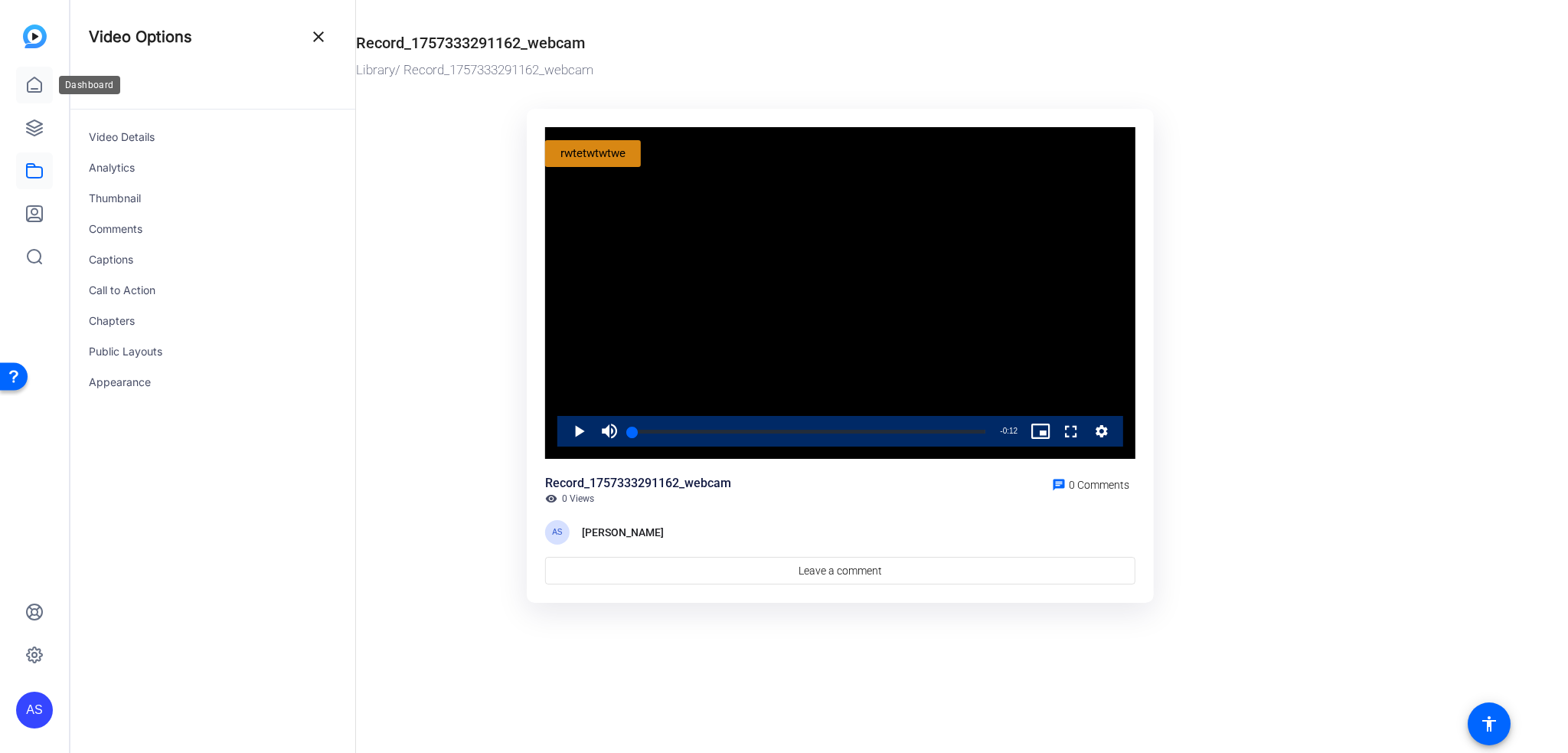
click at [41, 99] on link at bounding box center [34, 86] width 37 height 37
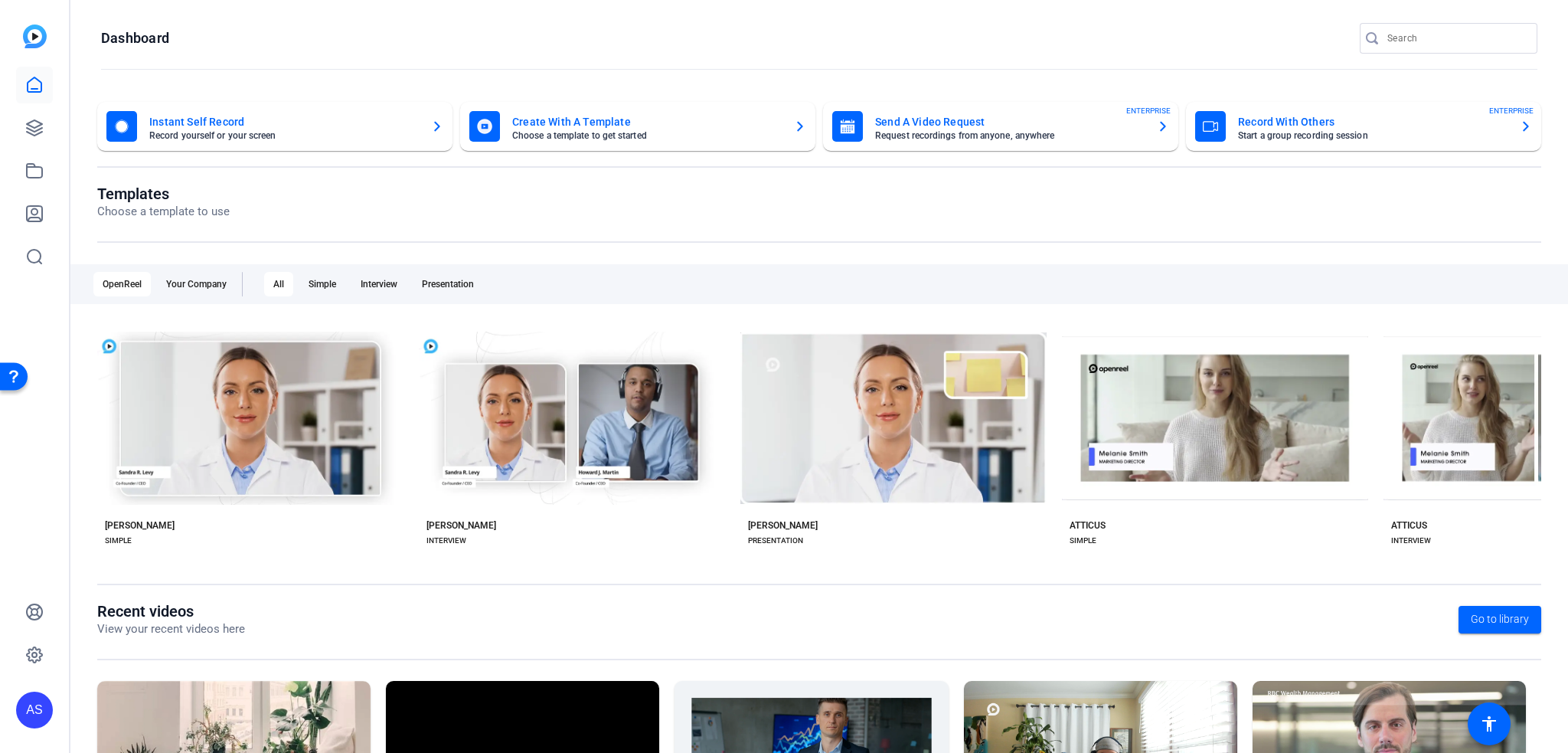
click at [305, 128] on mat-card-title "Instant Self Record" at bounding box center [284, 122] width 270 height 19
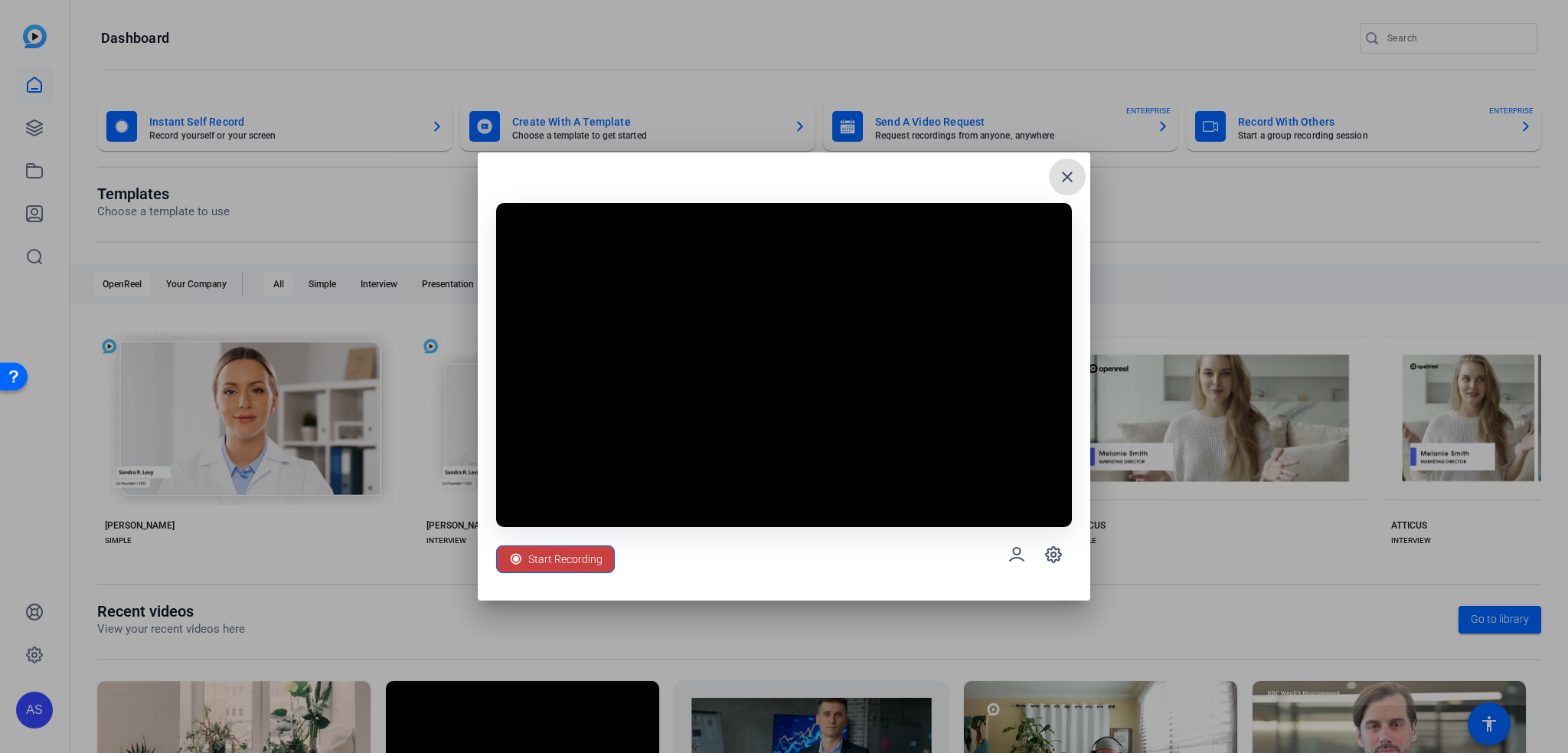
click at [566, 550] on span "Start Recording" at bounding box center [565, 559] width 74 height 29
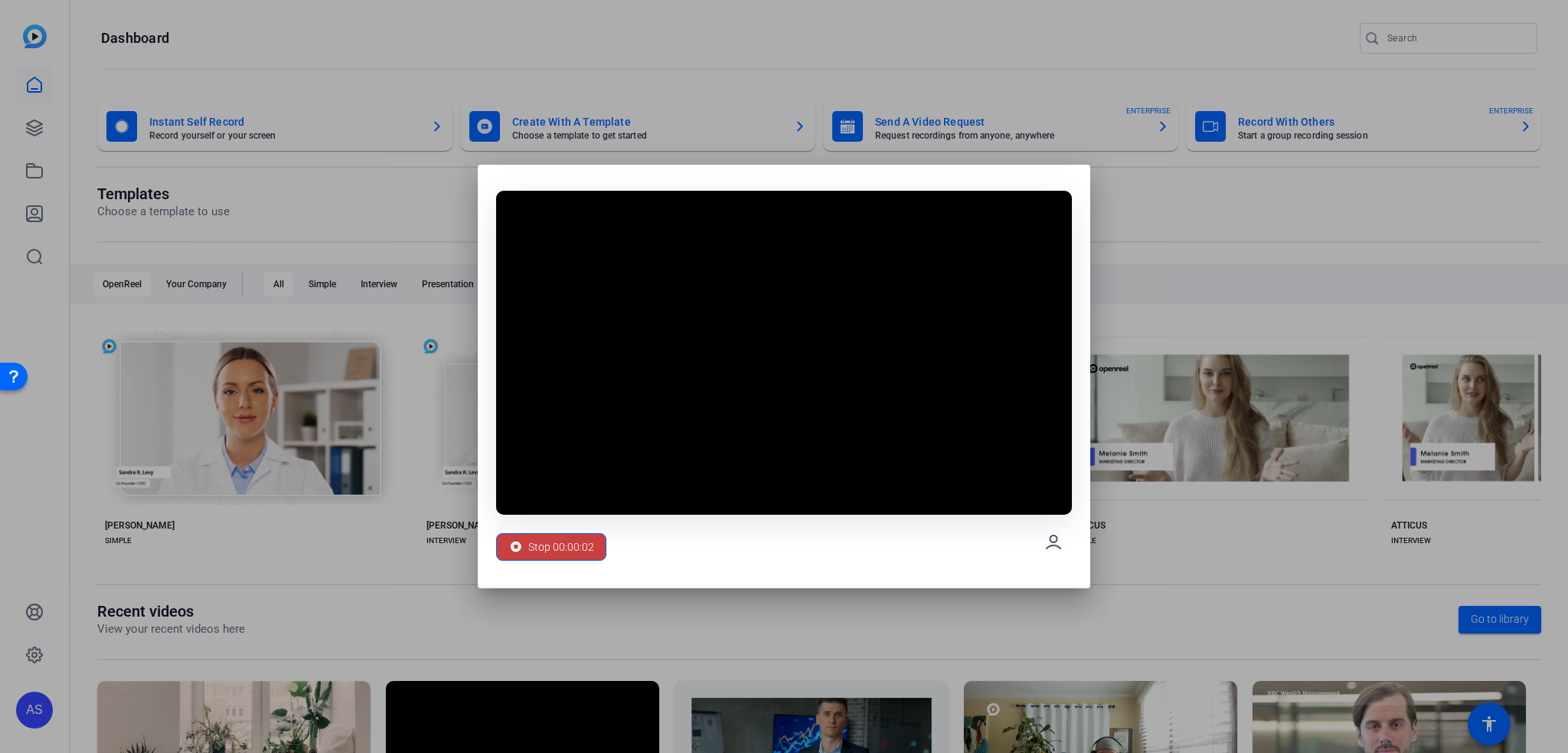
click at [570, 545] on span "Stop 00:00:02" at bounding box center [560, 546] width 66 height 29
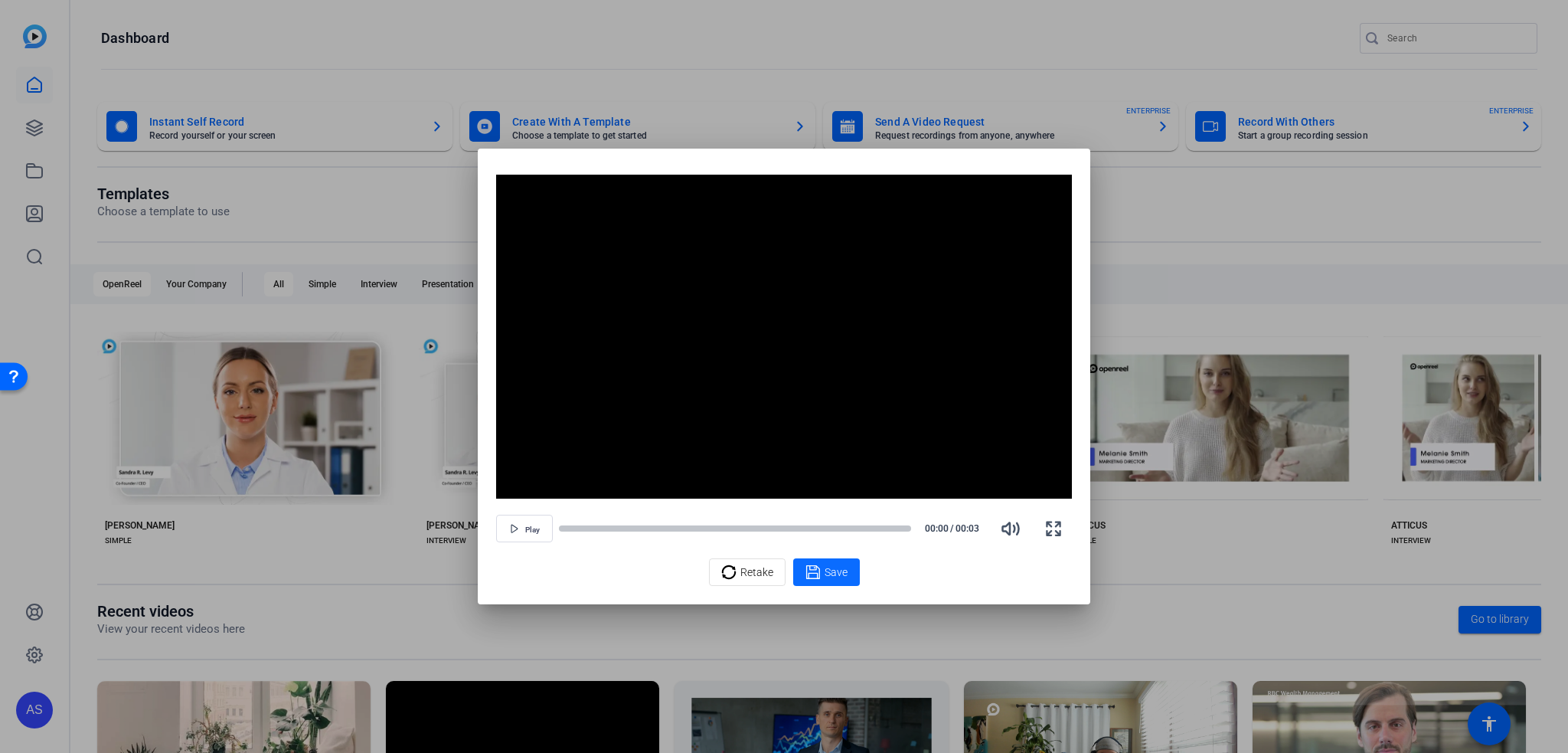
click at [818, 570] on icon at bounding box center [811, 572] width 14 height 14
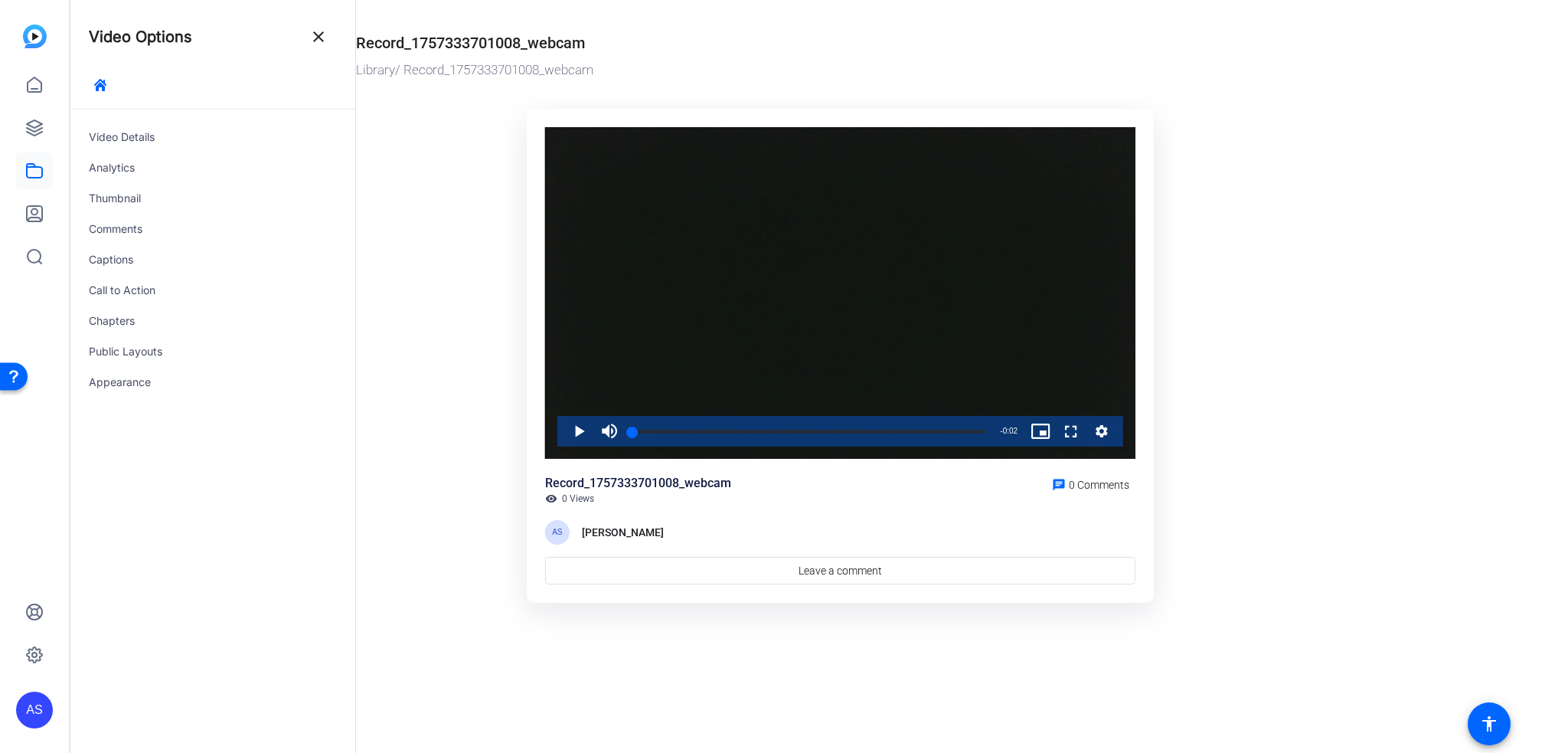
click at [28, 34] on img at bounding box center [35, 36] width 24 height 24
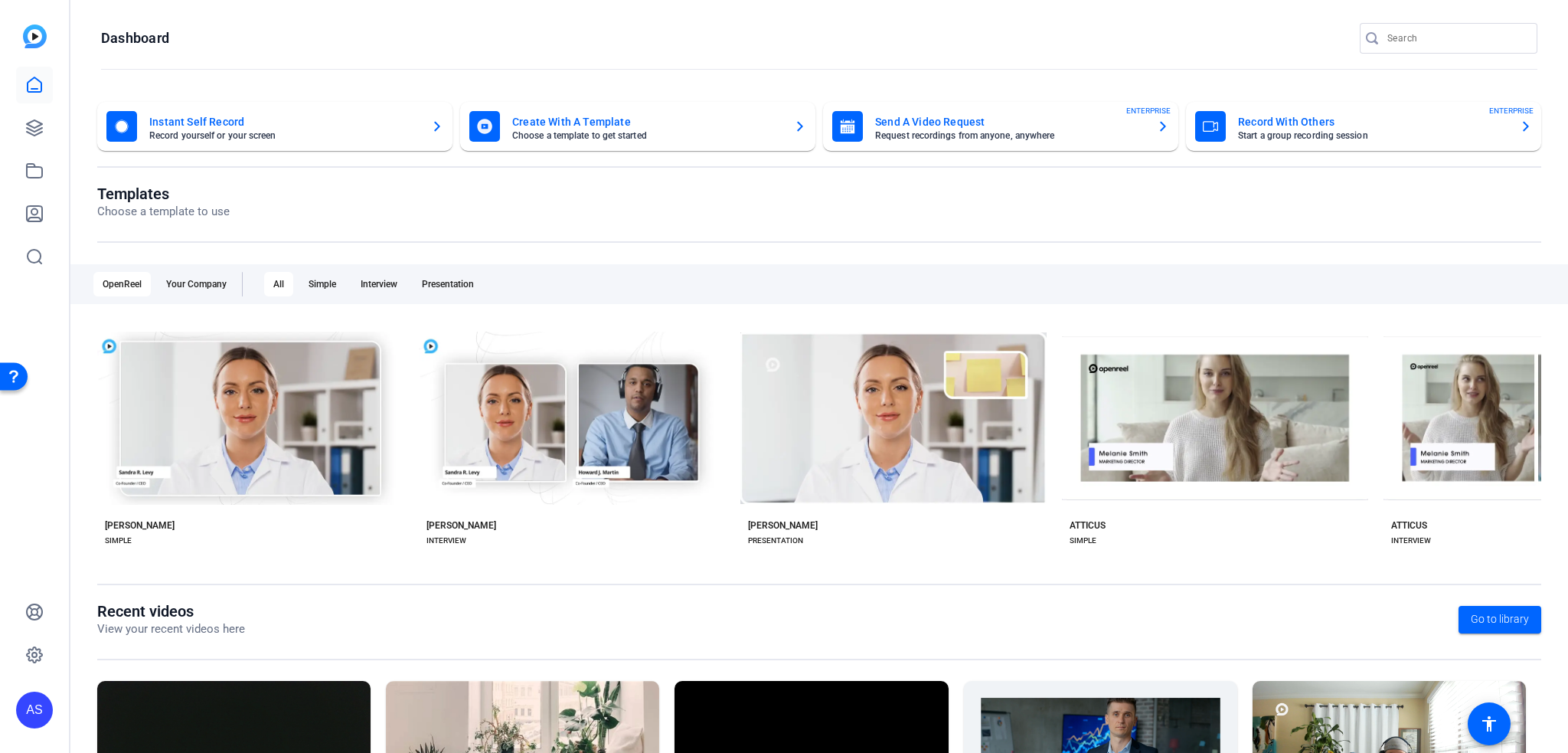
click at [1269, 126] on mat-card-title "Record With Others" at bounding box center [1373, 122] width 270 height 19
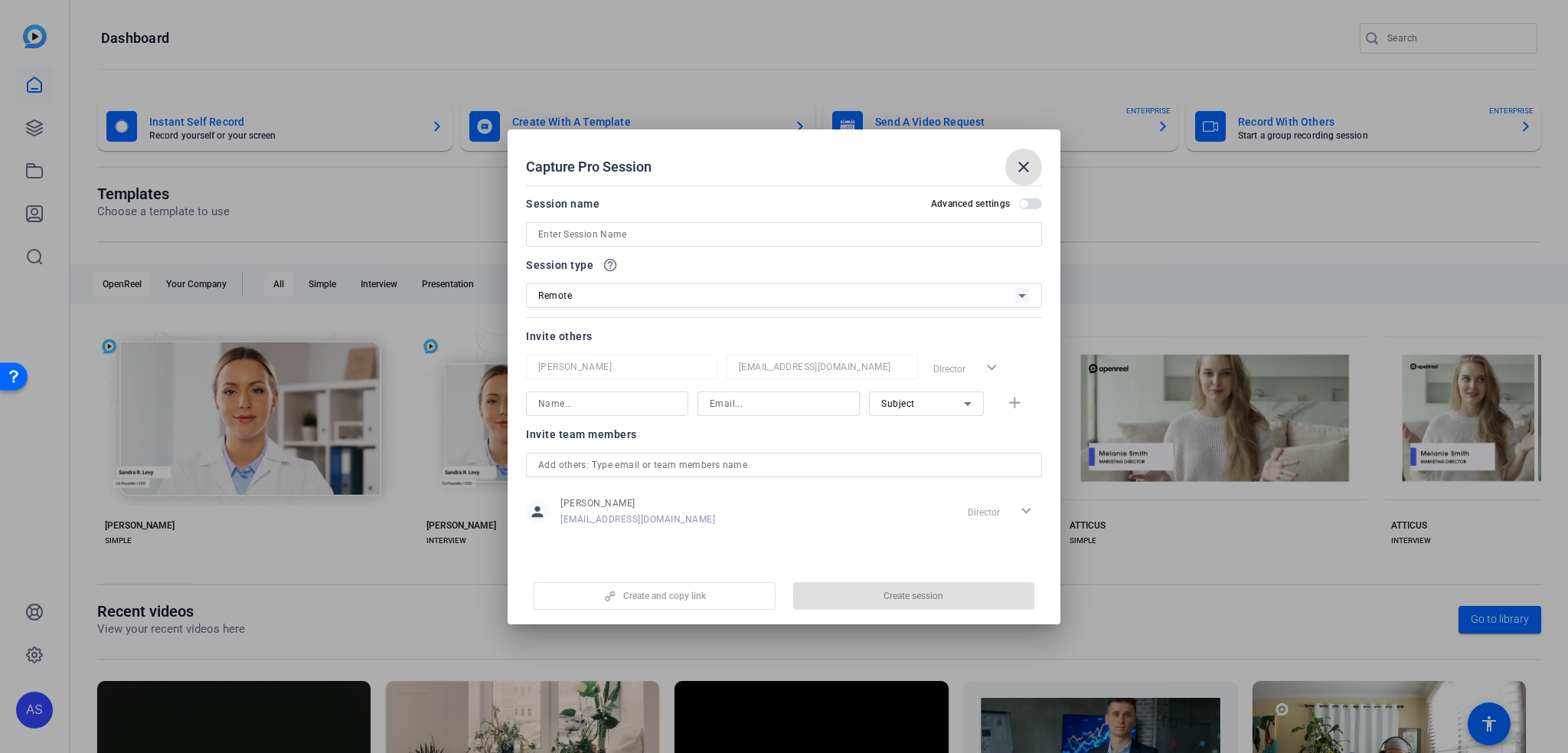
click at [596, 239] on input at bounding box center [784, 234] width 492 height 19
click at [592, 226] on input "5" at bounding box center [784, 234] width 492 height 19
type input "55555"
click at [839, 586] on span "button" at bounding box center [914, 596] width 242 height 37
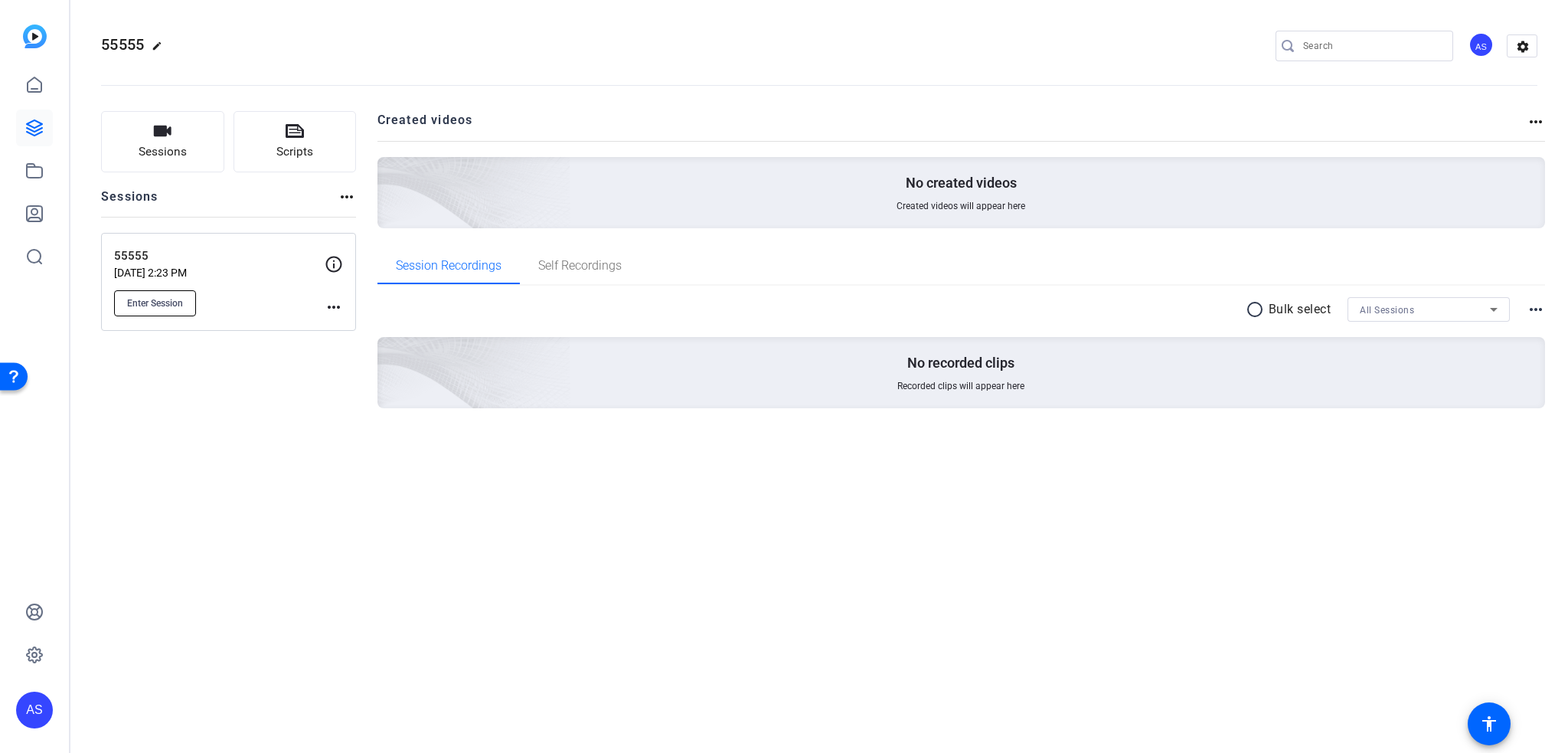
click at [176, 303] on span "Enter Session" at bounding box center [155, 303] width 56 height 12
click at [551, 267] on span "Self Recordings" at bounding box center [580, 265] width 84 height 12
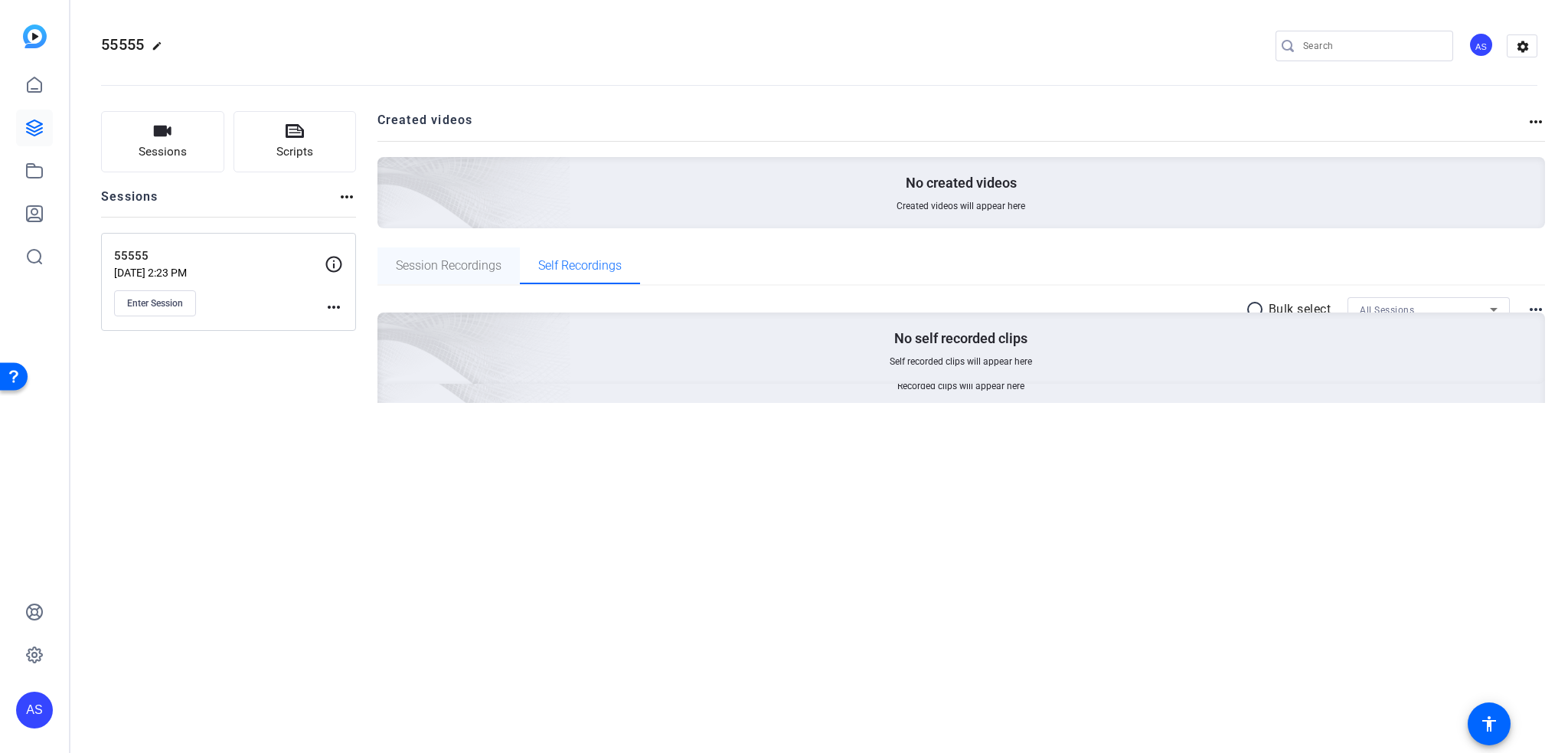
click at [475, 261] on span "Session Recordings" at bounding box center [449, 265] width 106 height 12
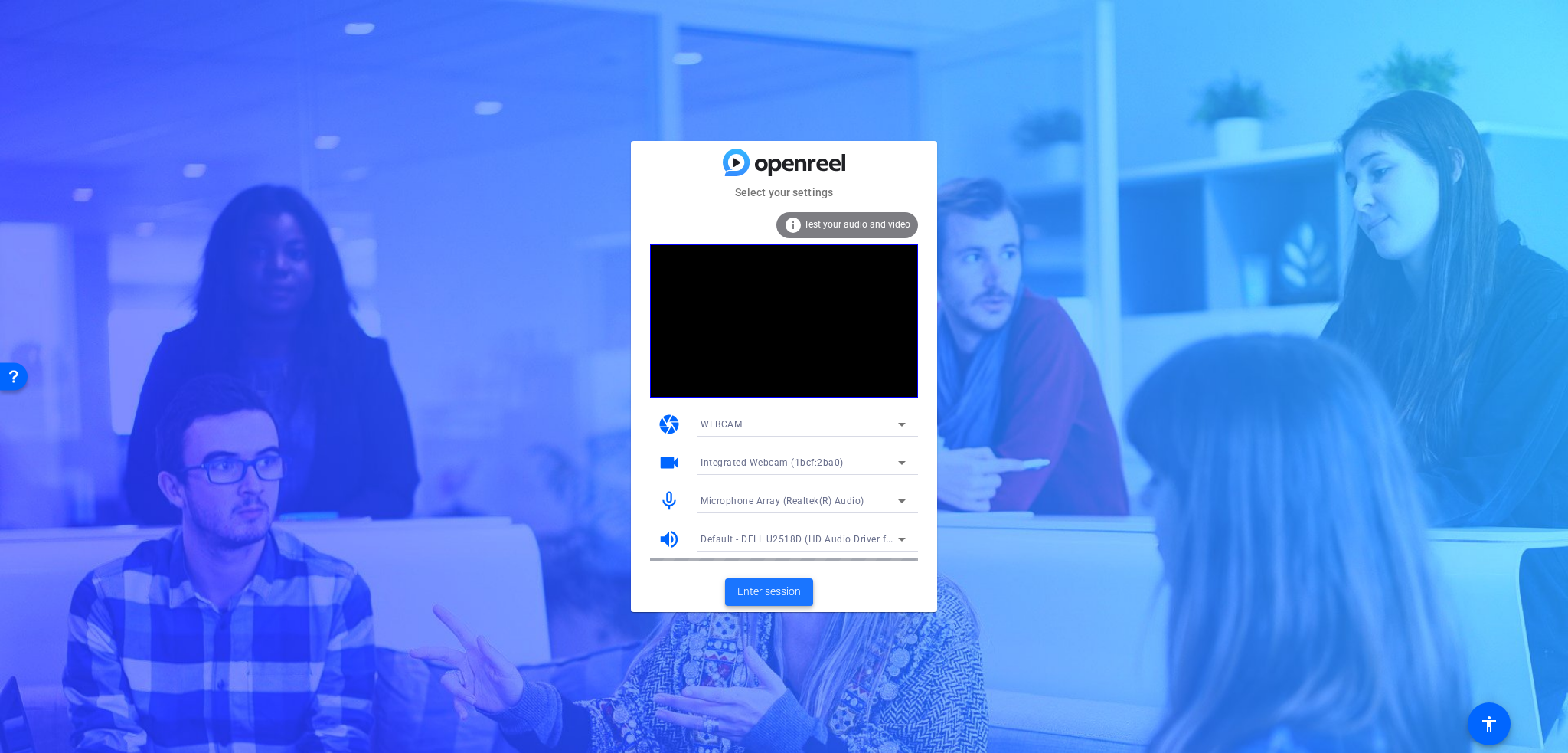
click at [793, 596] on span "Enter session" at bounding box center [769, 591] width 63 height 16
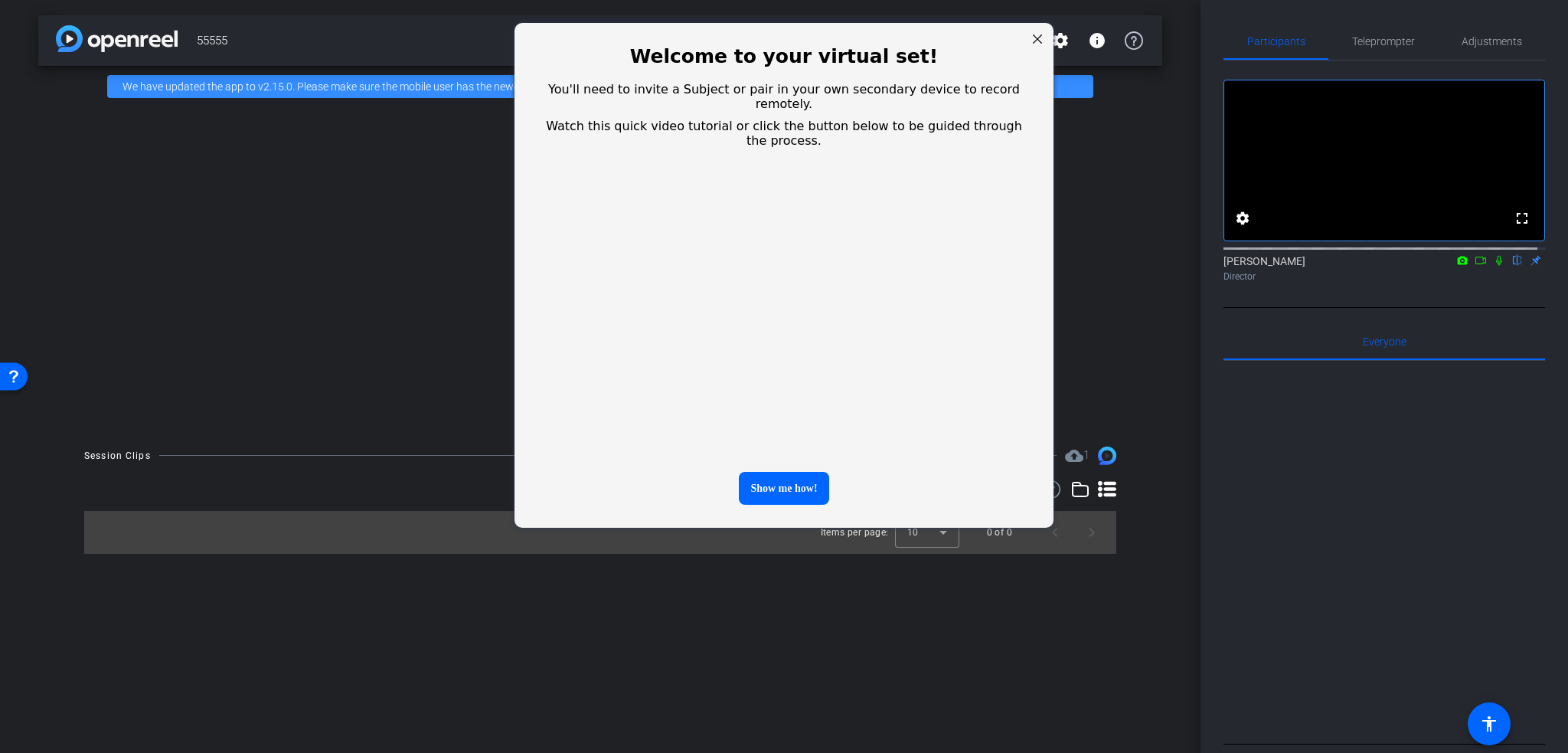
click at [1034, 37] on div at bounding box center [1036, 38] width 20 height 20
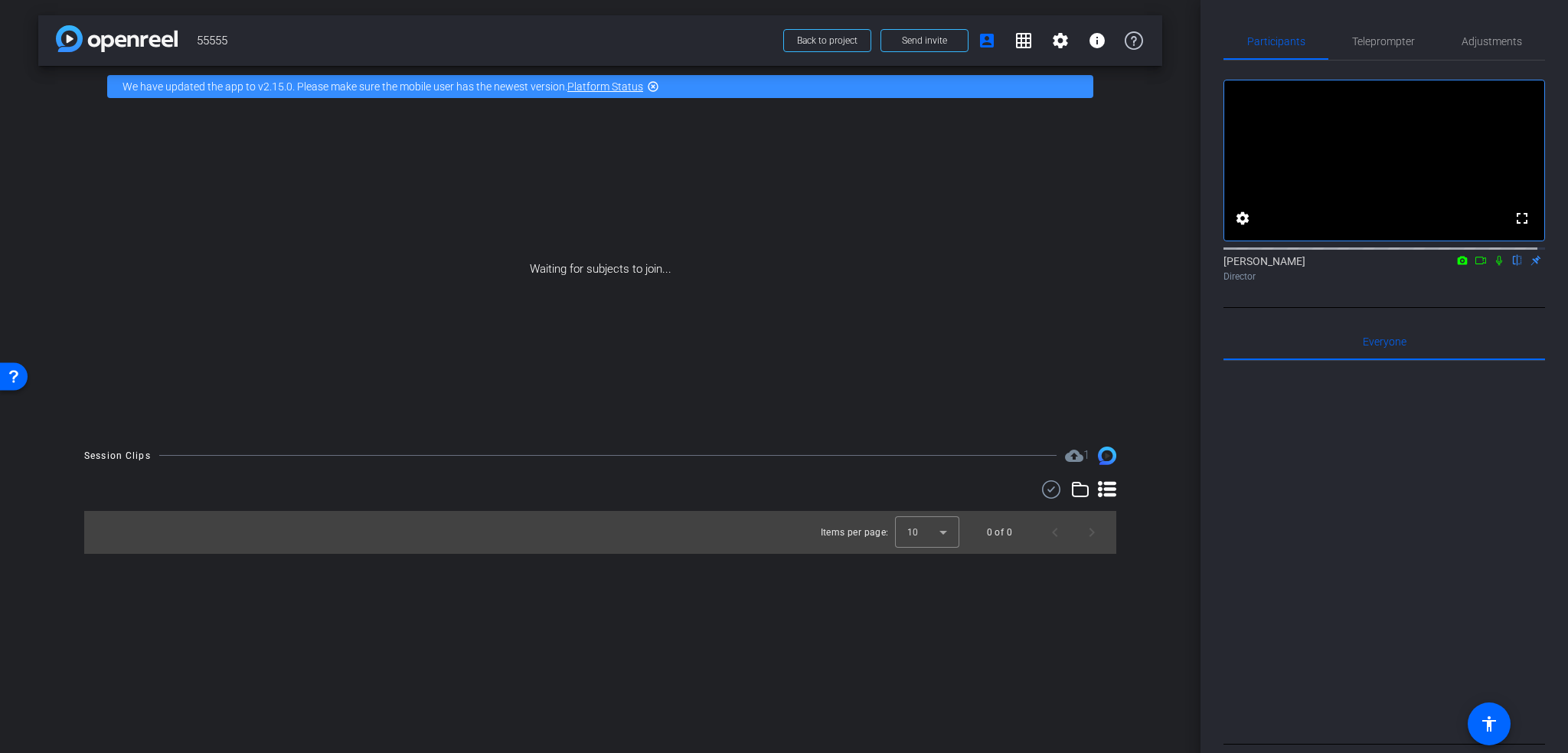
click at [328, 340] on div "Waiting for subjects to join..." at bounding box center [600, 269] width 1124 height 324
click at [1493, 266] on icon at bounding box center [1498, 260] width 12 height 11
click at [1062, 46] on mat-icon "settings" at bounding box center [1061, 41] width 19 height 19
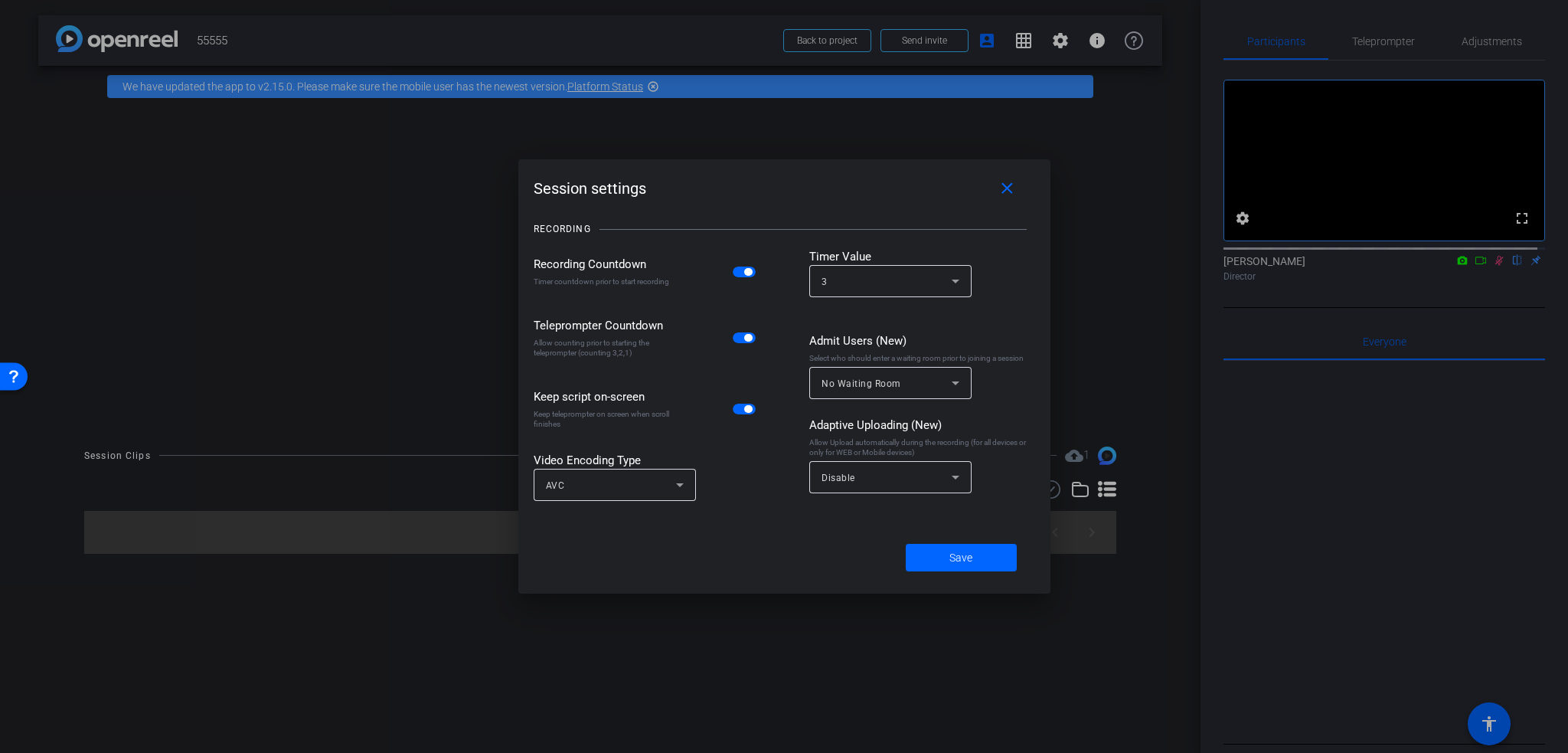
click at [916, 128] on div at bounding box center [784, 376] width 1568 height 753
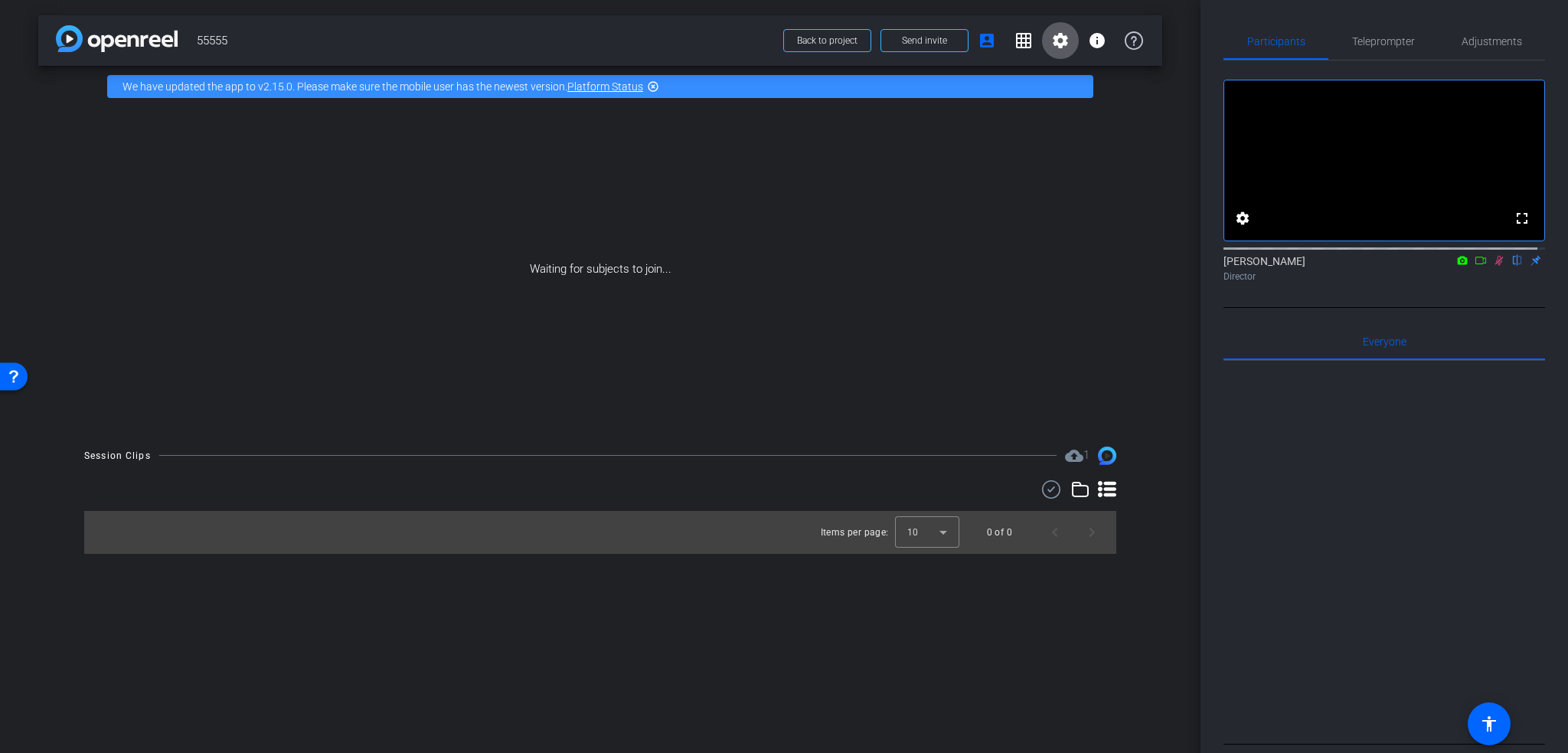
click at [1060, 41] on mat-icon "settings" at bounding box center [1061, 41] width 19 height 19
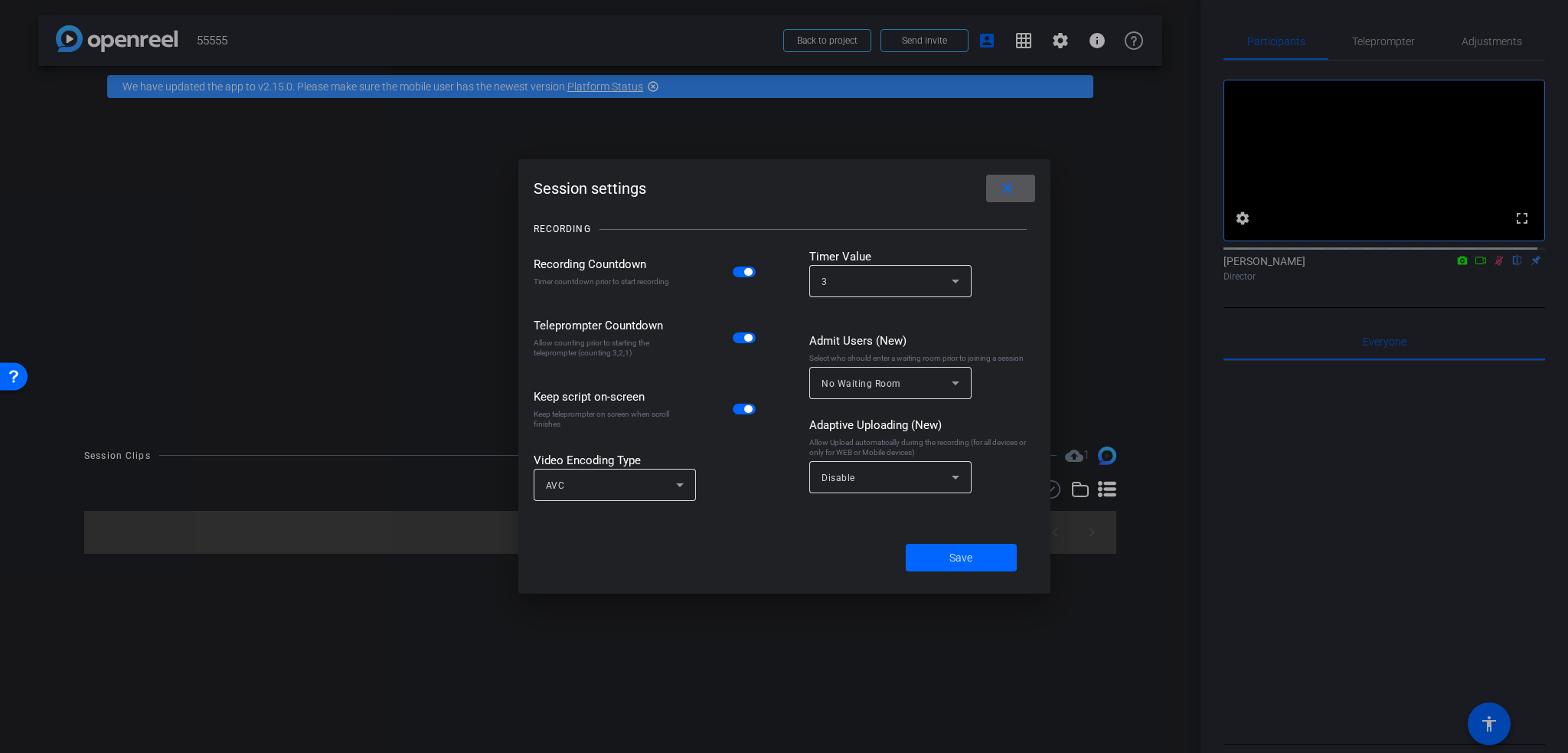
click at [1083, 42] on div at bounding box center [784, 376] width 1568 height 753
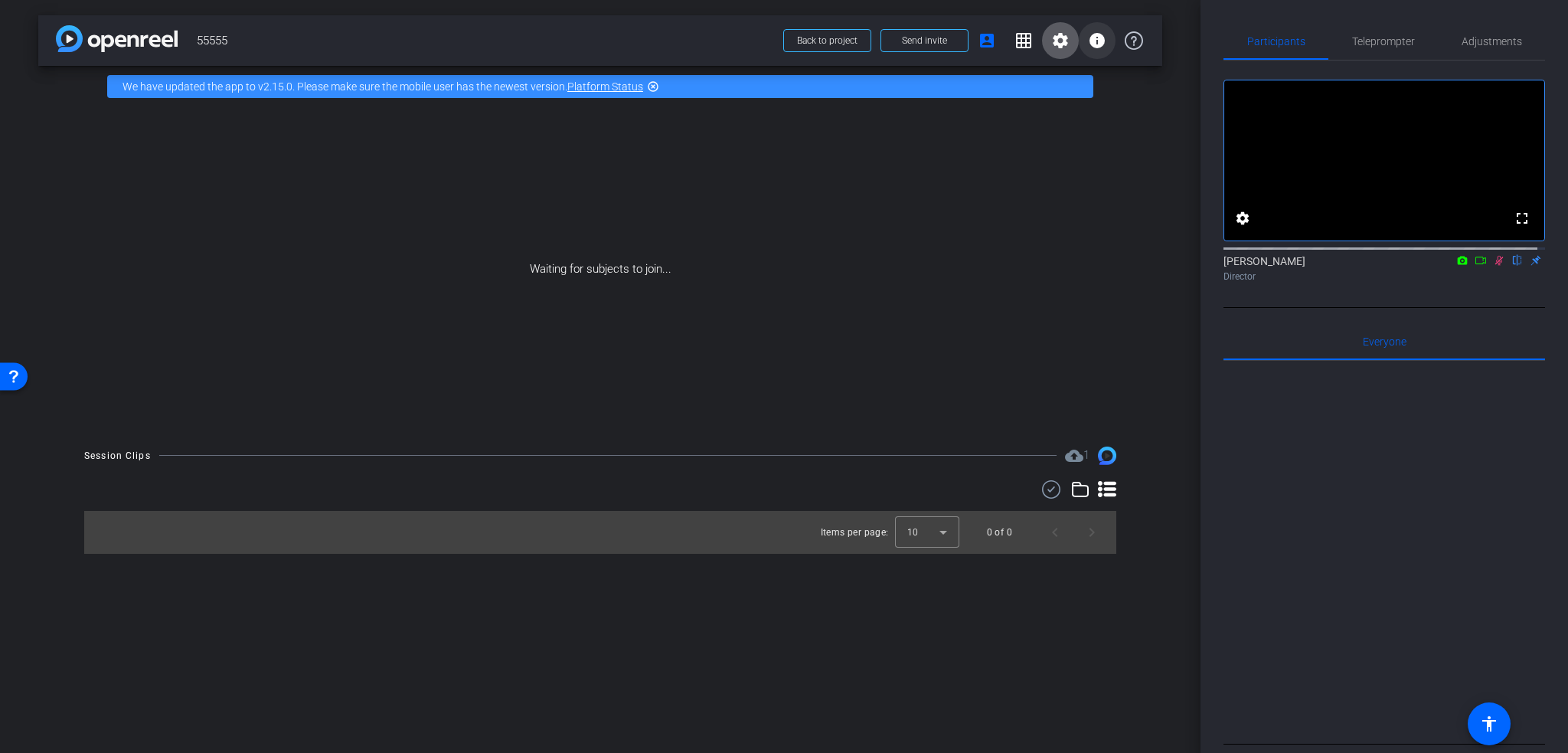
click at [1093, 41] on mat-icon "info" at bounding box center [1097, 41] width 19 height 19
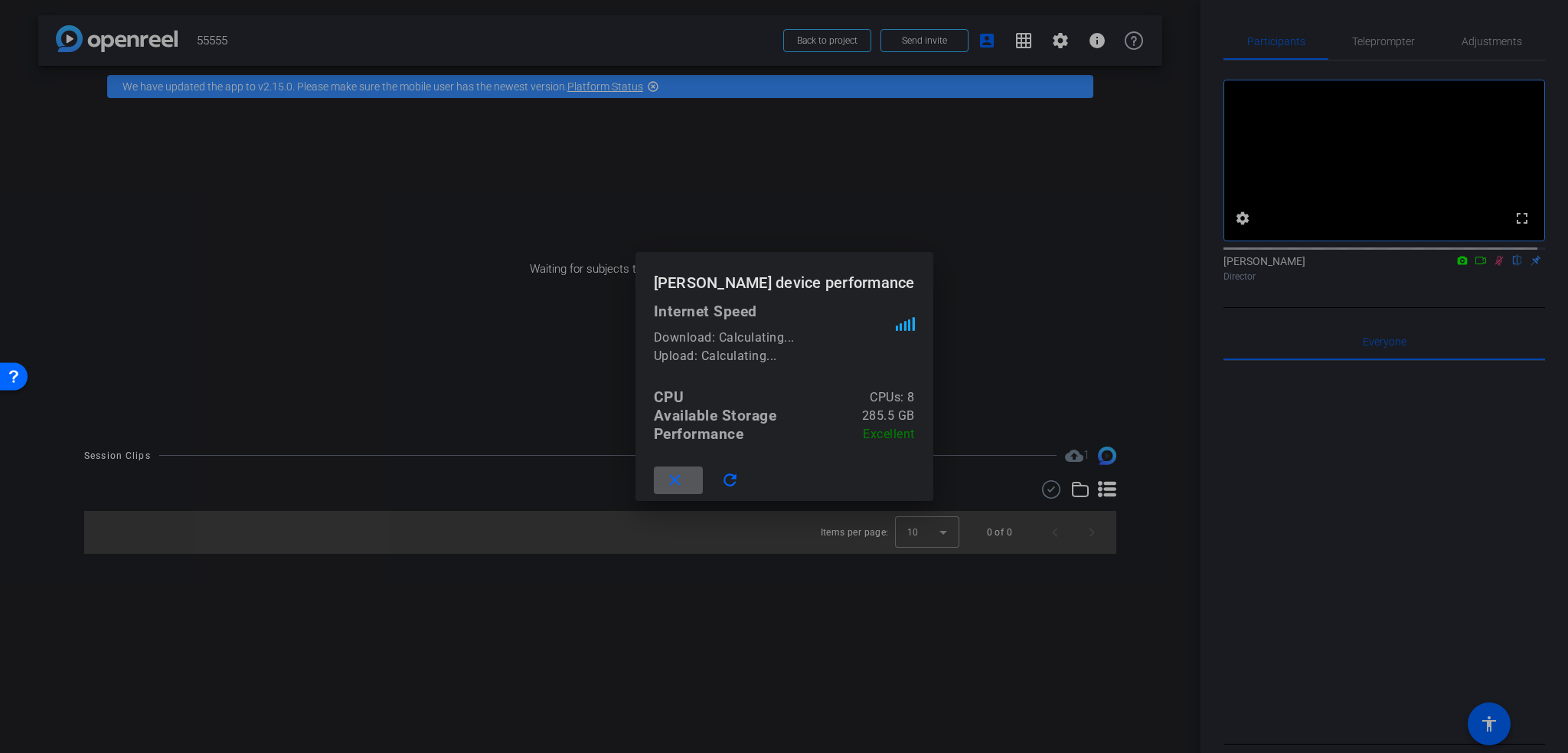
click at [1067, 39] on div at bounding box center [784, 376] width 1568 height 753
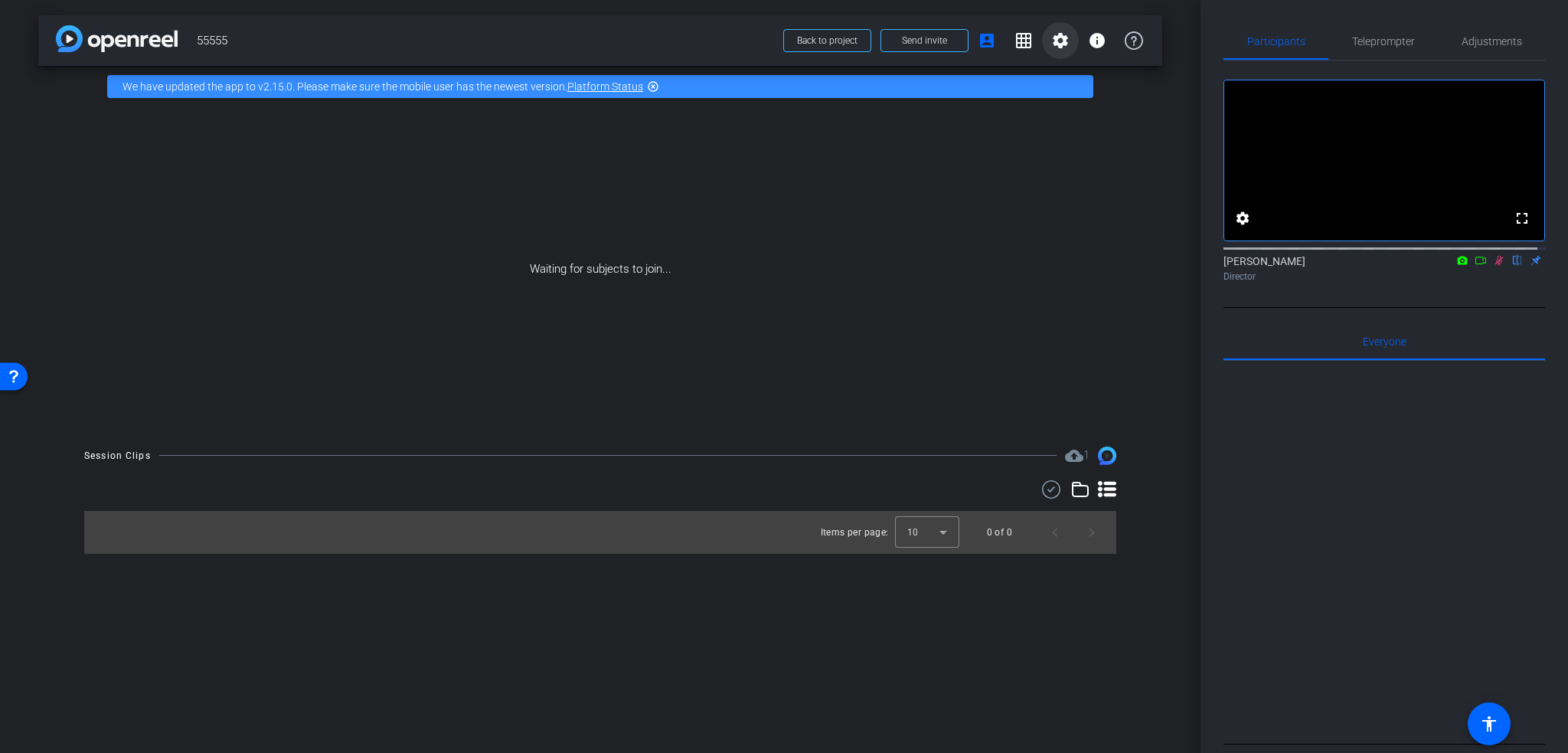
click at [1056, 37] on mat-icon "settings" at bounding box center [1061, 41] width 19 height 19
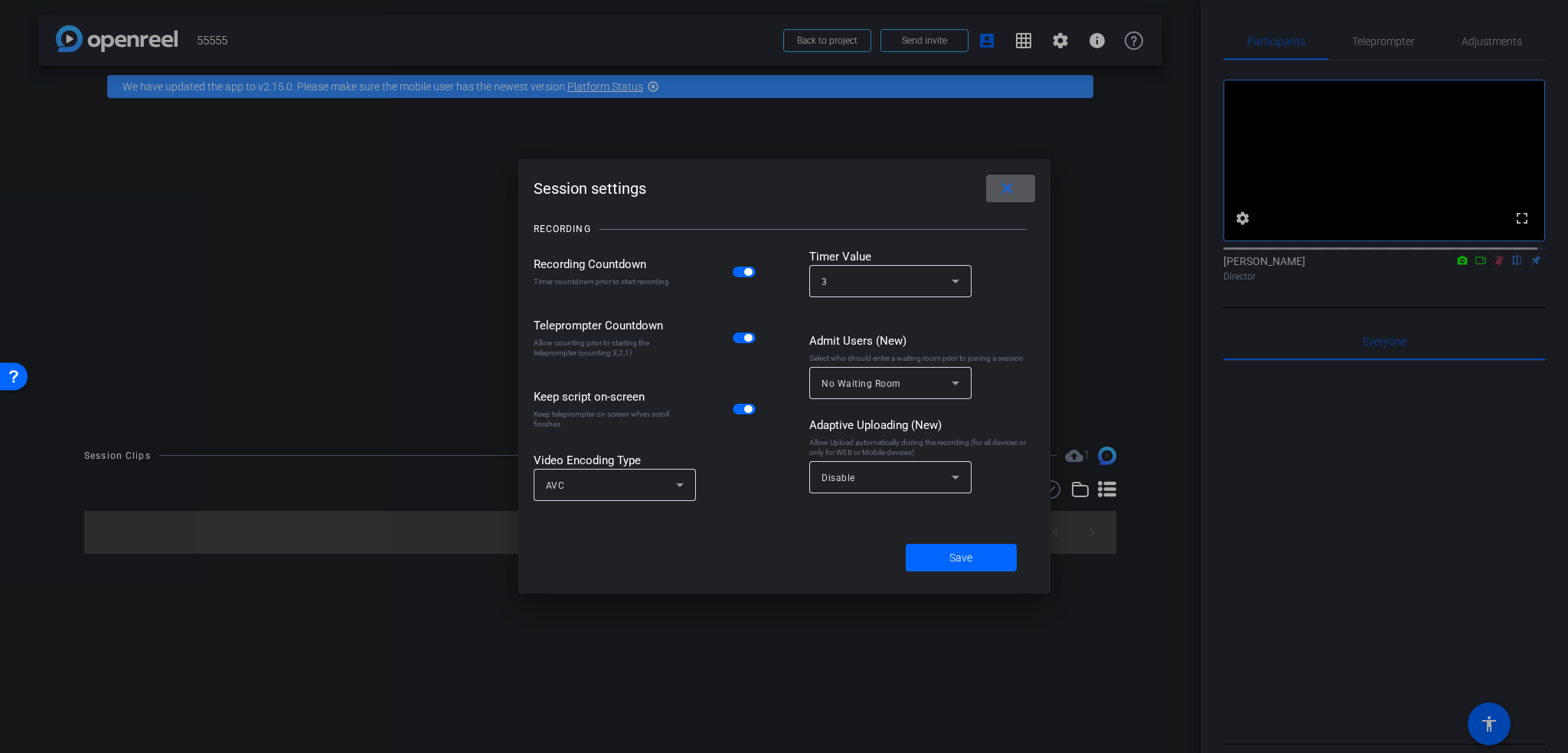
click at [998, 190] on mat-icon "close" at bounding box center [1007, 189] width 20 height 20
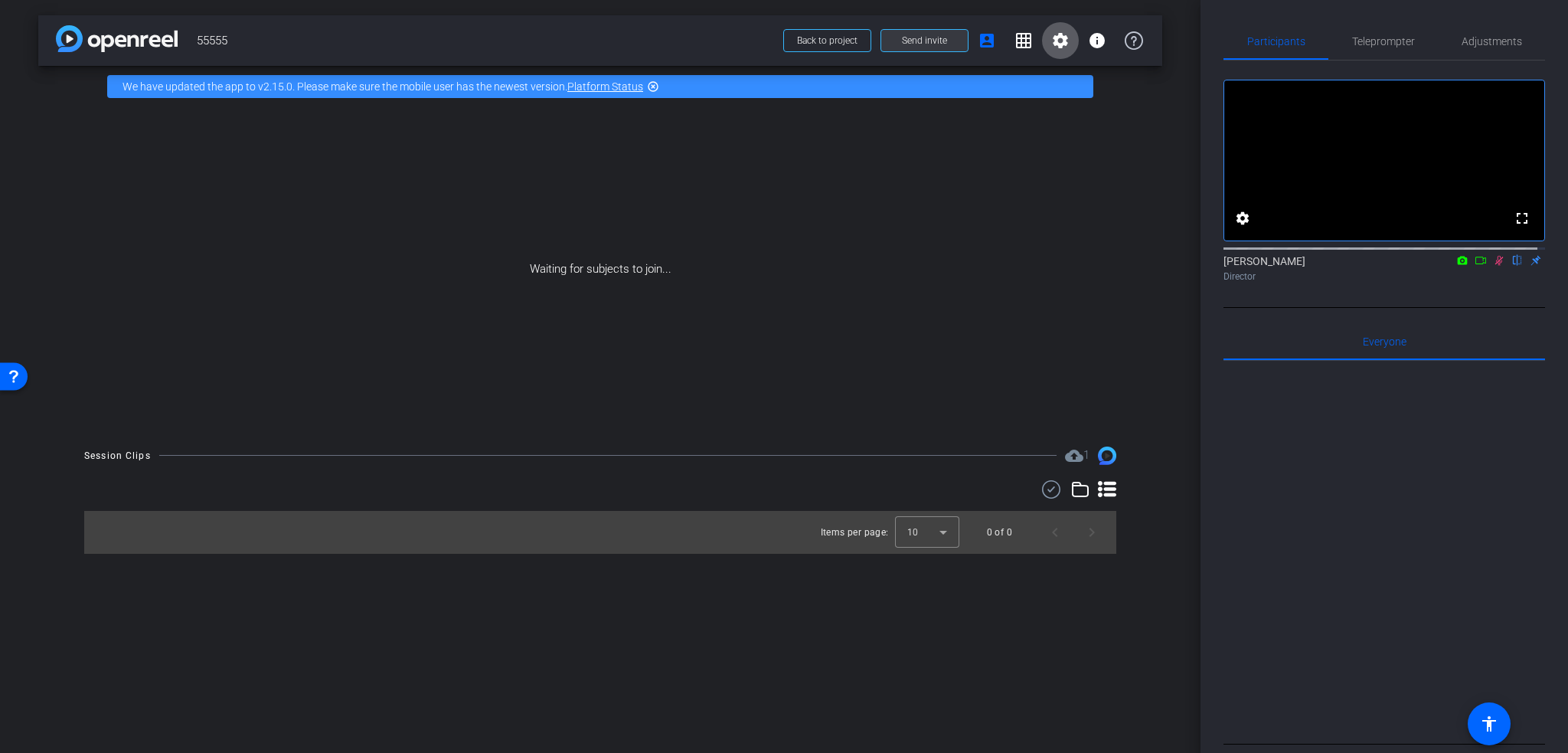
click at [897, 46] on span at bounding box center [924, 41] width 86 height 37
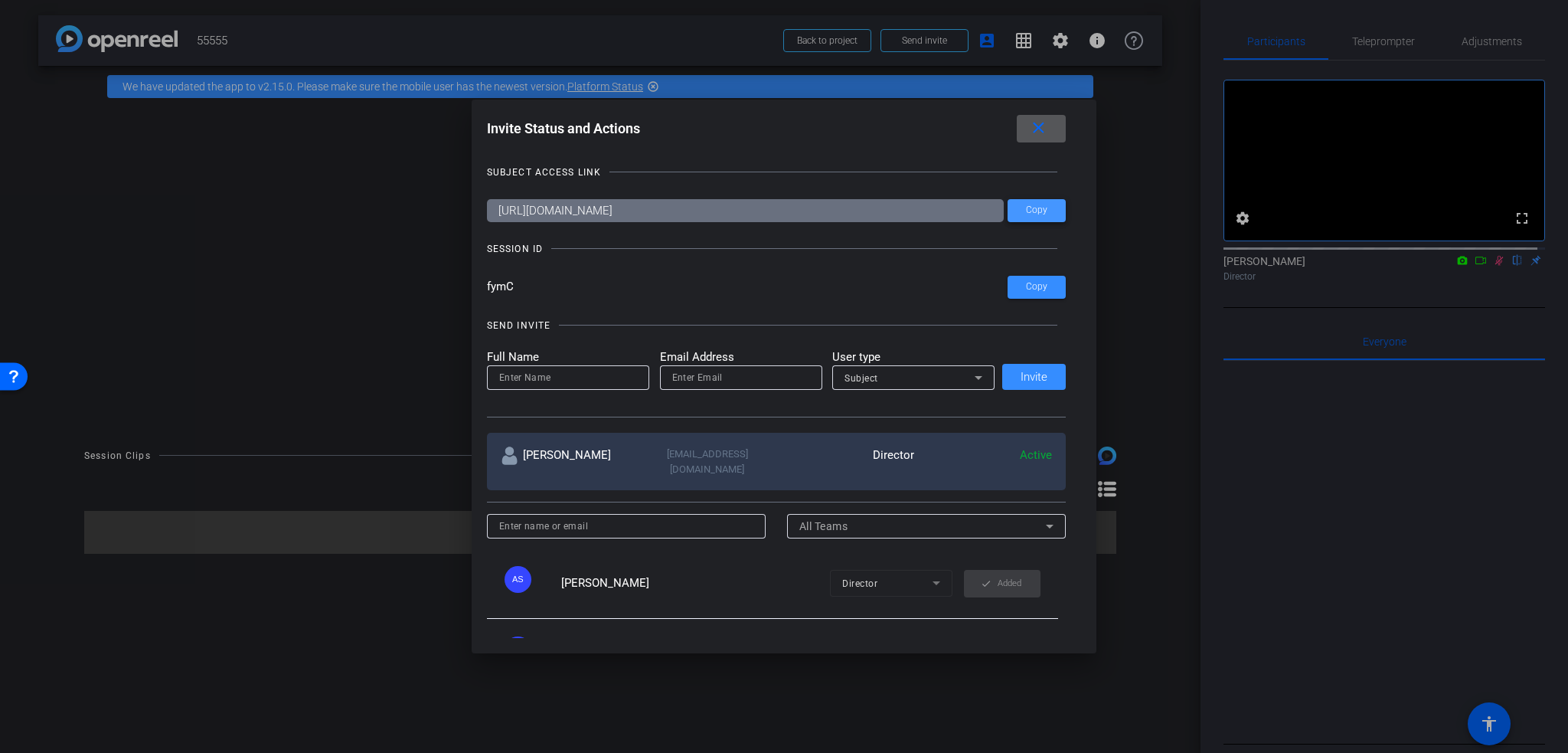
click at [1017, 210] on span at bounding box center [1036, 211] width 59 height 37
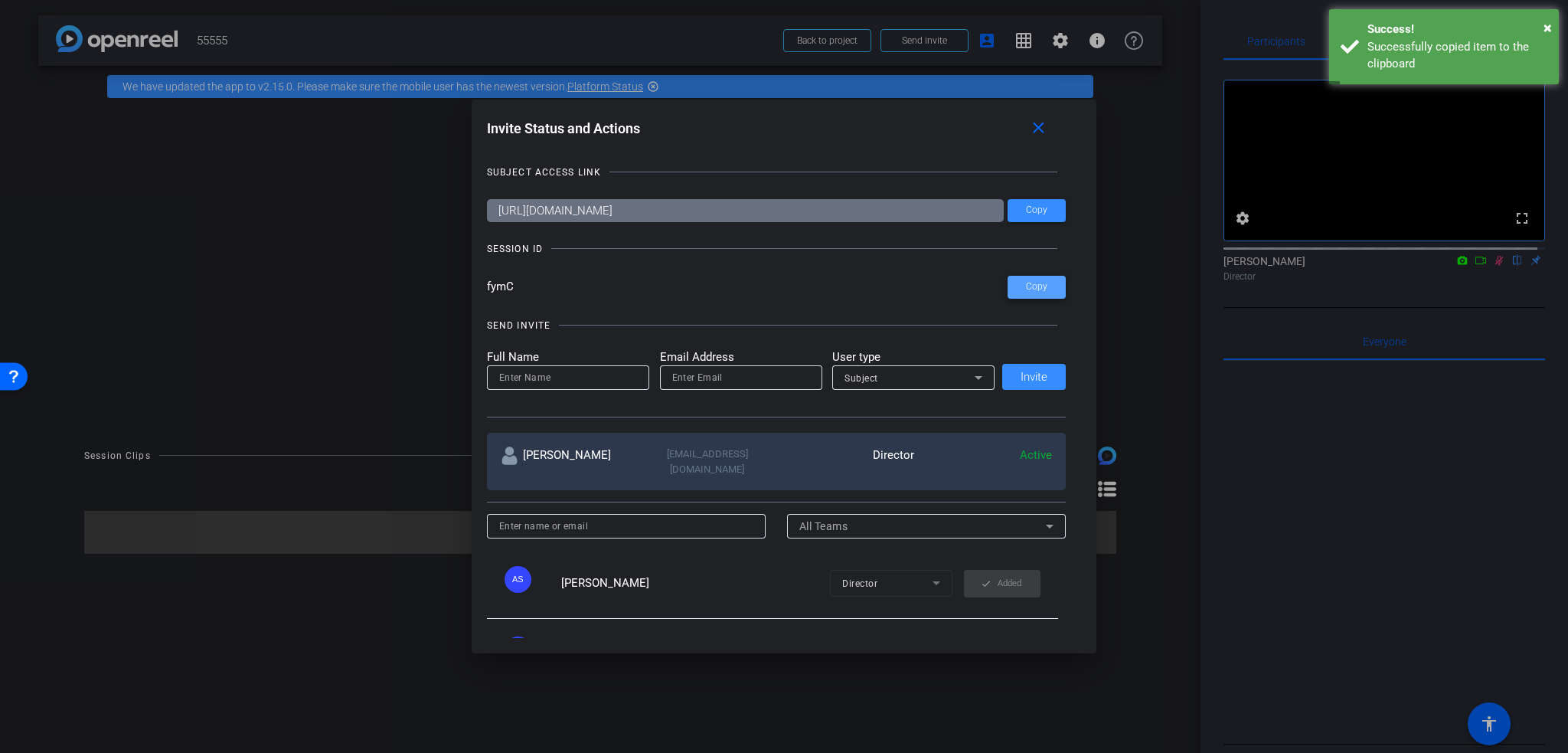
click at [1038, 293] on span at bounding box center [1036, 287] width 59 height 37
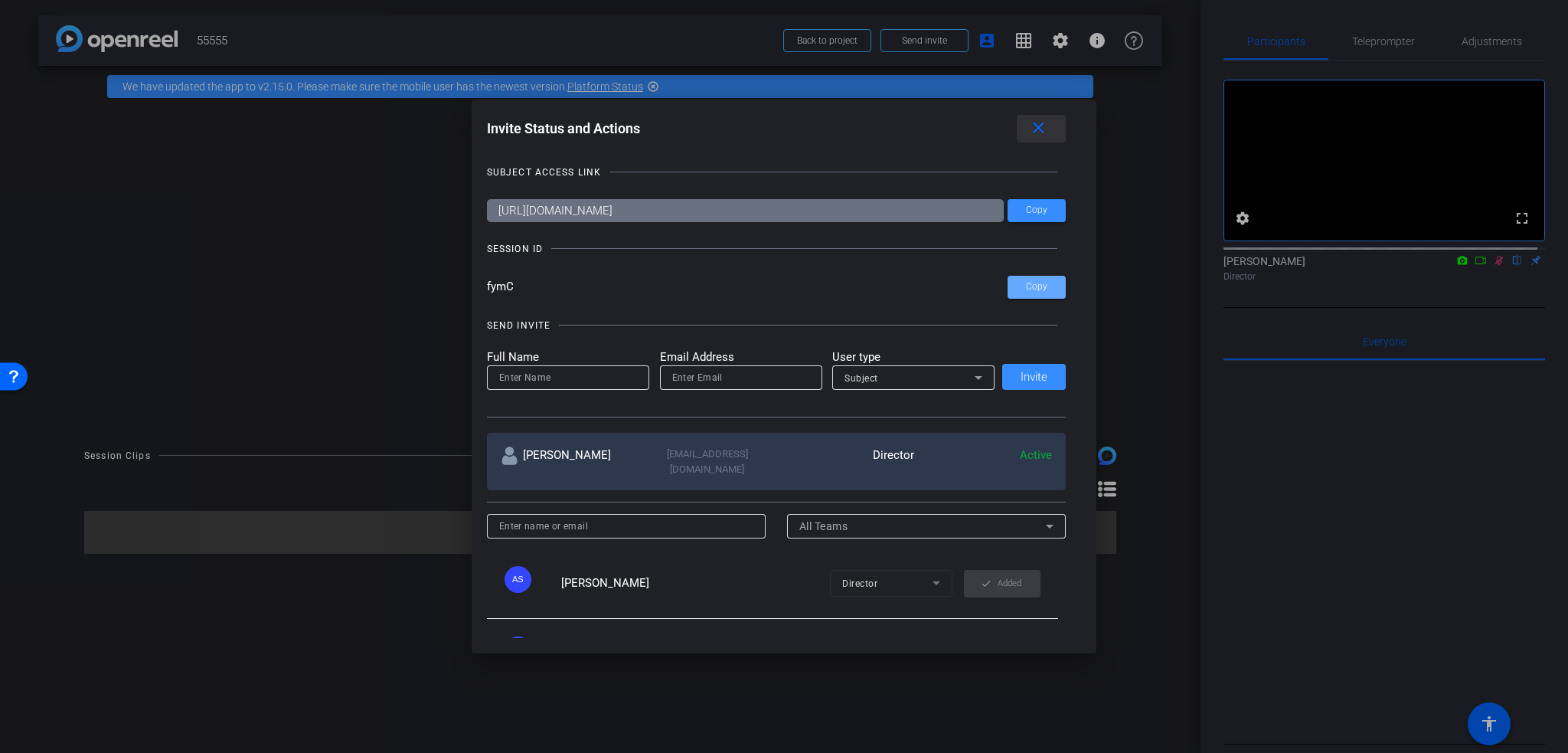
click at [1039, 126] on mat-icon "close" at bounding box center [1038, 128] width 20 height 20
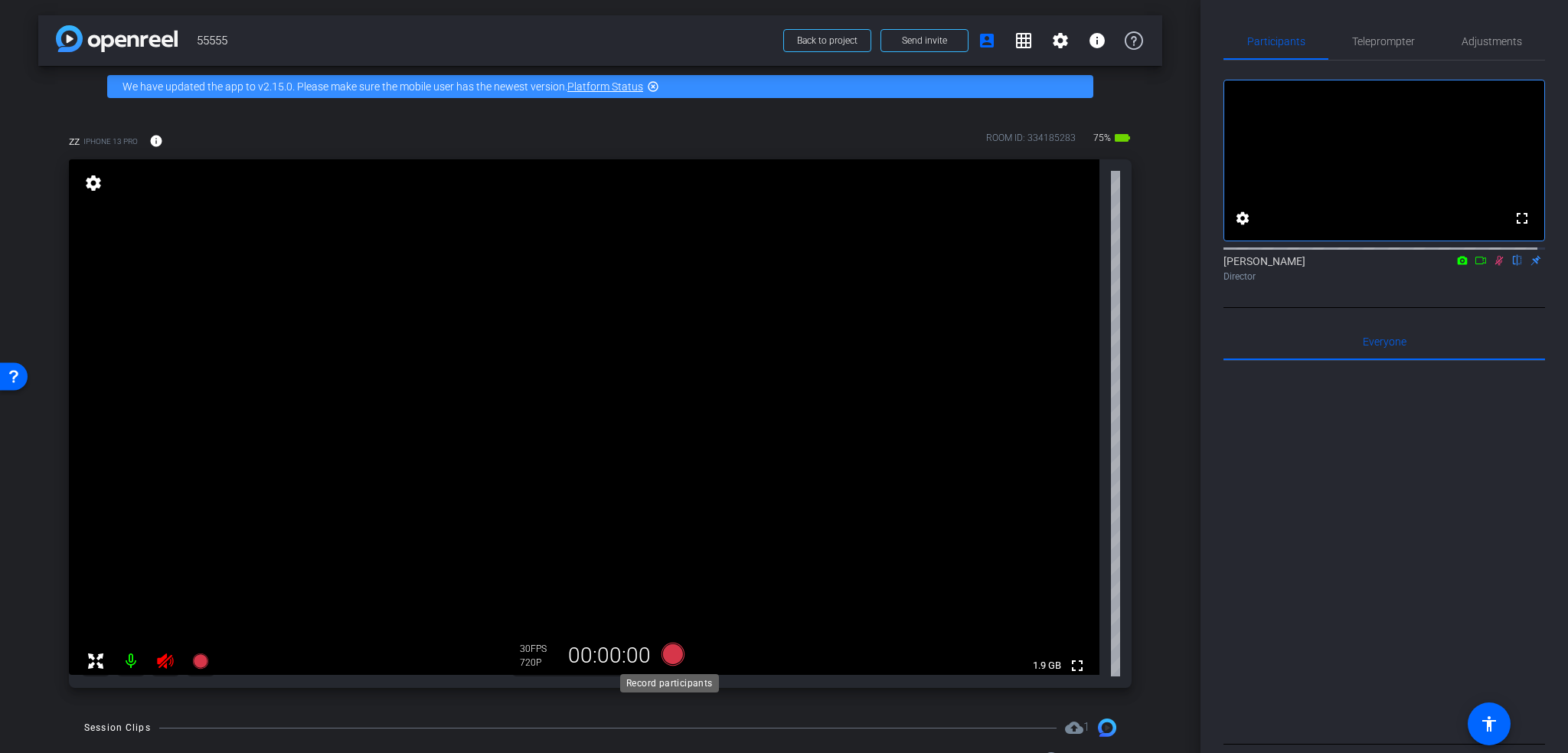
click at [674, 655] on icon at bounding box center [673, 654] width 23 height 23
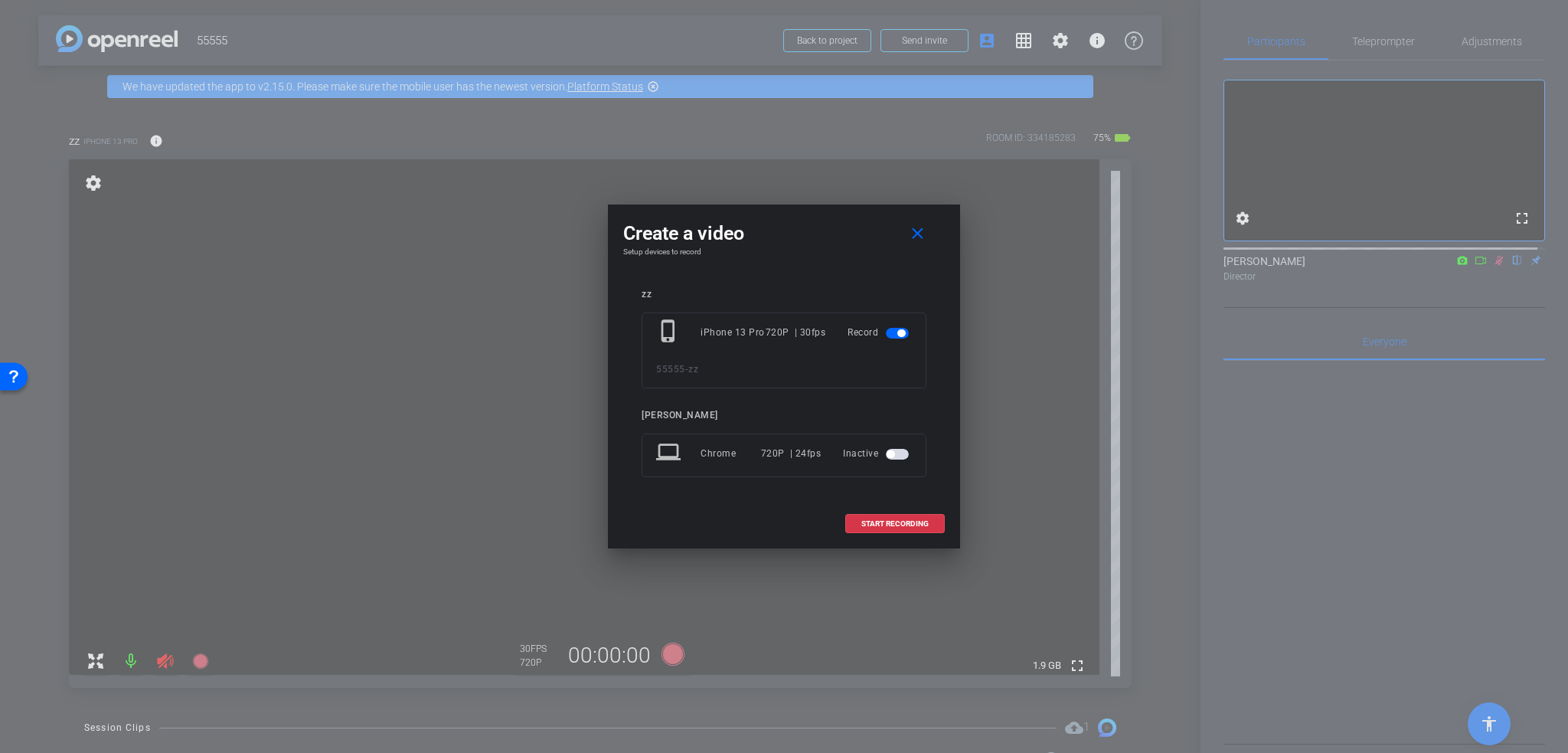
click at [887, 456] on span "button" at bounding box center [890, 454] width 7 height 7
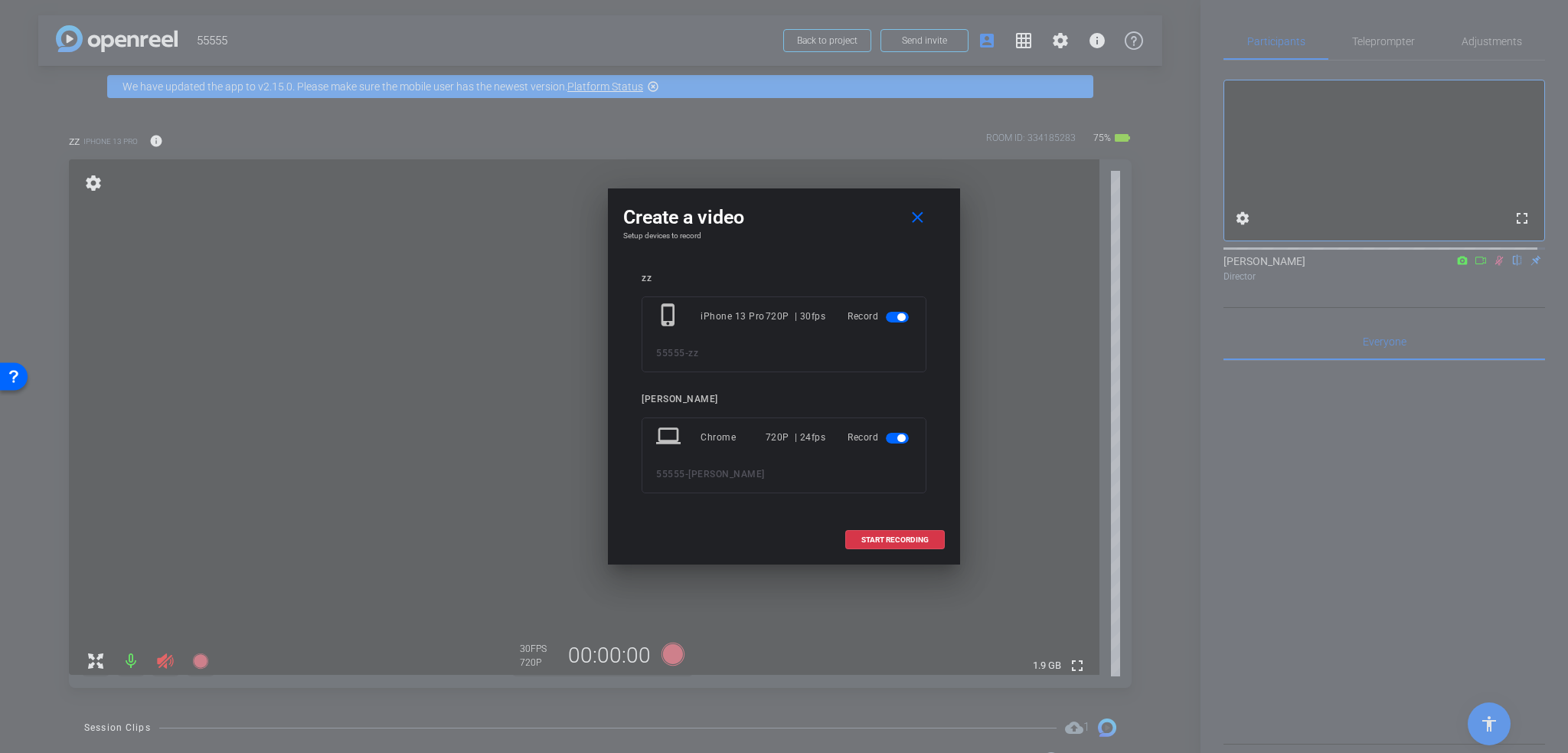
click at [889, 441] on span "button" at bounding box center [897, 438] width 23 height 11
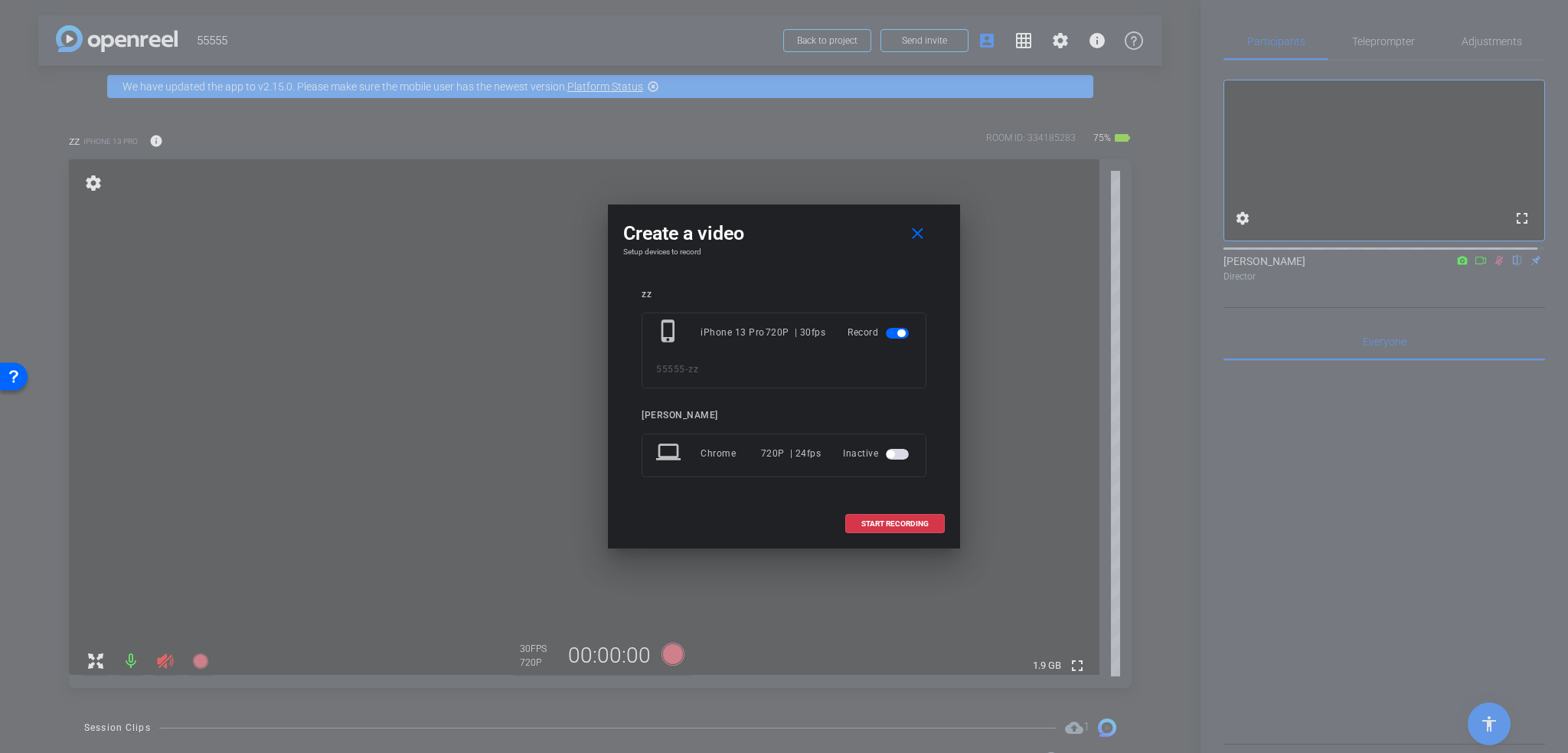
click at [897, 332] on span "button" at bounding box center [901, 333] width 7 height 7
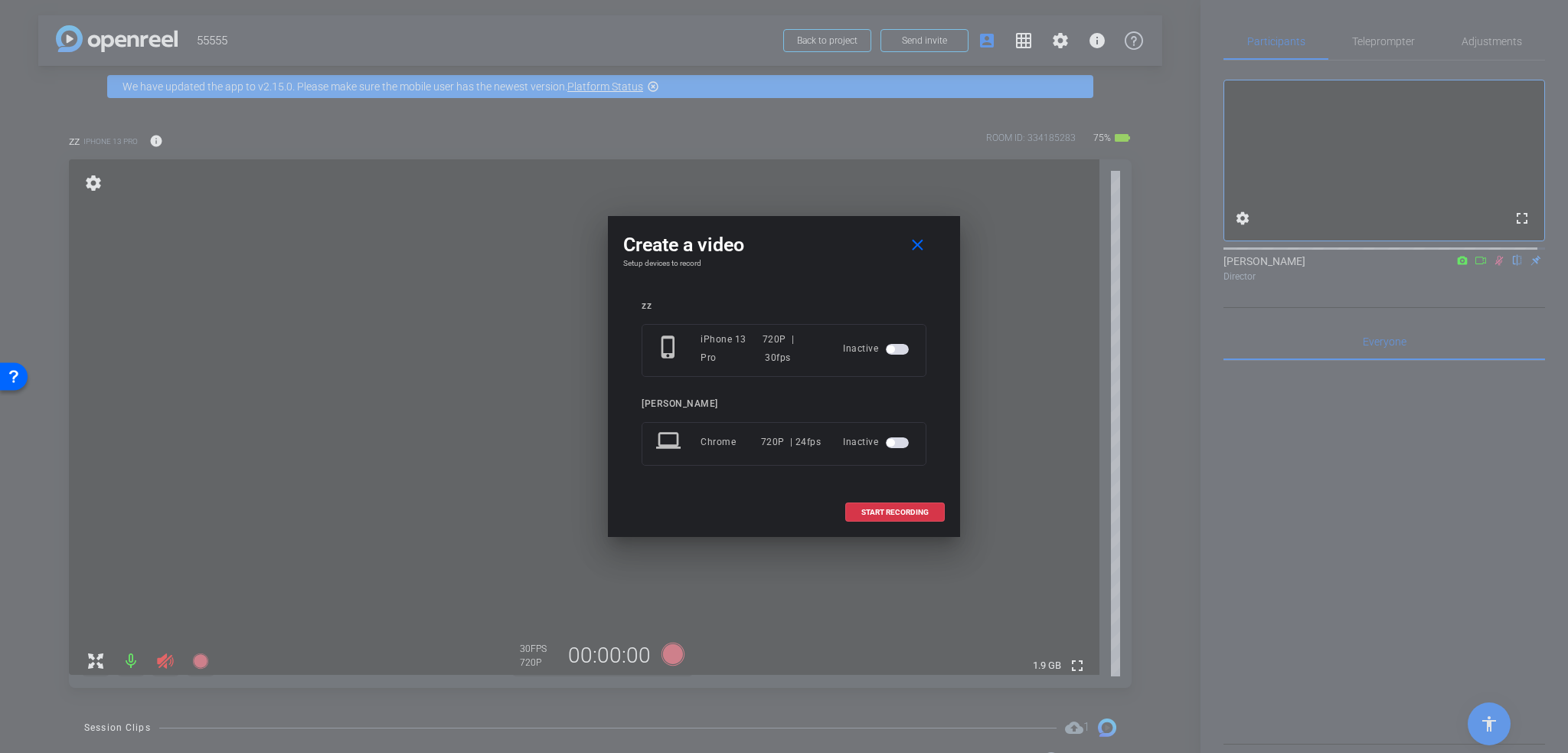
click at [896, 348] on span "button" at bounding box center [897, 350] width 23 height 11
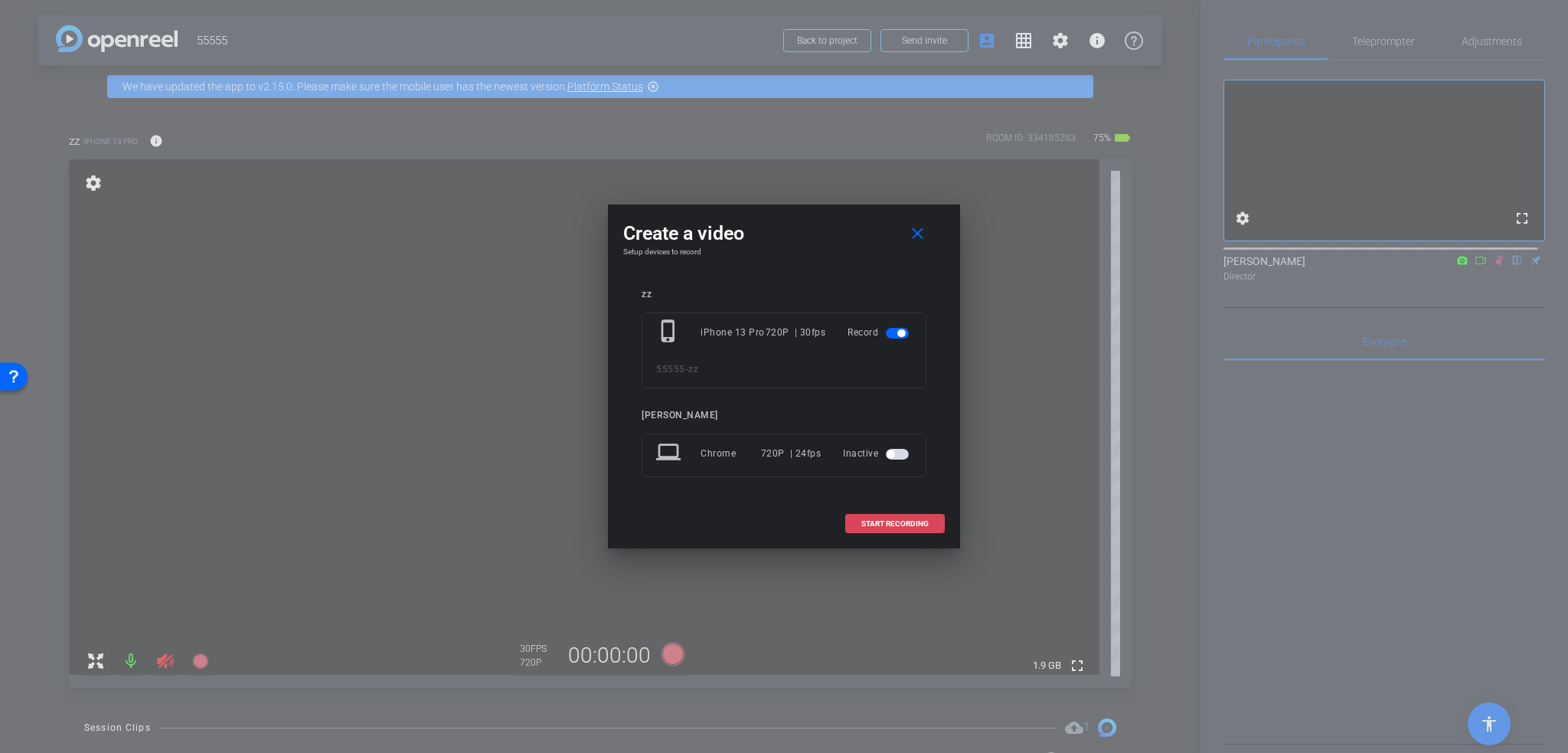
click at [874, 520] on span "START RECORDING" at bounding box center [894, 523] width 67 height 7
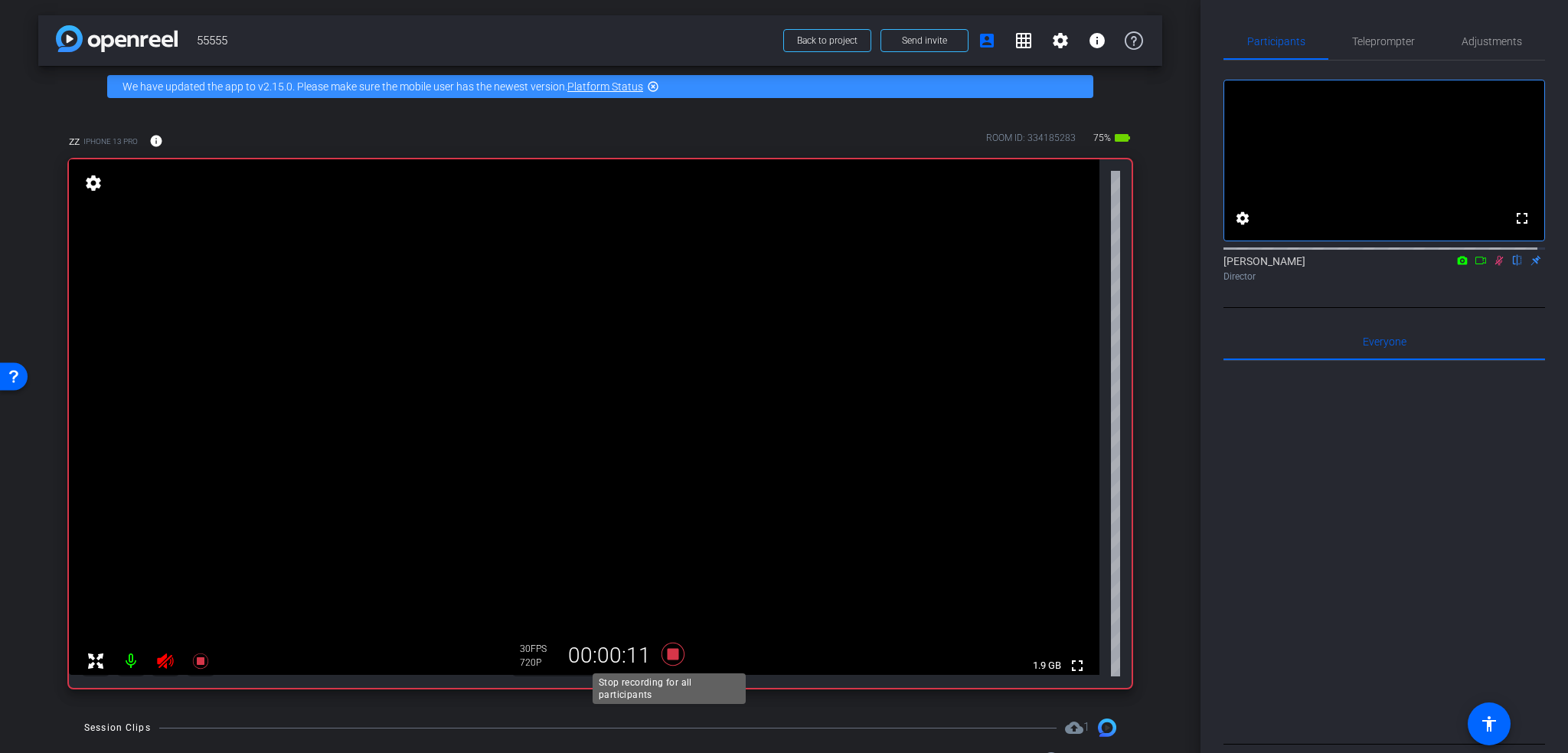
click at [665, 656] on icon at bounding box center [673, 654] width 23 height 23
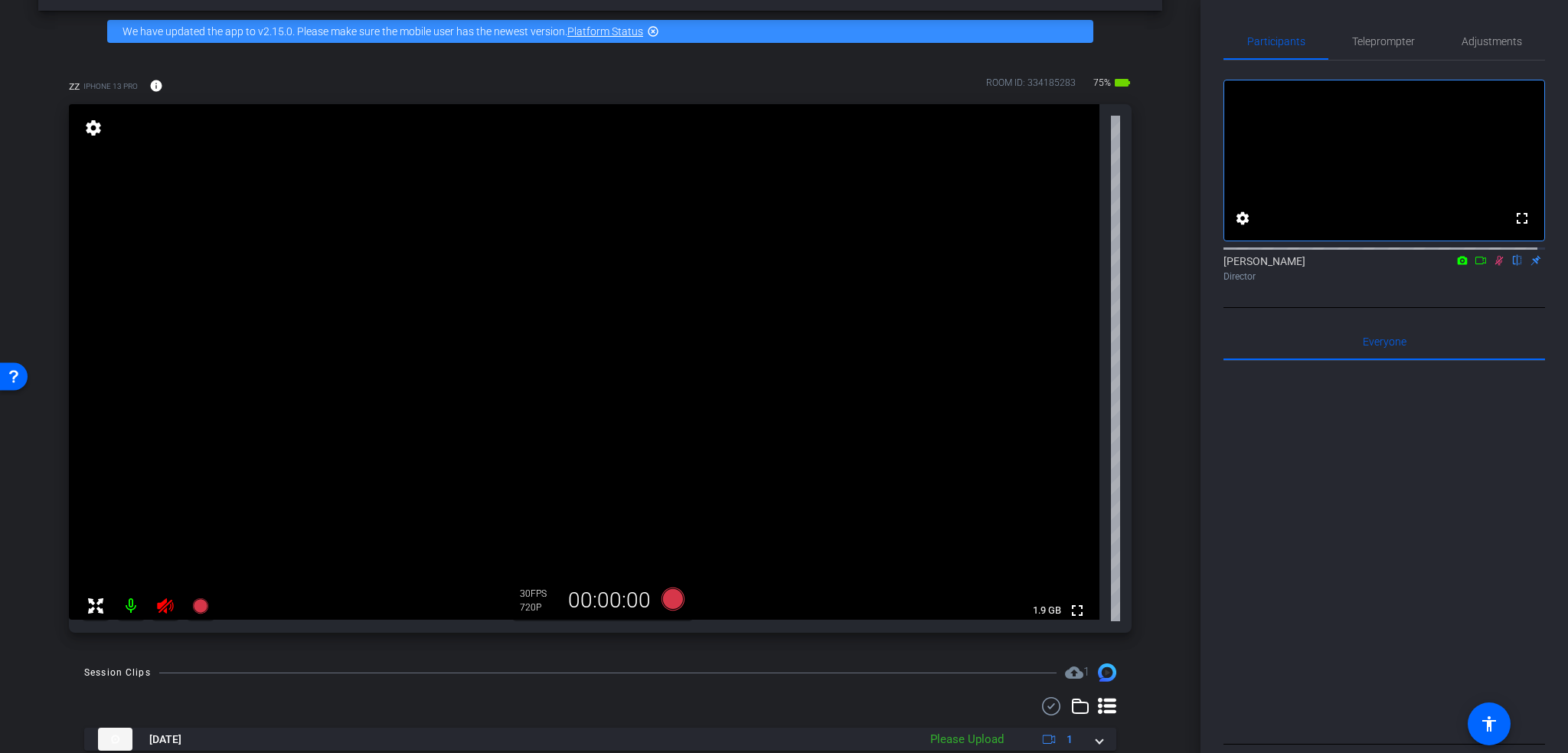
scroll to position [107, 0]
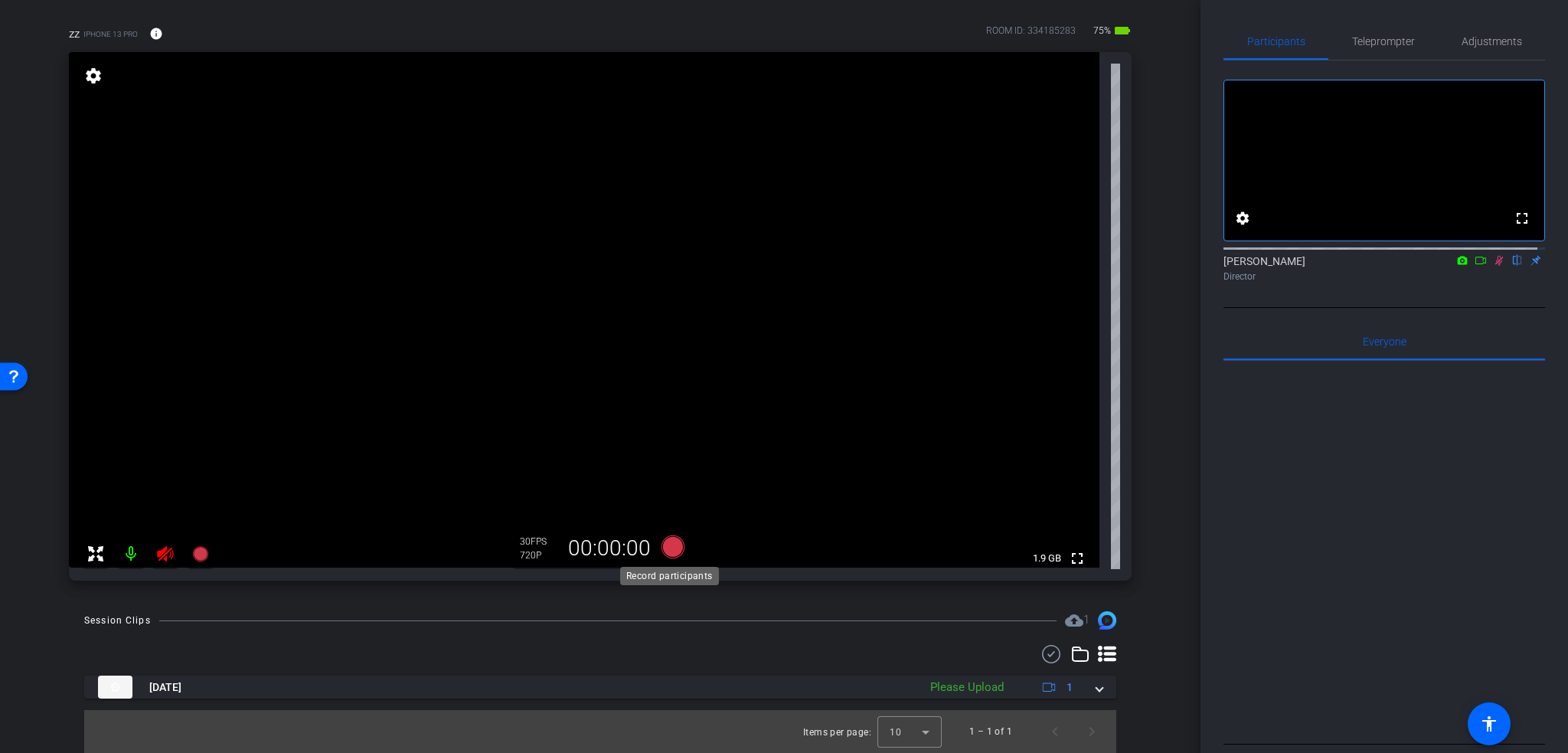
click at [665, 548] on icon at bounding box center [673, 547] width 23 height 23
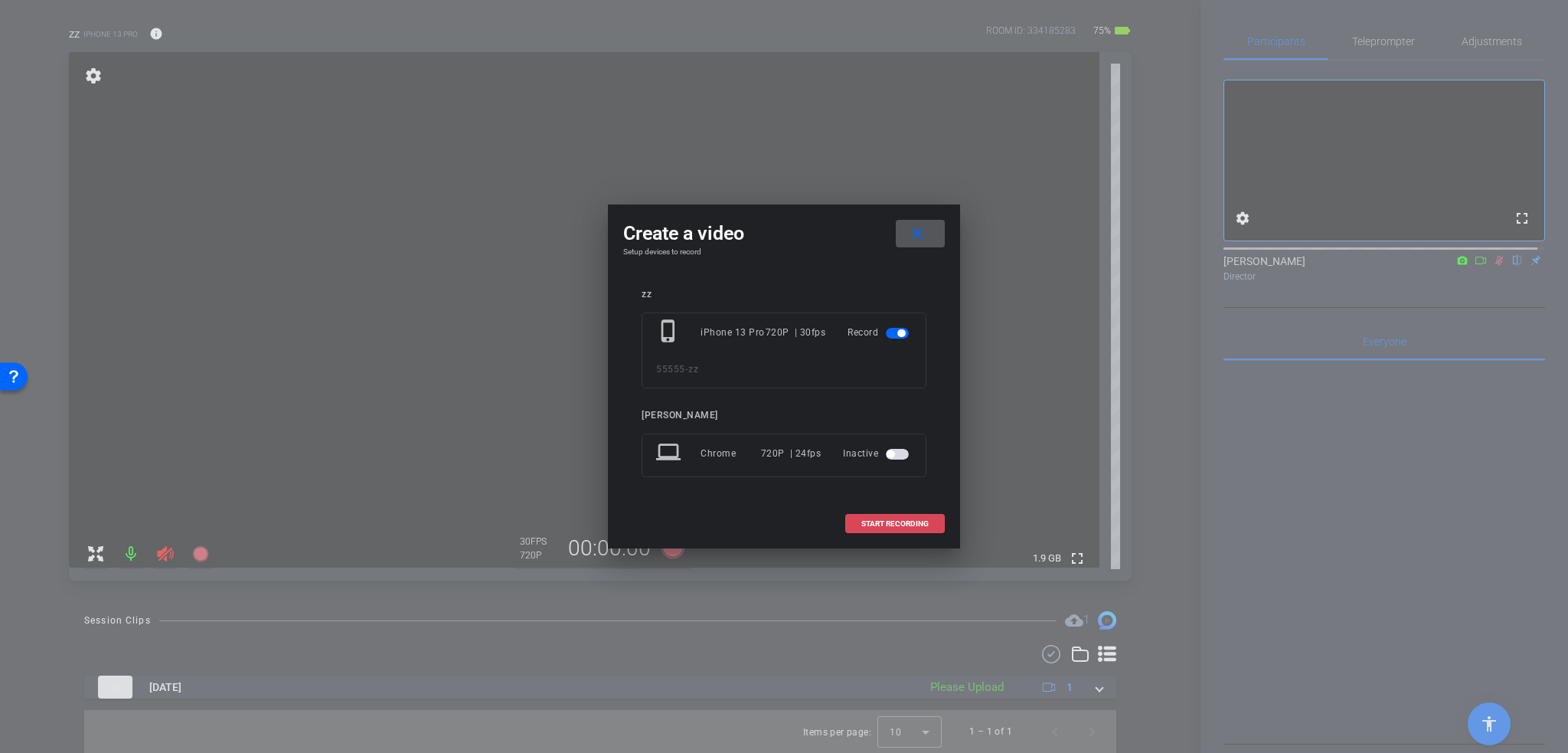
click at [903, 520] on span "START RECORDING" at bounding box center [894, 523] width 67 height 7
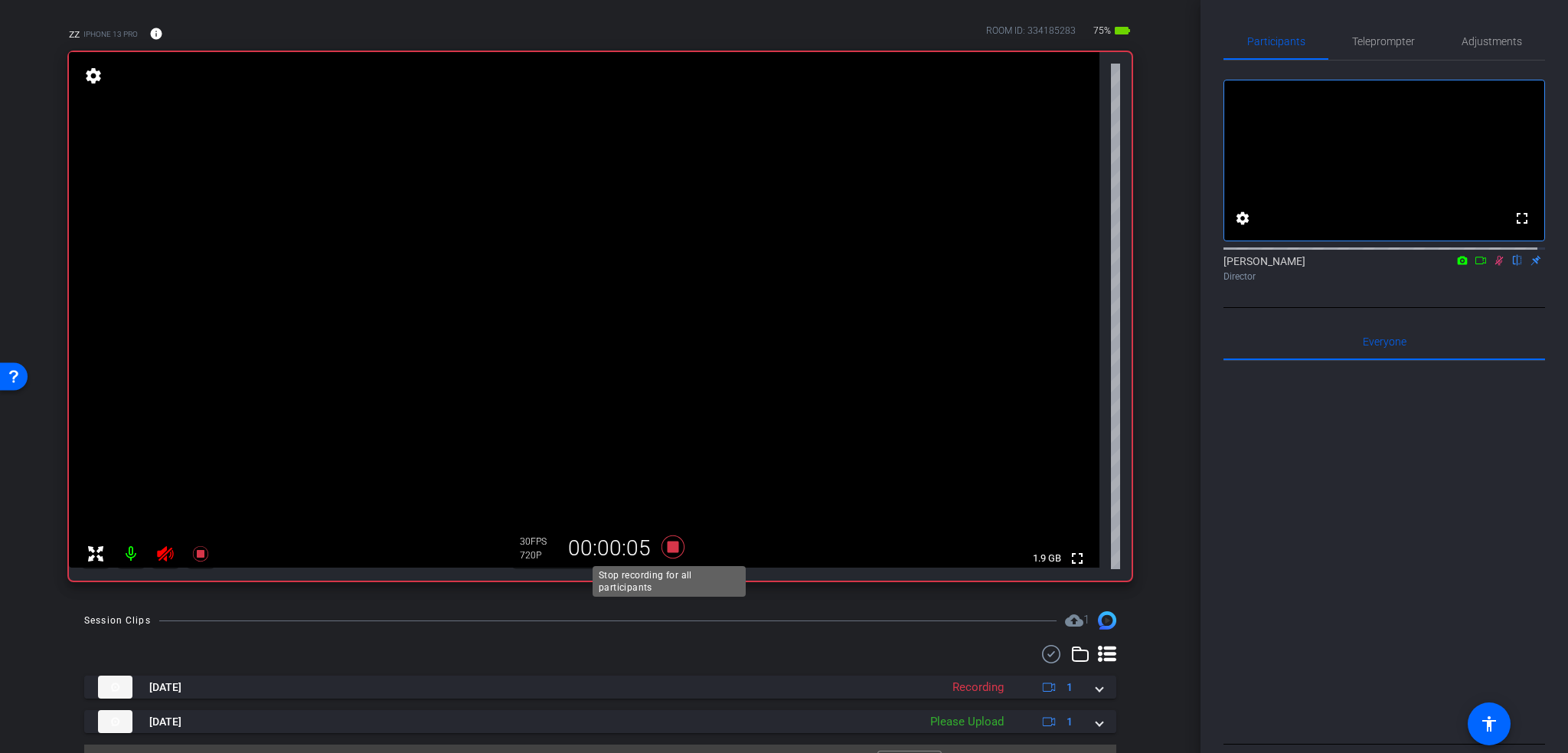
click at [667, 543] on icon at bounding box center [673, 547] width 23 height 23
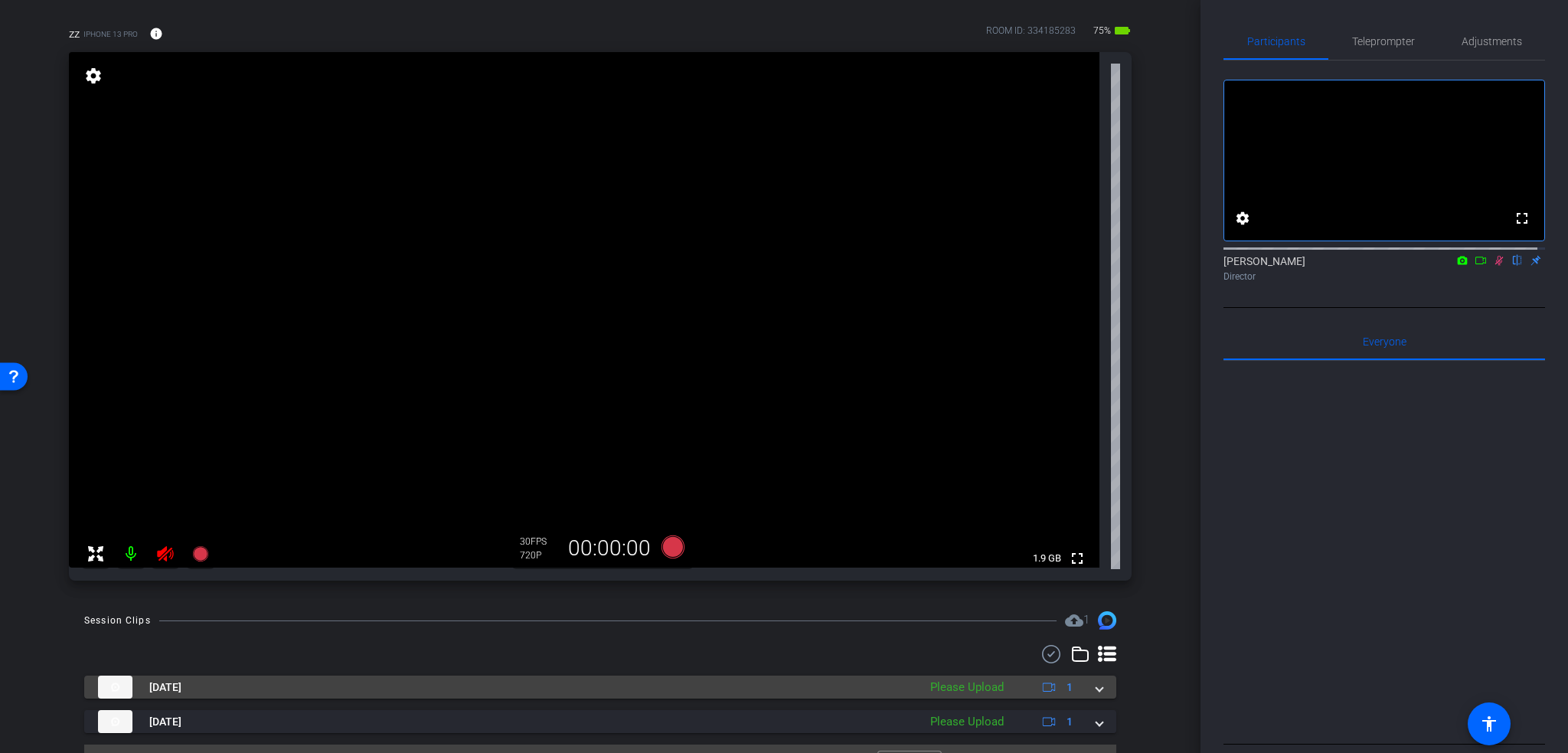
scroll to position [0, 0]
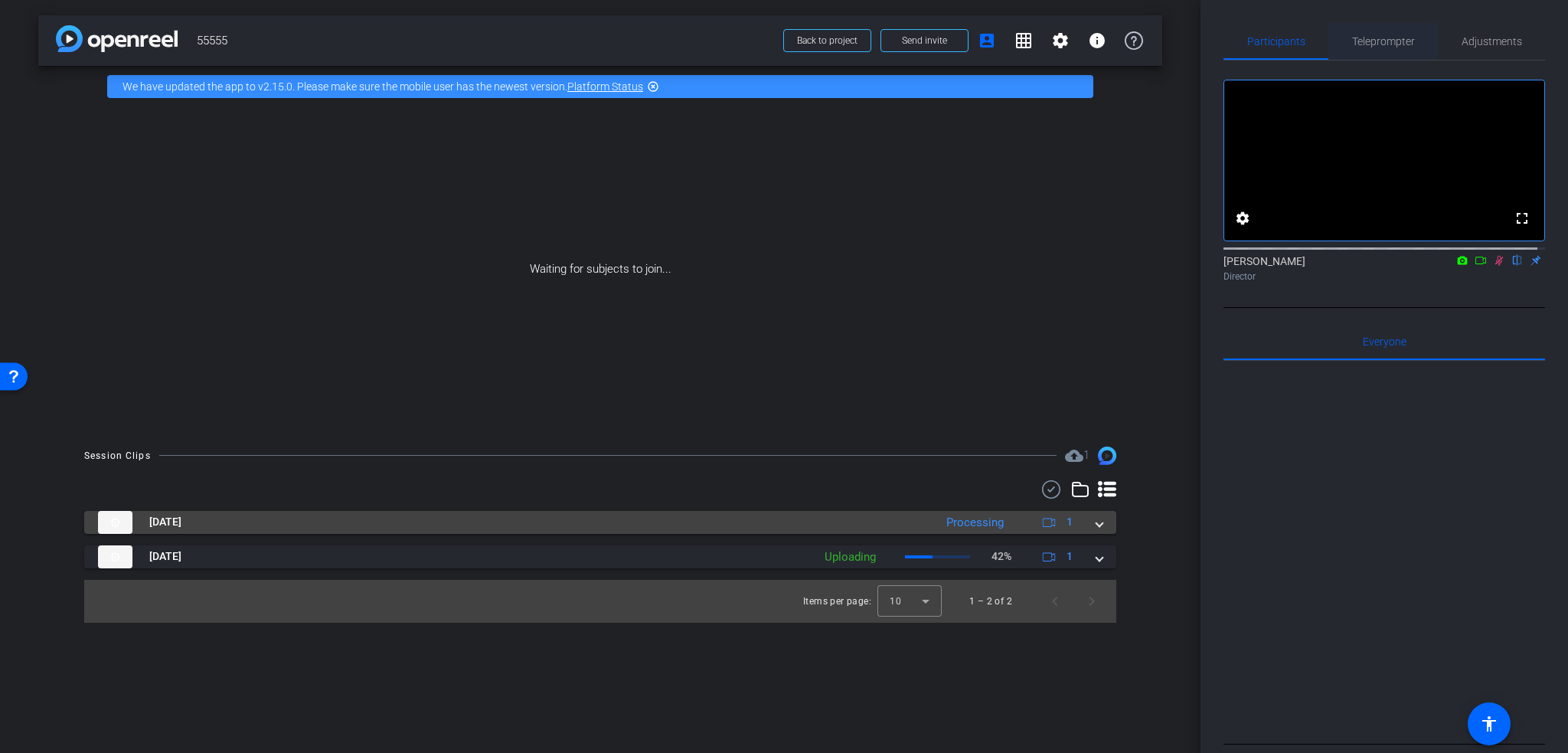
click at [1374, 46] on span "Teleprompter" at bounding box center [1383, 42] width 63 height 11
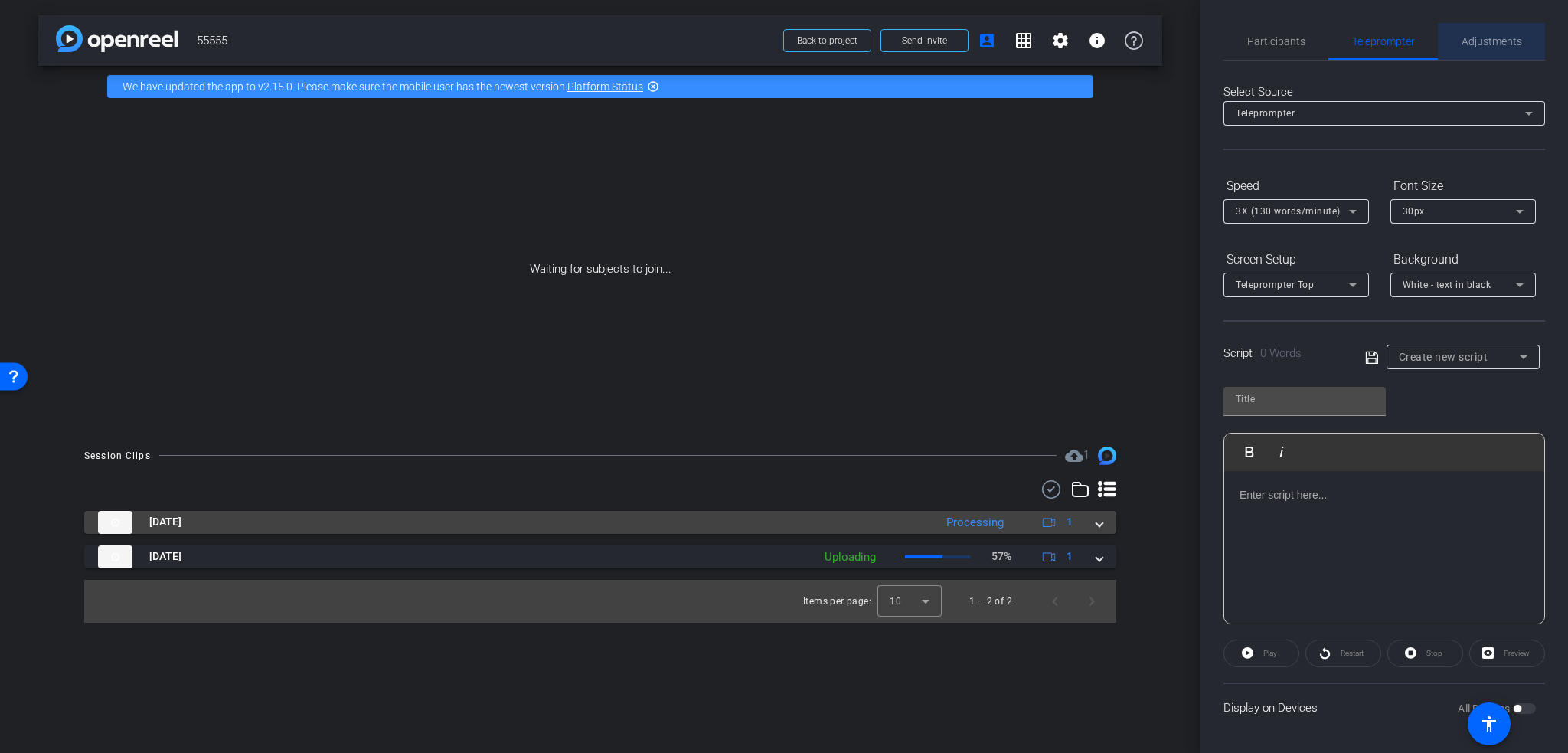
click at [1479, 46] on span "Adjustments" at bounding box center [1491, 42] width 60 height 11
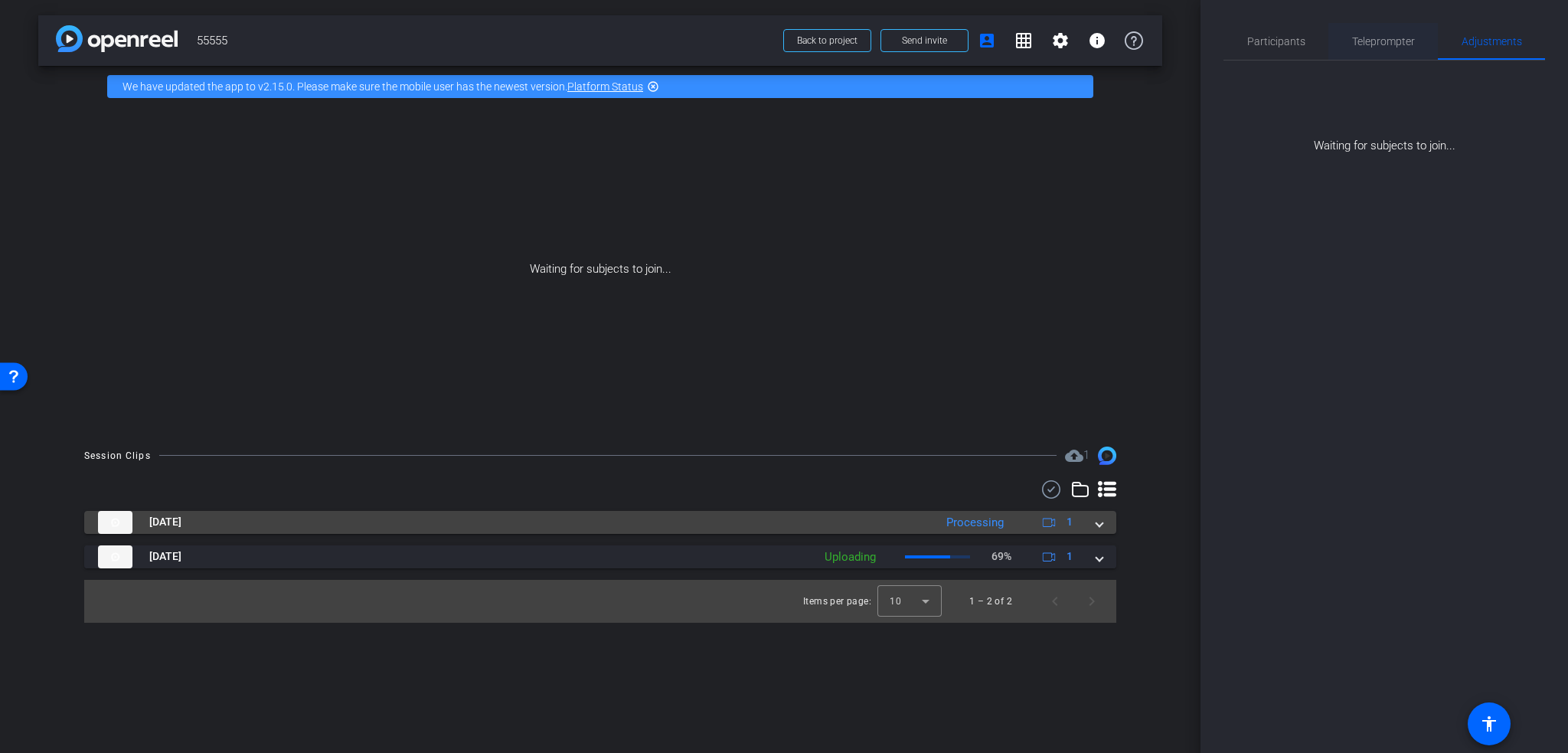
click at [1399, 48] on span "Teleprompter" at bounding box center [1383, 42] width 63 height 37
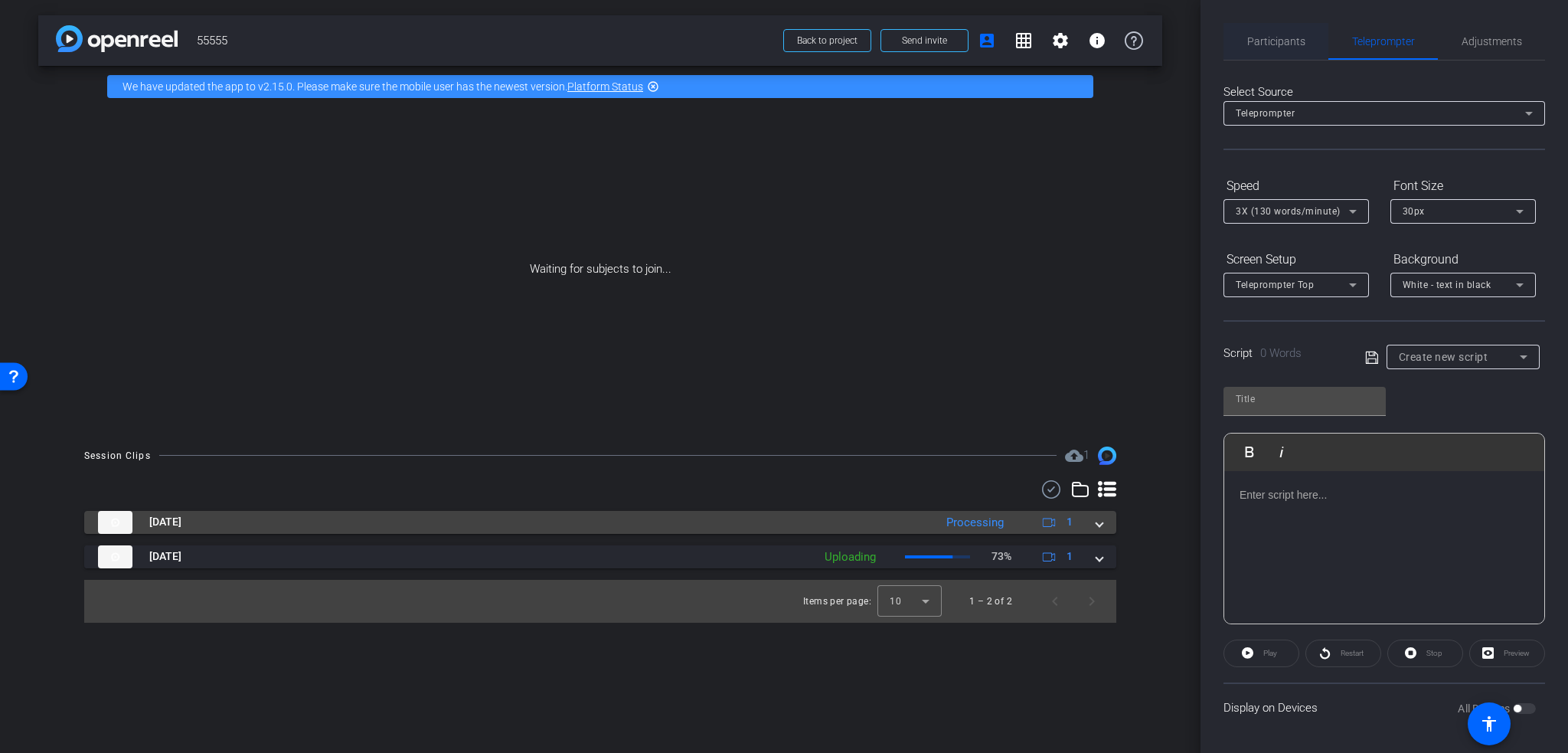
click at [1316, 46] on div "Participants" at bounding box center [1275, 42] width 105 height 37
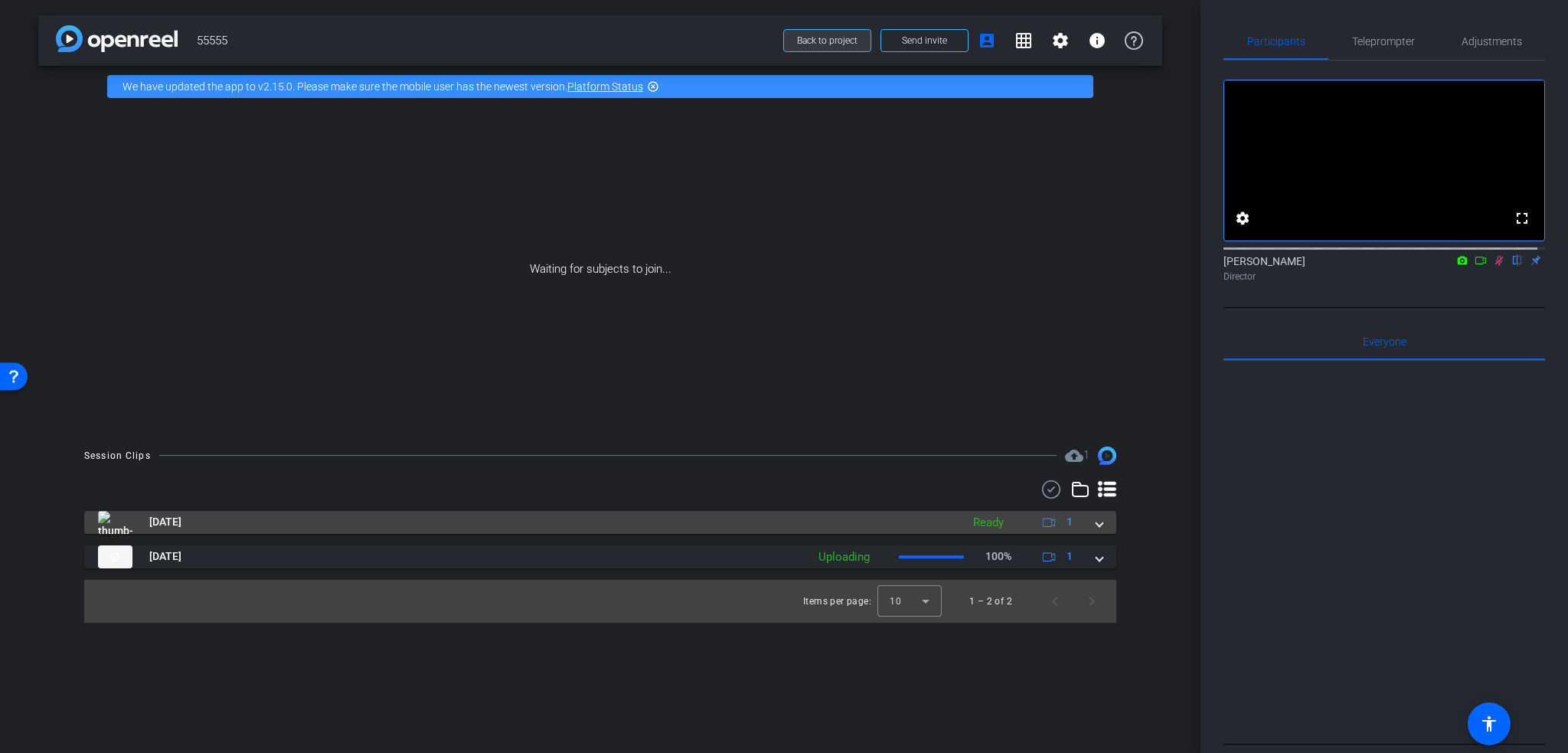
click at [820, 40] on span "Back to project" at bounding box center [826, 41] width 60 height 11
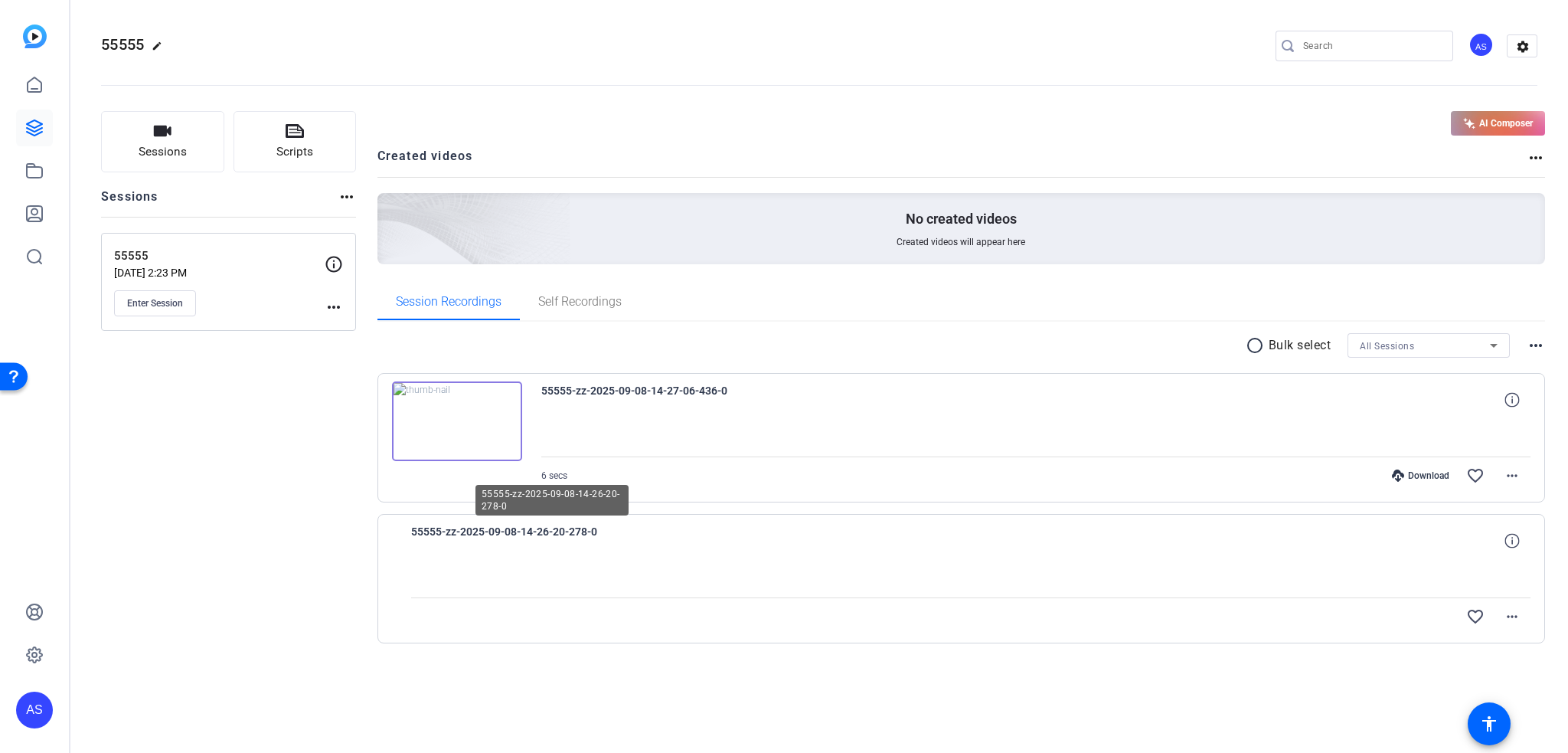
click at [470, 535] on span "55555-zz-2025-09-08-14-26-20-278-0" at bounding box center [552, 541] width 283 height 37
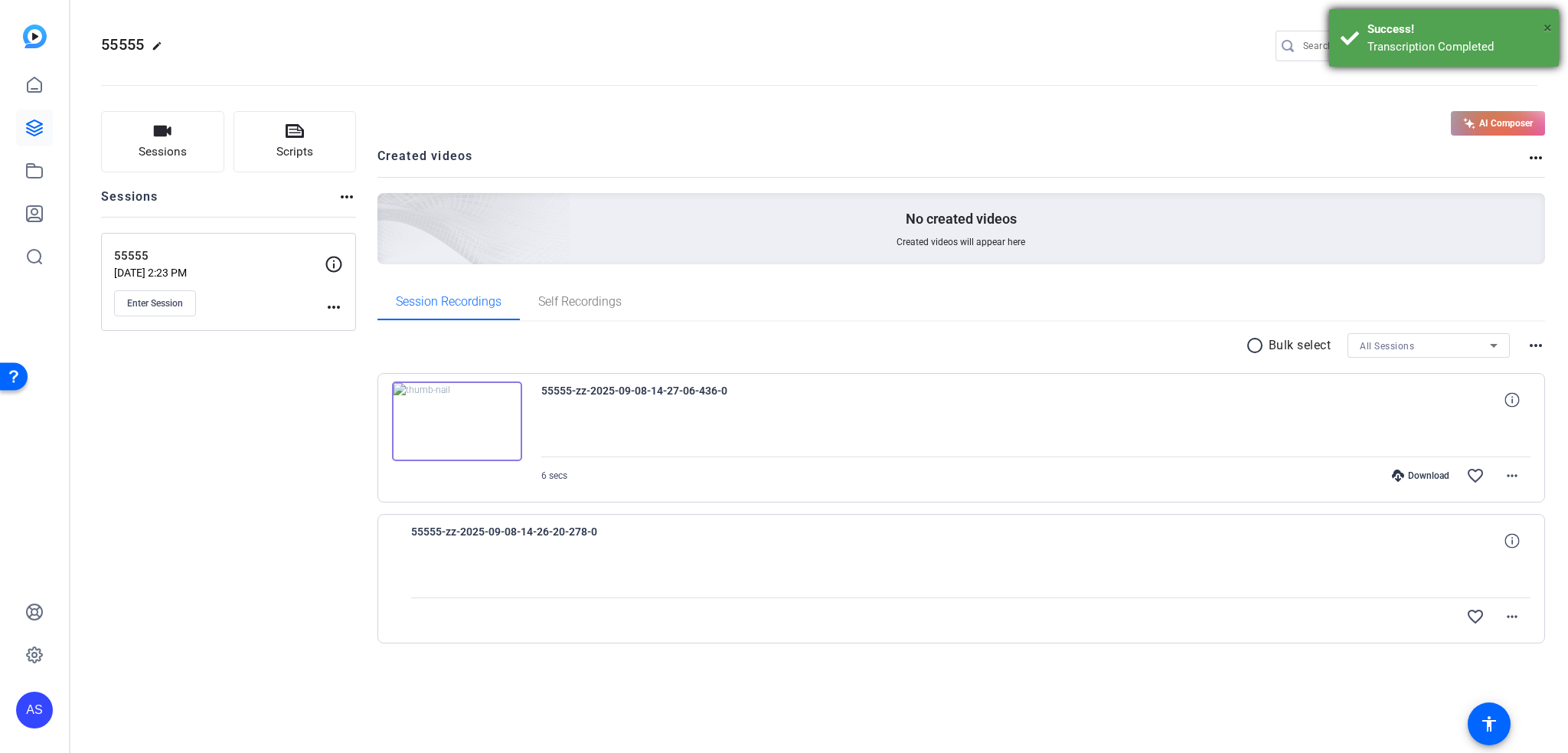
click at [1544, 24] on span "×" at bounding box center [1547, 28] width 8 height 19
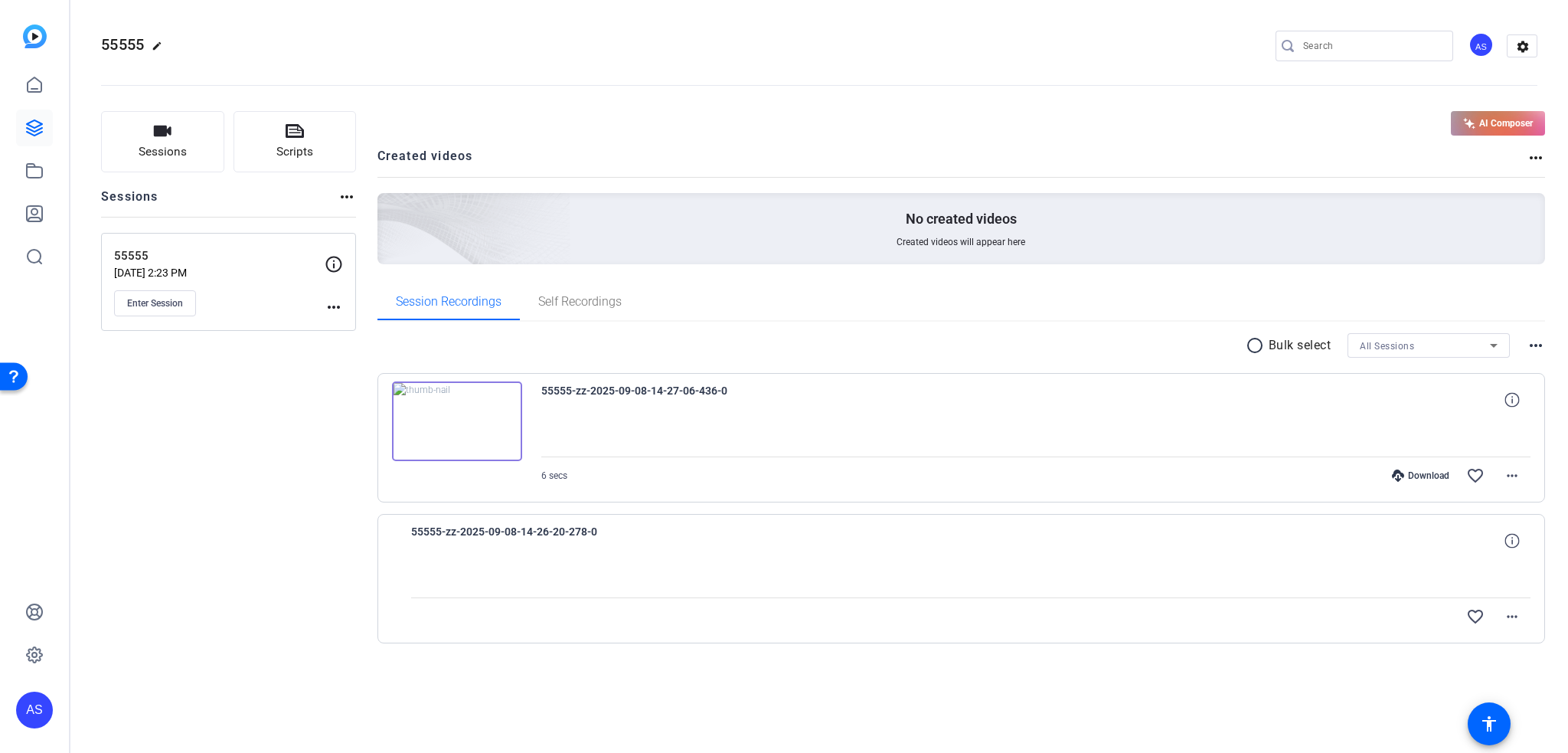
click at [566, 527] on span "55555-zz-2025-09-08-14-26-20-278-0" at bounding box center [552, 541] width 283 height 37
click at [40, 39] on img at bounding box center [35, 36] width 24 height 24
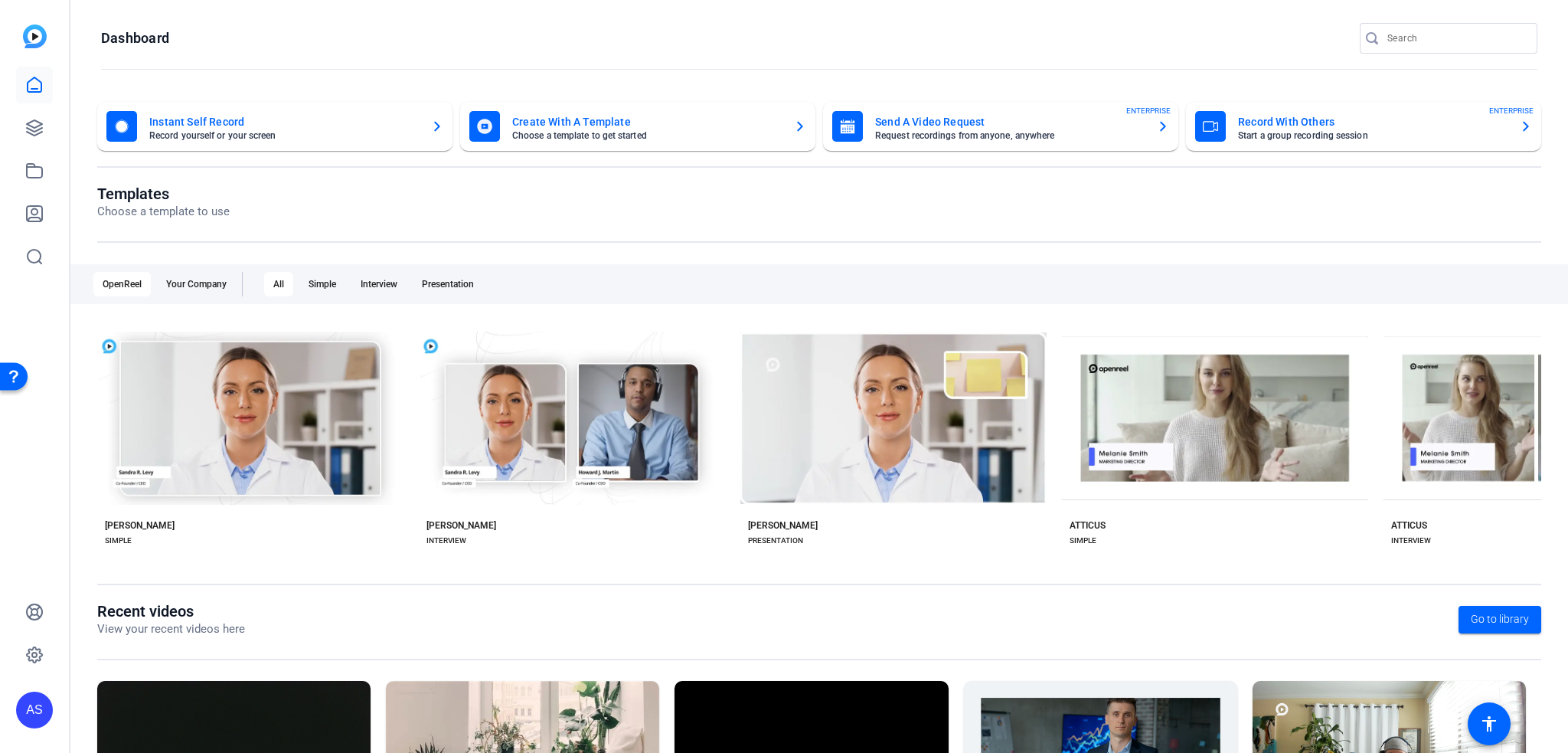
click at [877, 114] on mat-card-title "Send A Video Request" at bounding box center [1009, 122] width 270 height 19
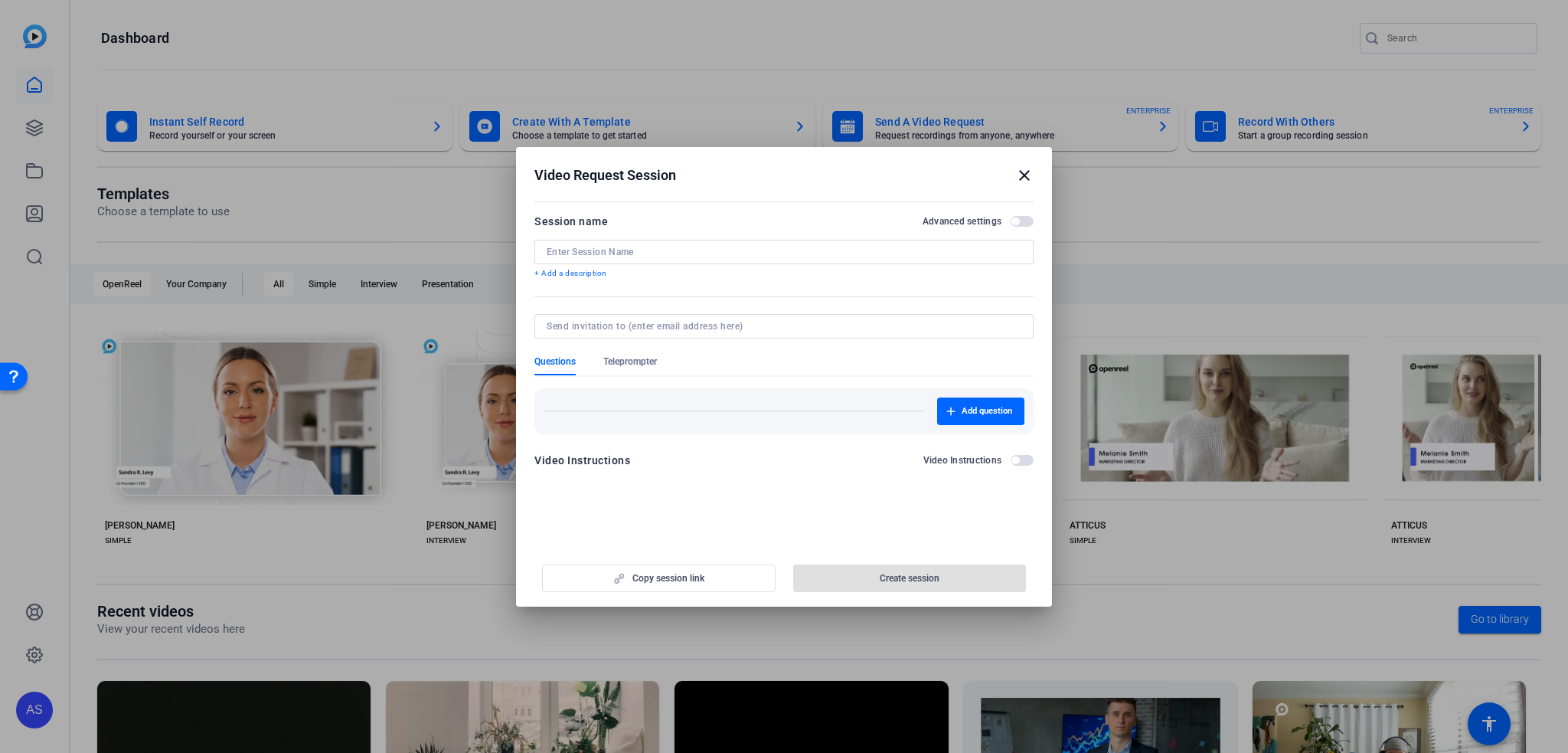
click at [1025, 173] on mat-icon "close" at bounding box center [1024, 176] width 19 height 19
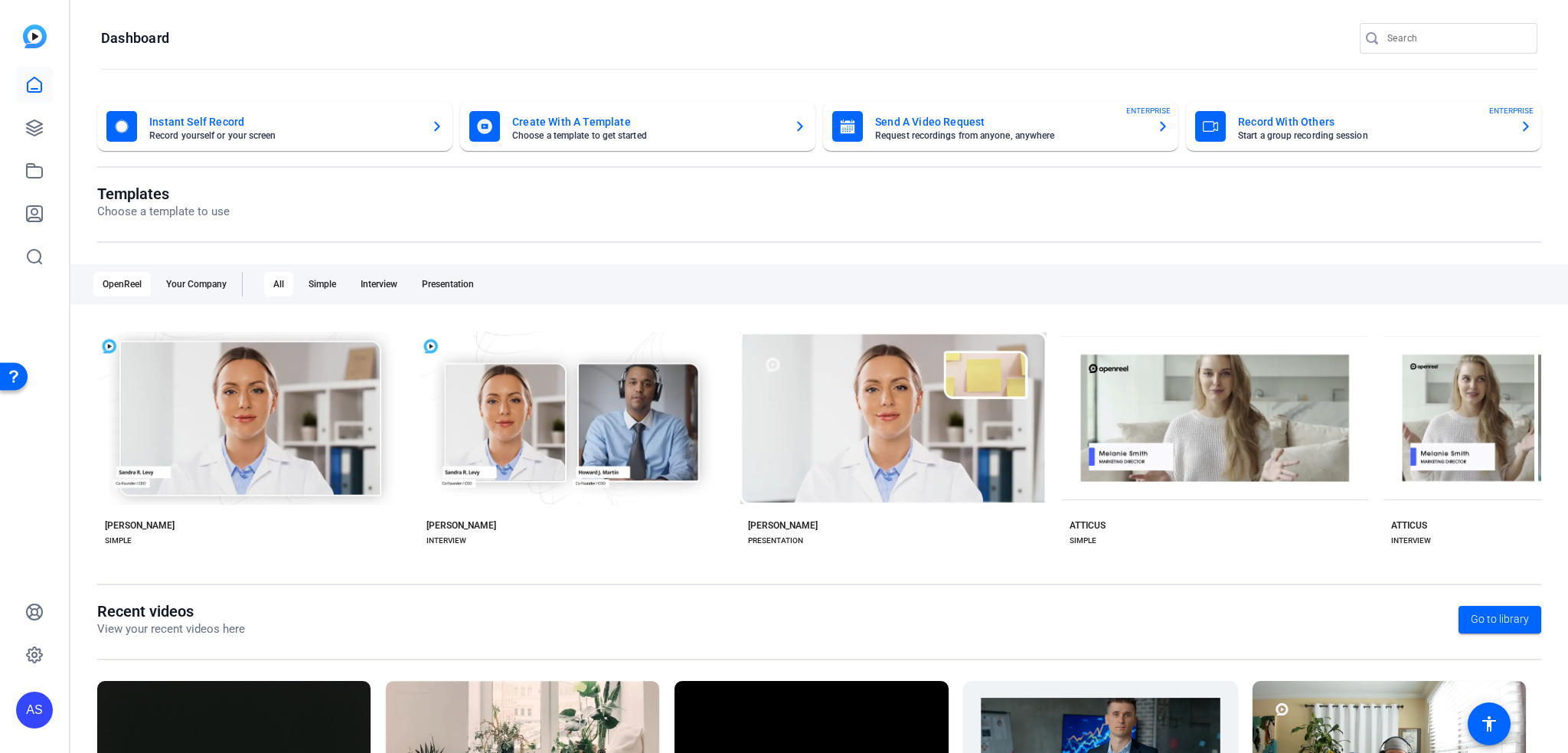
click at [232, 106] on mat-card "Instant Self Record Record yourself or your screen" at bounding box center [275, 126] width 355 height 49
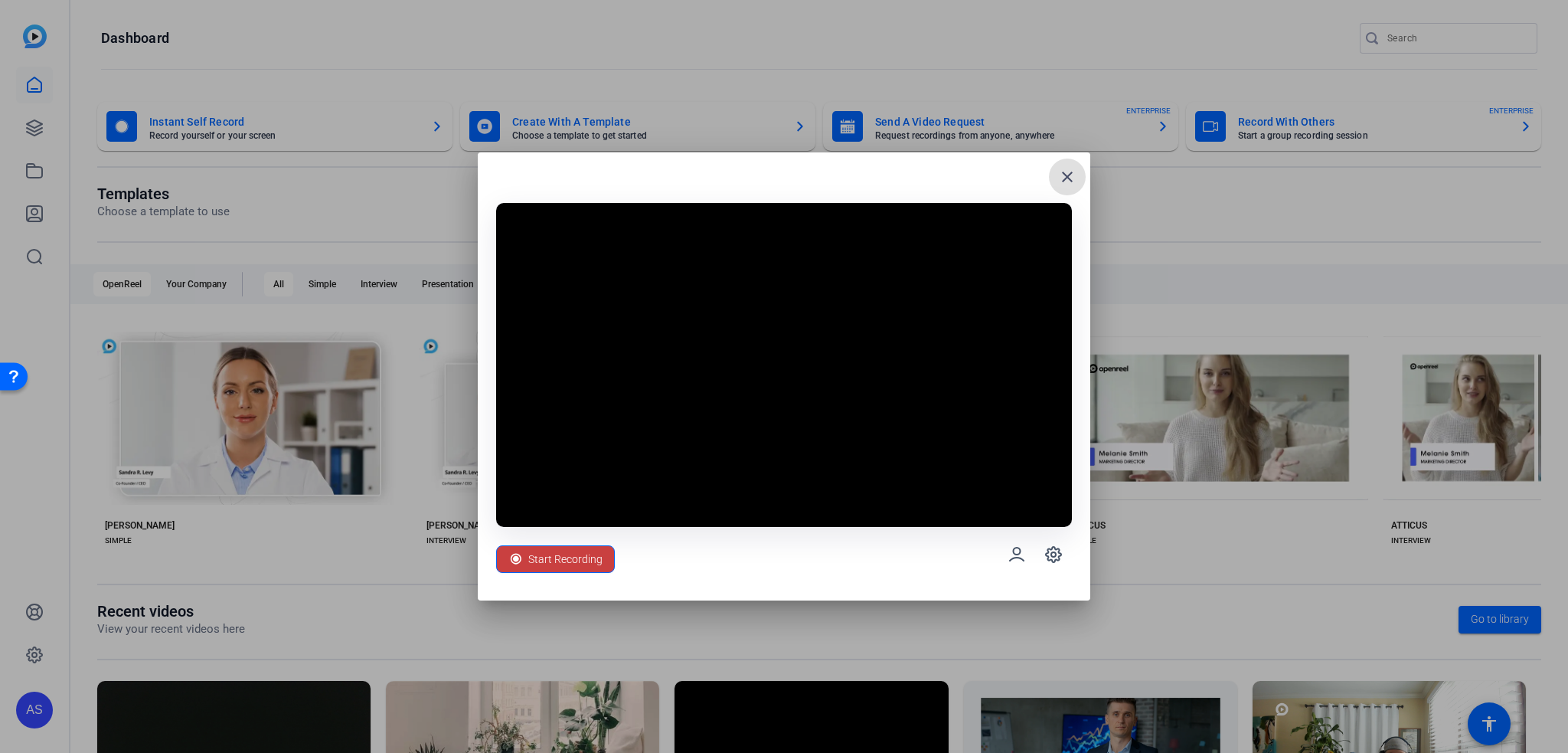
click at [585, 558] on span "Start Recording" at bounding box center [565, 559] width 74 height 29
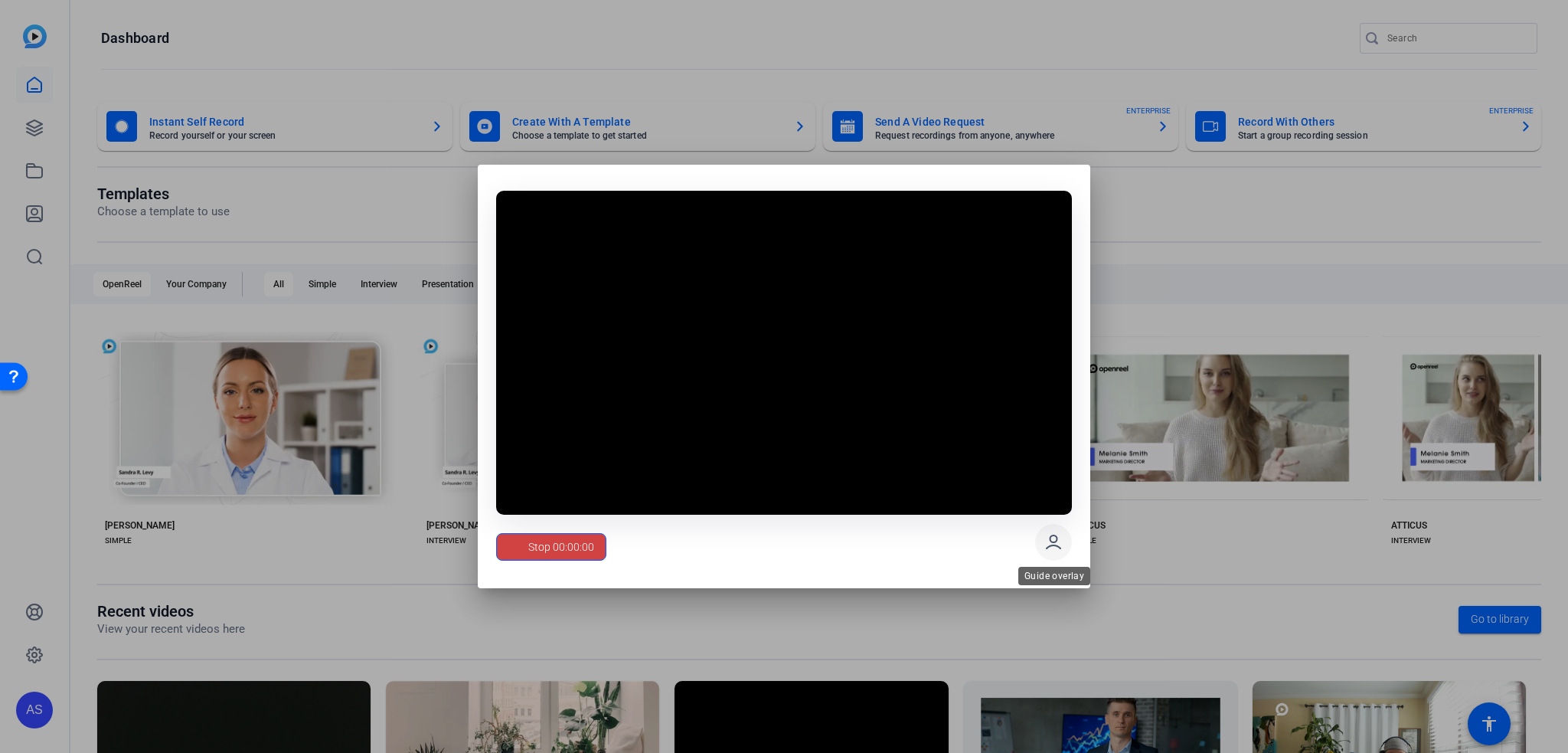
click at [1042, 545] on span at bounding box center [1053, 542] width 37 height 37
click at [1043, 544] on span at bounding box center [1053, 542] width 37 height 37
click at [1043, 543] on span at bounding box center [1053, 542] width 37 height 37
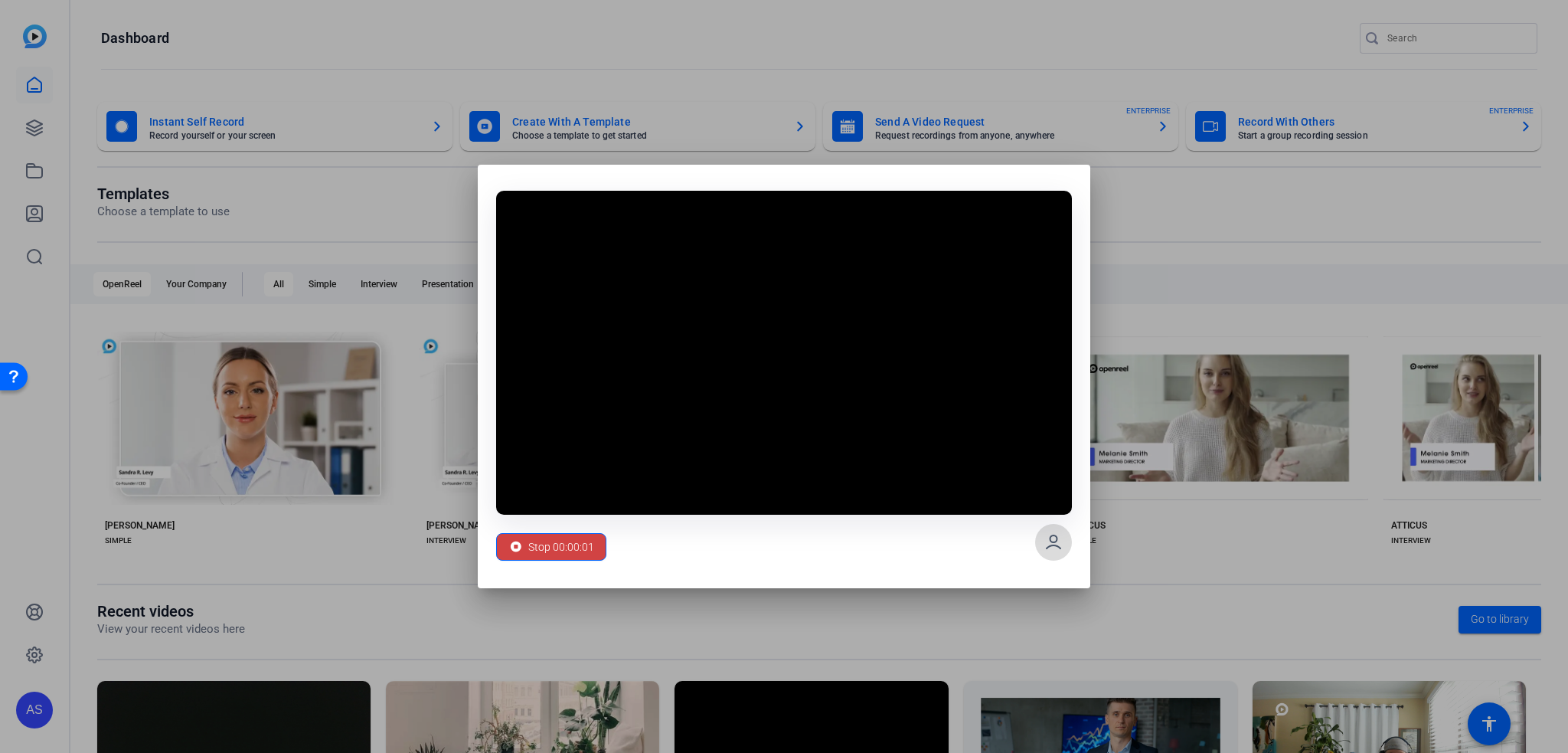
click at [1043, 543] on span at bounding box center [1053, 542] width 37 height 37
click at [1043, 542] on span at bounding box center [1053, 542] width 37 height 37
click at [551, 543] on span "Stop 00:00:02" at bounding box center [560, 546] width 66 height 29
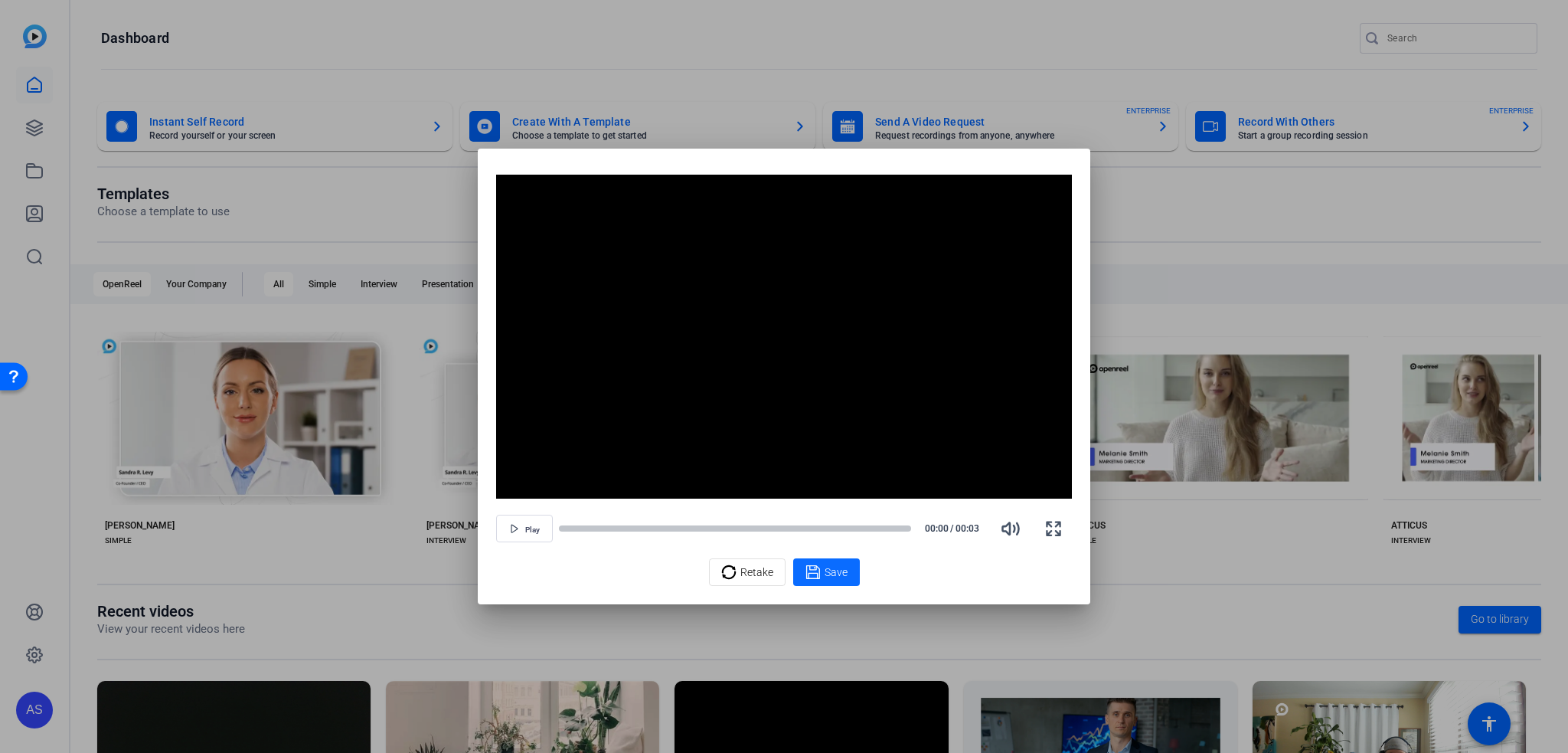
click at [848, 575] on span at bounding box center [826, 572] width 67 height 37
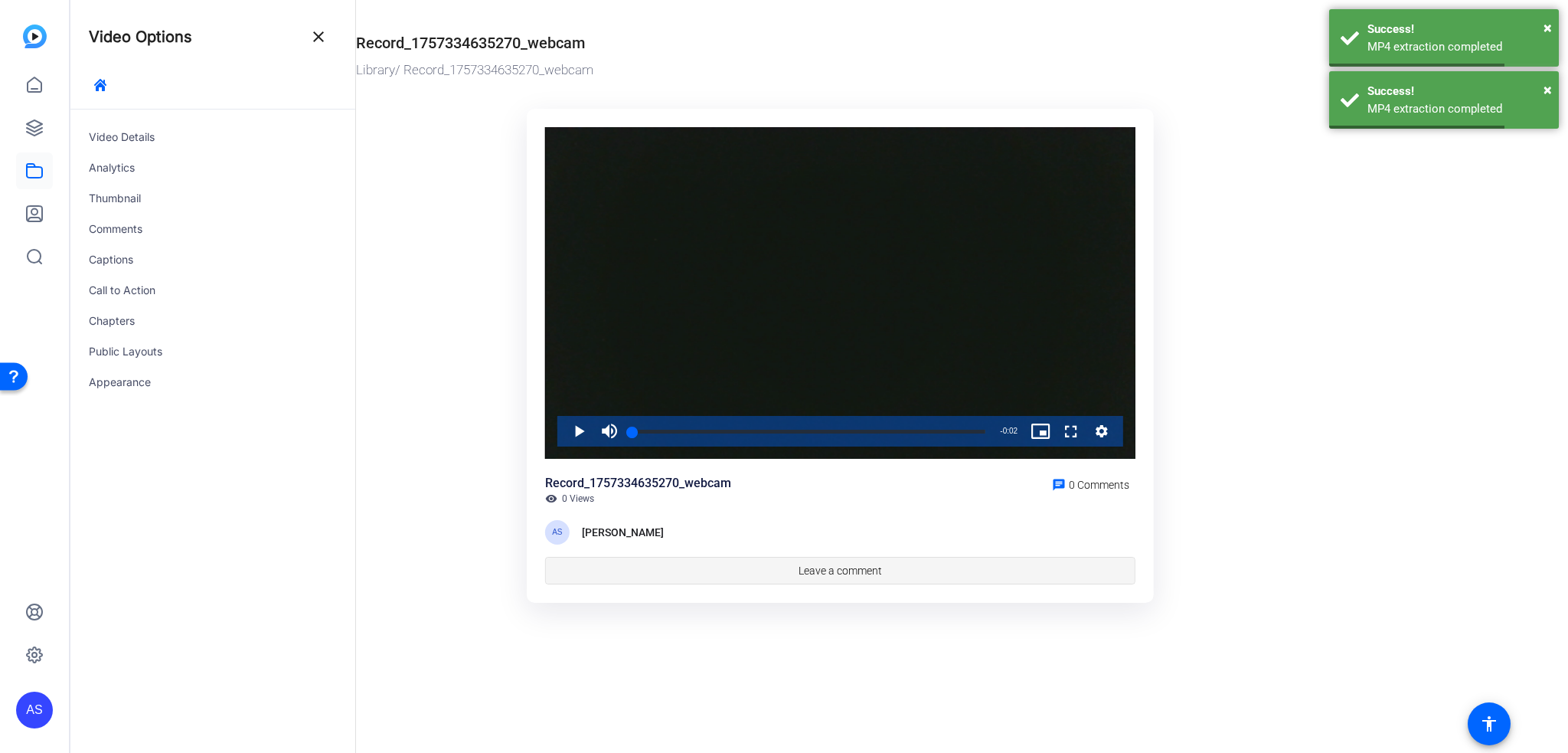
click at [766, 566] on span at bounding box center [839, 571] width 588 height 37
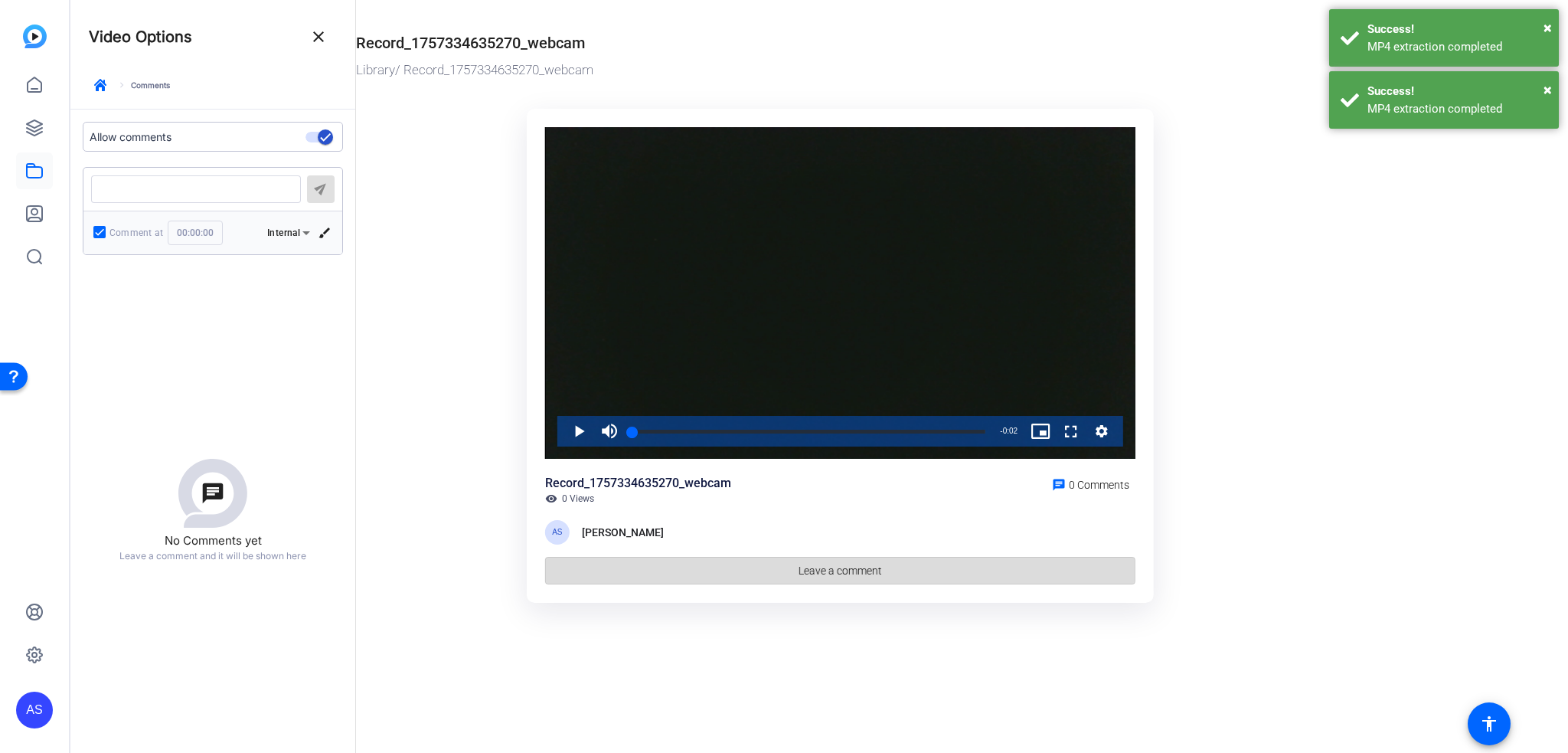
click at [763, 566] on span at bounding box center [839, 571] width 588 height 37
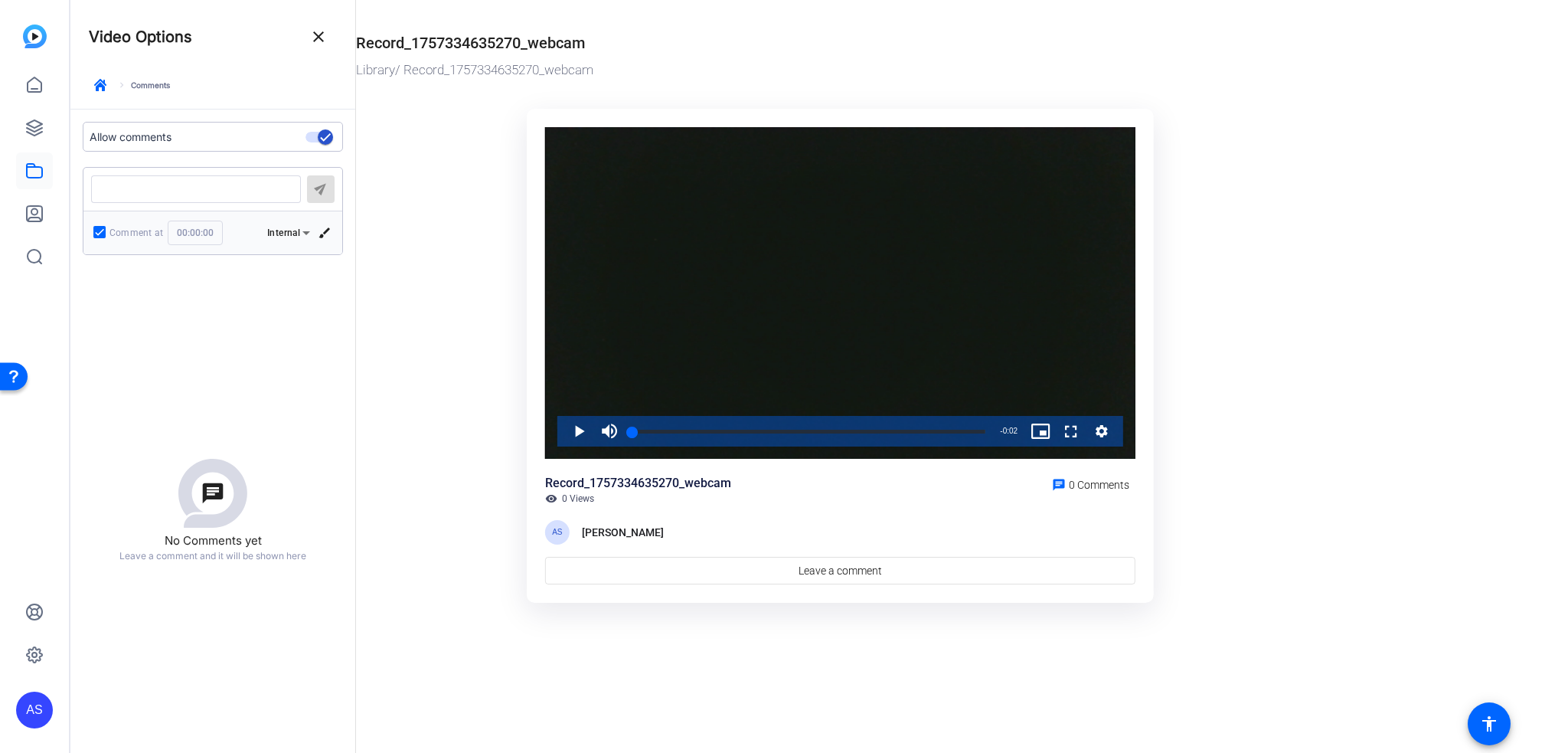
click at [189, 190] on textarea at bounding box center [195, 189] width 185 height 12
type textarea "u"
type textarea "p[p"
click at [308, 193] on span "submit" at bounding box center [321, 190] width 28 height 37
